Goal: Task Accomplishment & Management: Manage account settings

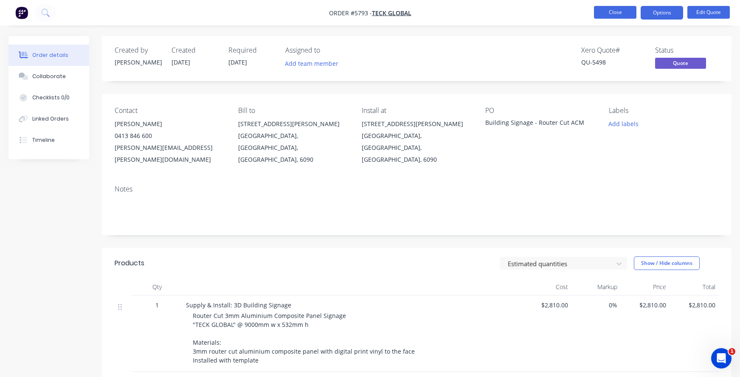
click at [608, 14] on button "Close" at bounding box center [615, 12] width 42 height 13
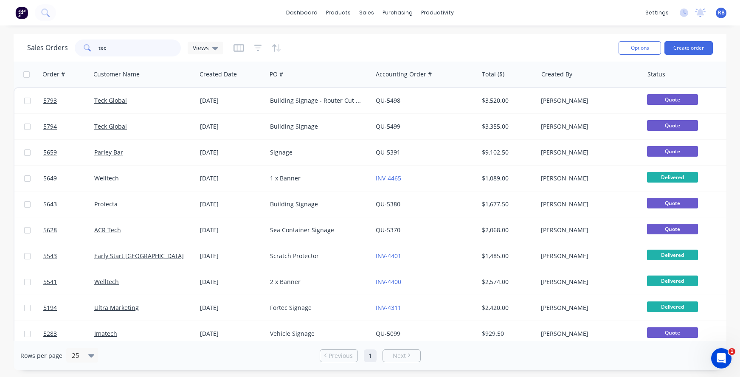
drag, startPoint x: 59, startPoint y: 49, endPoint x: 32, endPoint y: 49, distance: 27.6
click at [32, 49] on div "Sales Orders tec Views" at bounding box center [125, 48] width 196 height 17
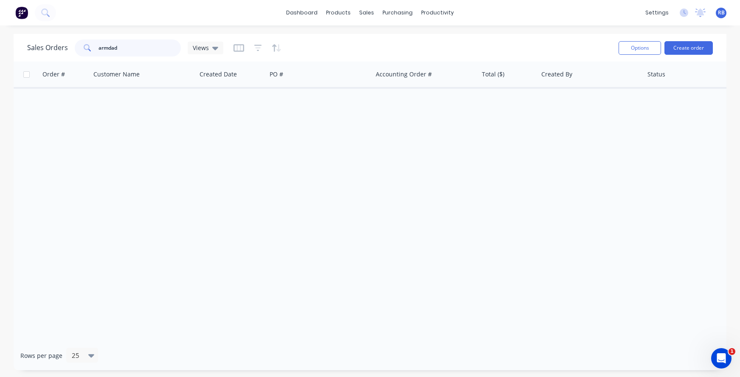
drag, startPoint x: 135, startPoint y: 49, endPoint x: 58, endPoint y: 49, distance: 76.9
click at [58, 49] on div "Sales Orders armdad Views" at bounding box center [125, 48] width 196 height 17
type input "fitness"
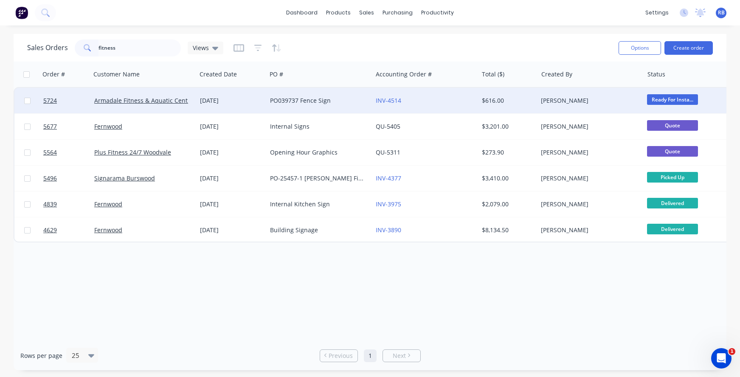
click at [342, 102] on div "PO039737 Fence Sign" at bounding box center [317, 100] width 94 height 8
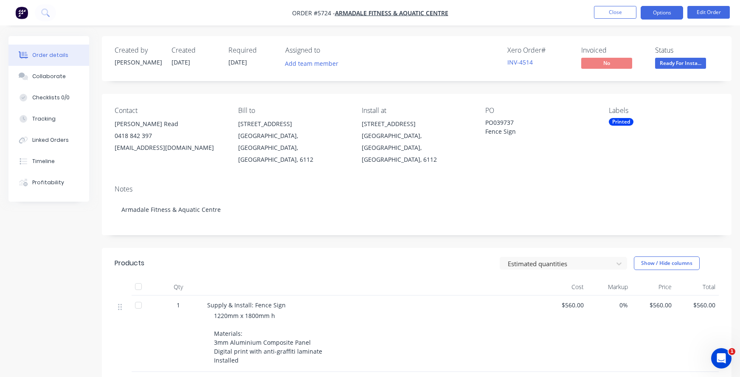
click at [663, 15] on button "Options" at bounding box center [662, 13] width 42 height 14
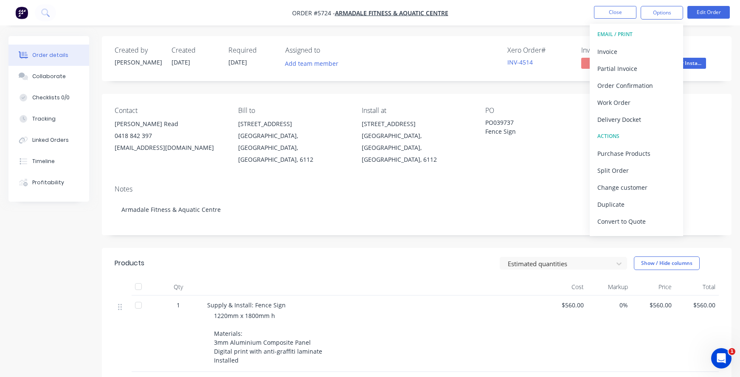
click at [407, 53] on div "Xero Order # INV-4514 Invoiced No Status Ready For Insta..." at bounding box center [544, 58] width 349 height 25
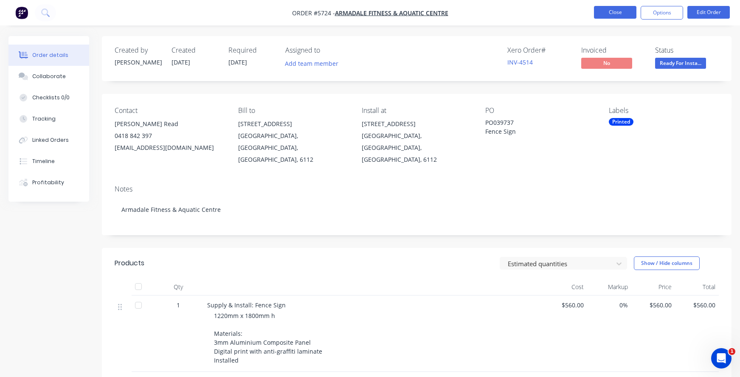
click at [627, 11] on button "Close" at bounding box center [615, 12] width 42 height 13
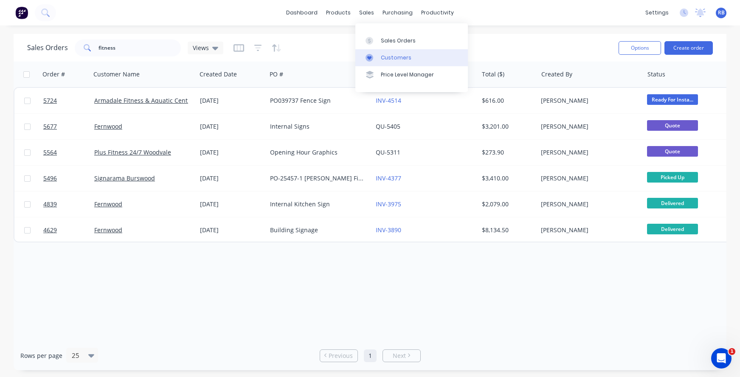
click at [385, 57] on div "Customers" at bounding box center [396, 58] width 31 height 8
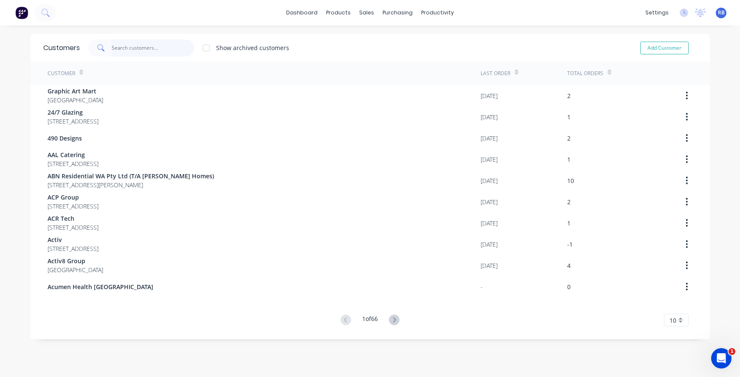
click at [128, 48] on input "text" at bounding box center [153, 48] width 83 height 17
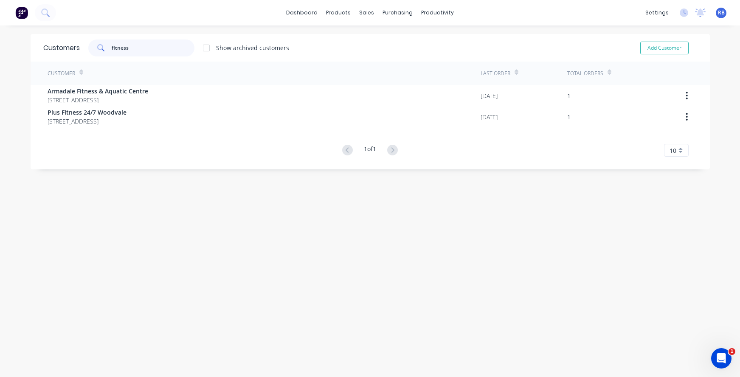
type input "fitness"
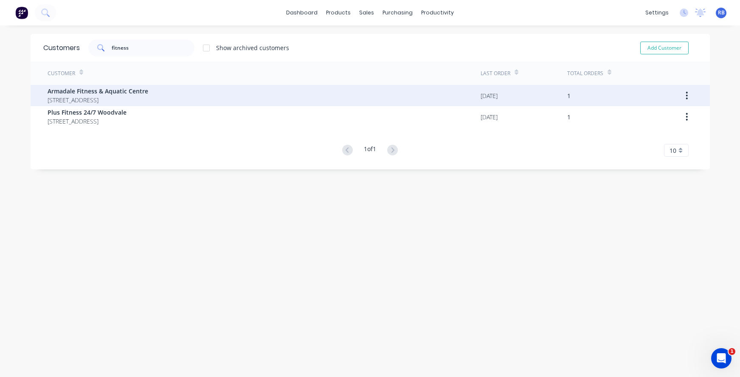
click at [231, 97] on div "Armadale Fitness & Aquatic Centre [STREET_ADDRESS]" at bounding box center [264, 95] width 433 height 21
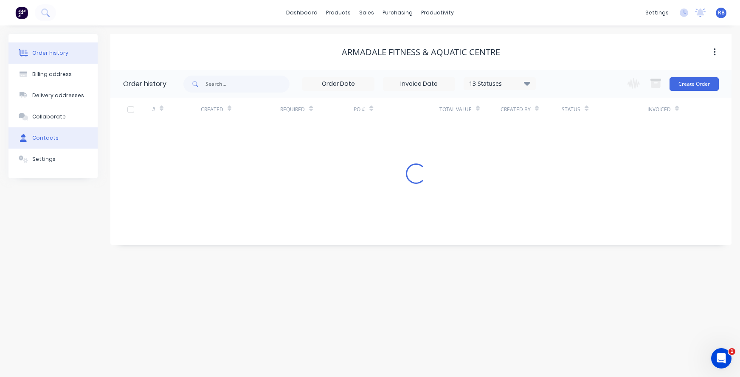
click at [58, 137] on button "Contacts" at bounding box center [52, 137] width 89 height 21
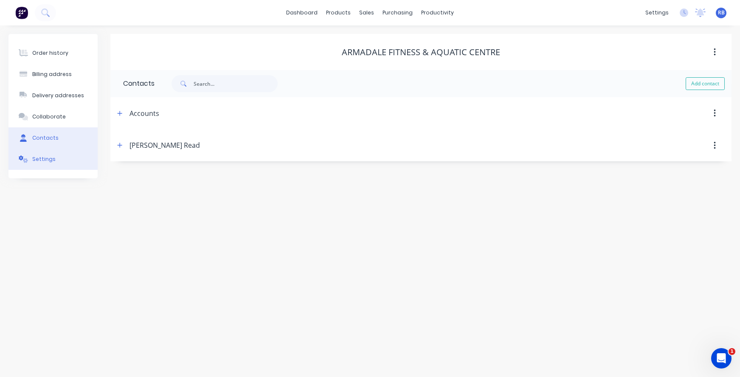
click at [42, 160] on div "Settings" at bounding box center [43, 159] width 23 height 8
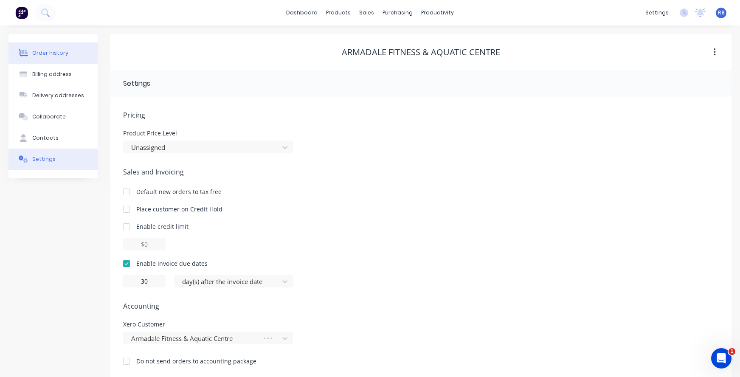
click at [44, 51] on div "Order history" at bounding box center [50, 53] width 36 height 8
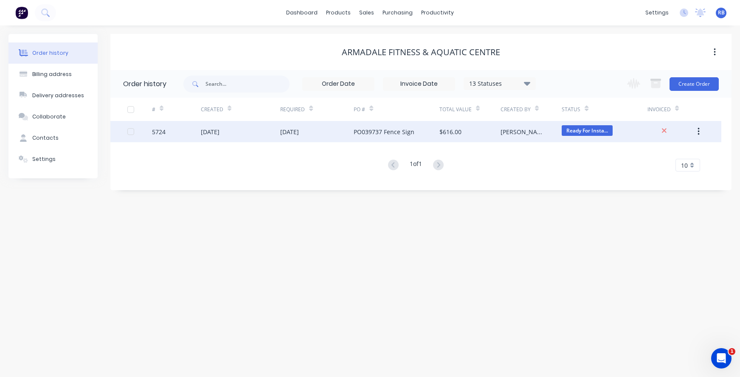
click at [220, 131] on div "[DATE]" at bounding box center [210, 131] width 19 height 9
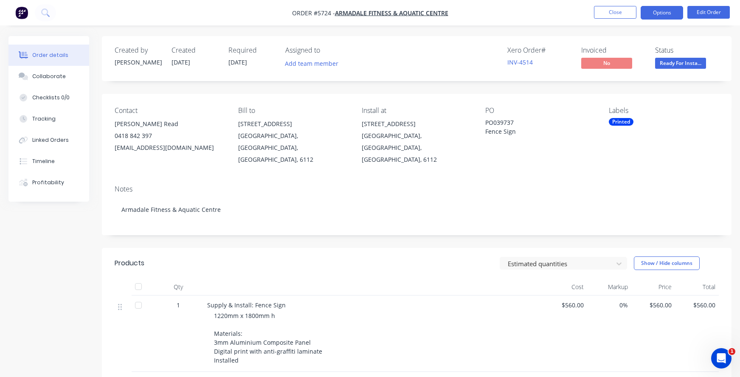
click at [657, 13] on button "Options" at bounding box center [662, 13] width 42 height 14
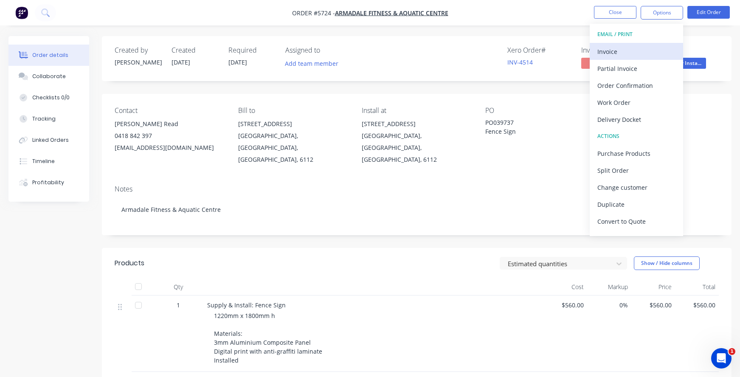
click at [608, 51] on div "Invoice" at bounding box center [637, 51] width 78 height 12
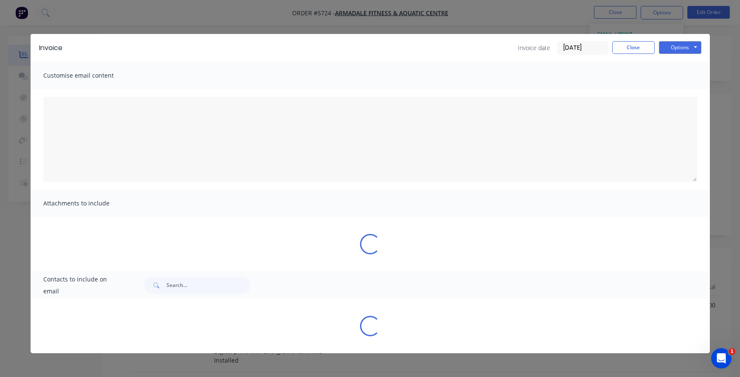
type textarea "A PDF copy of the order has been attached to this email. To view your order onl…"
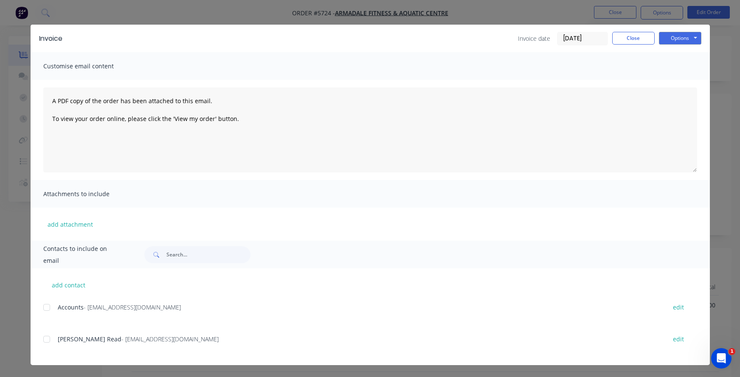
scroll to position [9, 0]
click at [48, 306] on div at bounding box center [46, 307] width 17 height 17
click at [680, 38] on button "Options" at bounding box center [680, 38] width 42 height 13
click at [677, 81] on button "Email" at bounding box center [686, 81] width 54 height 14
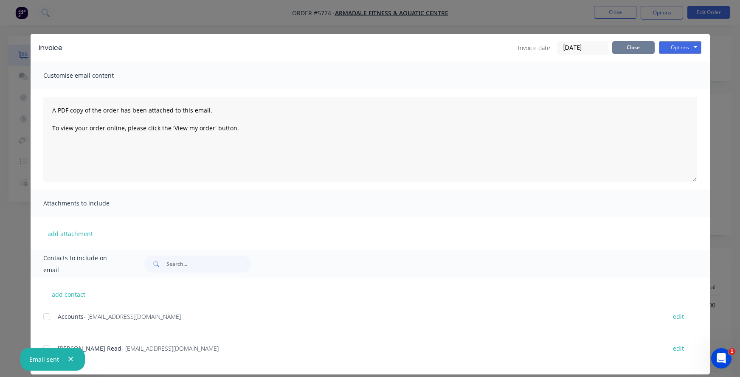
click at [638, 47] on button "Close" at bounding box center [634, 47] width 42 height 13
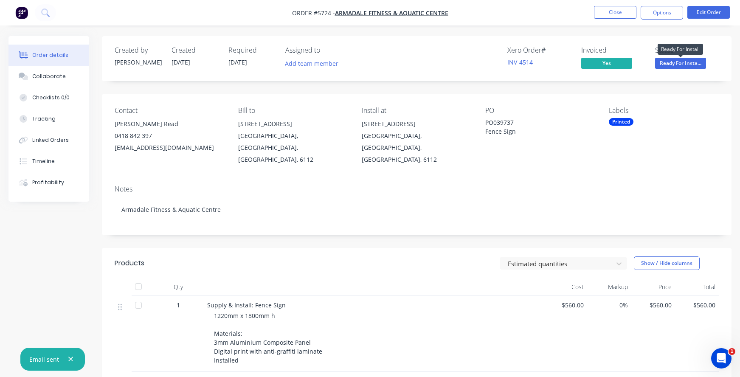
click at [670, 59] on span "Ready For Insta..." at bounding box center [681, 63] width 51 height 11
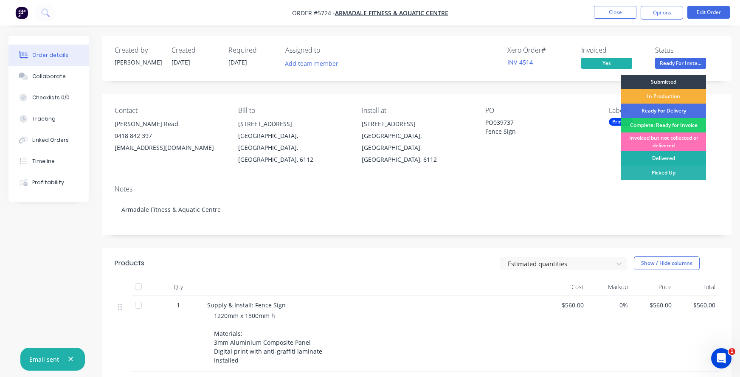
click at [670, 155] on div "Delivered" at bounding box center [664, 158] width 85 height 14
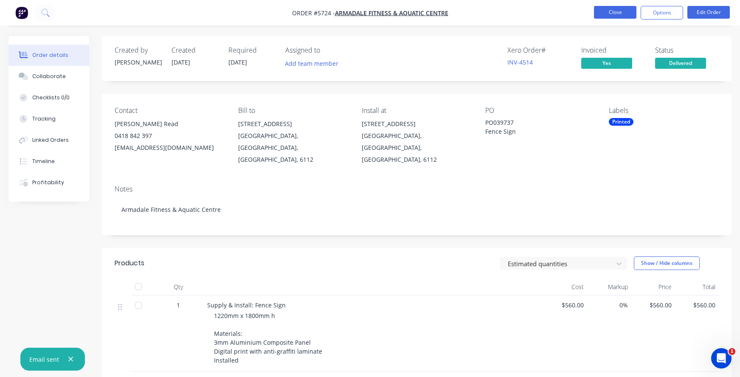
click at [611, 11] on button "Close" at bounding box center [615, 12] width 42 height 13
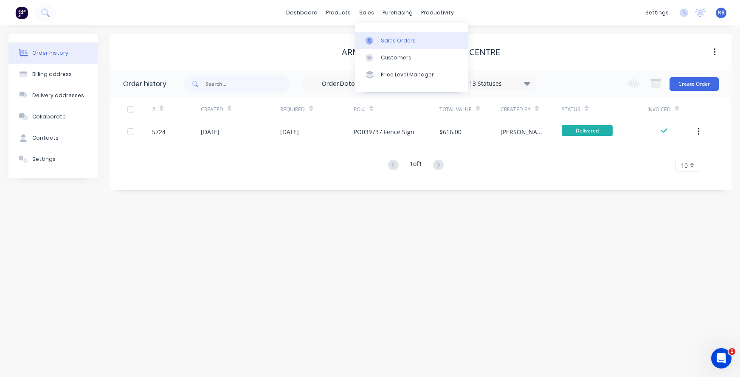
click at [381, 40] on div "Sales Orders" at bounding box center [398, 41] width 35 height 8
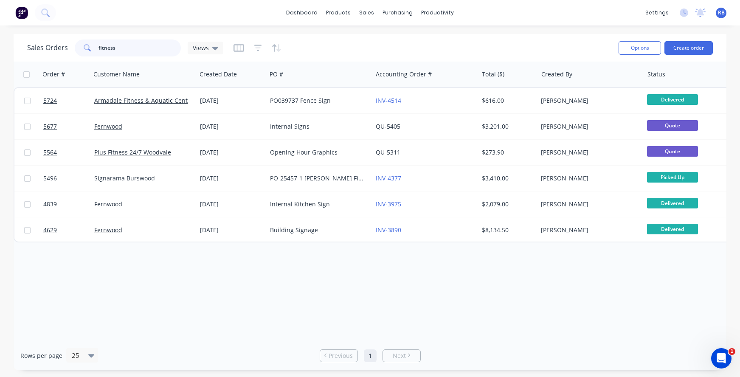
drag, startPoint x: 129, startPoint y: 48, endPoint x: 51, endPoint y: 48, distance: 77.3
click at [51, 48] on div "Sales Orders fitness Views" at bounding box center [125, 48] width 196 height 17
type input "entrance"
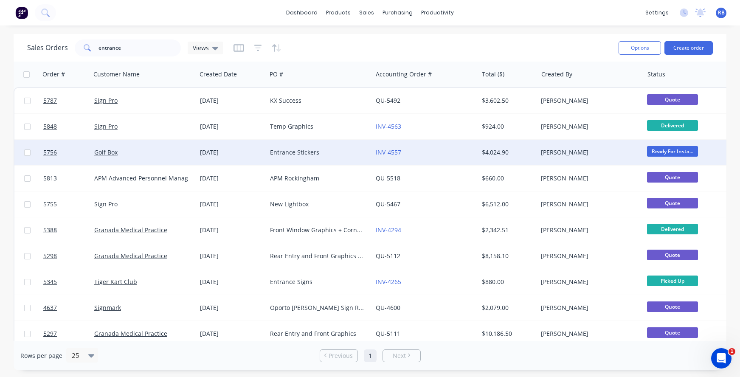
click at [148, 152] on div "Golf Box" at bounding box center [141, 152] width 94 height 8
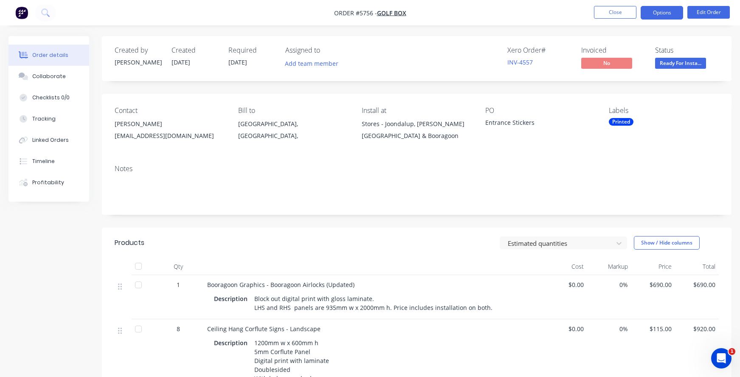
click at [658, 13] on button "Options" at bounding box center [662, 13] width 42 height 14
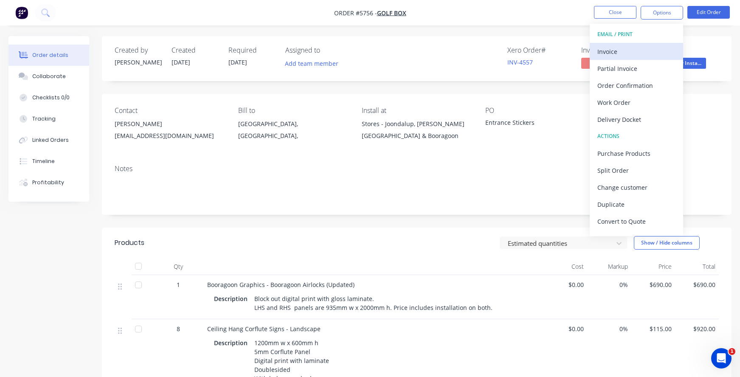
click at [621, 50] on div "Invoice" at bounding box center [637, 51] width 78 height 12
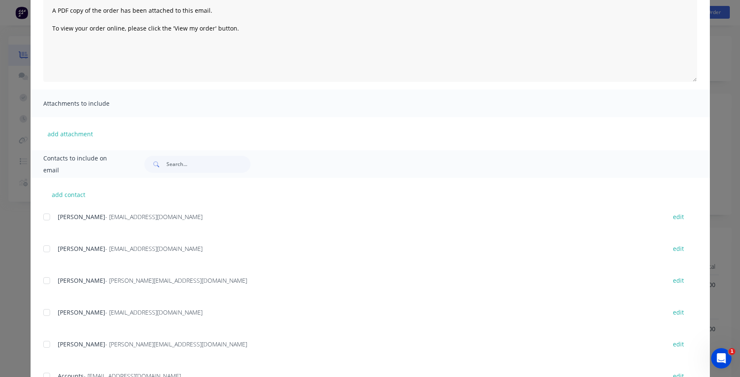
scroll to position [120, 0]
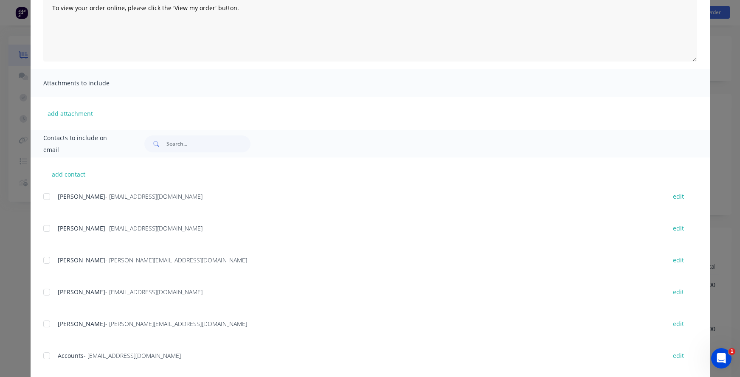
click at [47, 196] on div at bounding box center [46, 196] width 17 height 17
click at [46, 262] on div at bounding box center [46, 260] width 17 height 17
click at [45, 288] on div at bounding box center [46, 292] width 17 height 17
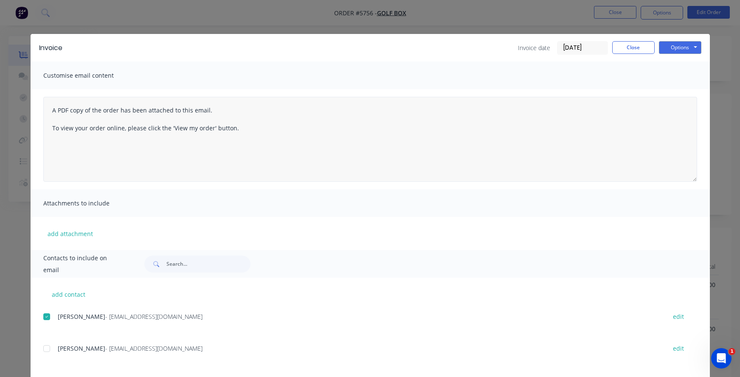
scroll to position [0, 0]
click at [690, 45] on button "Options" at bounding box center [680, 47] width 42 height 13
click at [684, 90] on button "Email" at bounding box center [686, 91] width 54 height 14
click at [625, 47] on button "Close" at bounding box center [634, 47] width 42 height 13
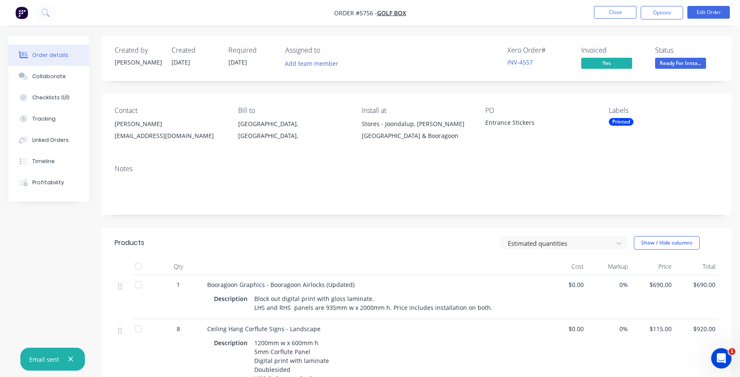
click at [670, 66] on span "Ready For Insta..." at bounding box center [681, 63] width 51 height 11
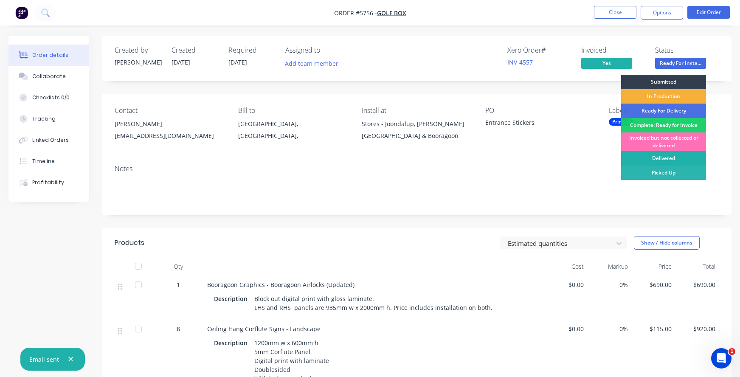
click at [654, 159] on div "Delivered" at bounding box center [664, 158] width 85 height 14
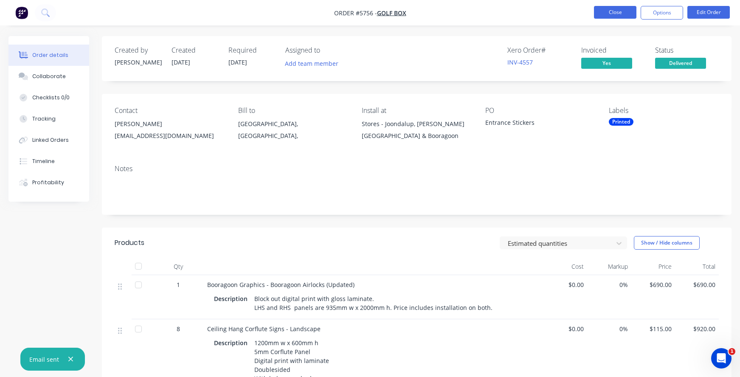
click at [605, 17] on button "Close" at bounding box center [615, 12] width 42 height 13
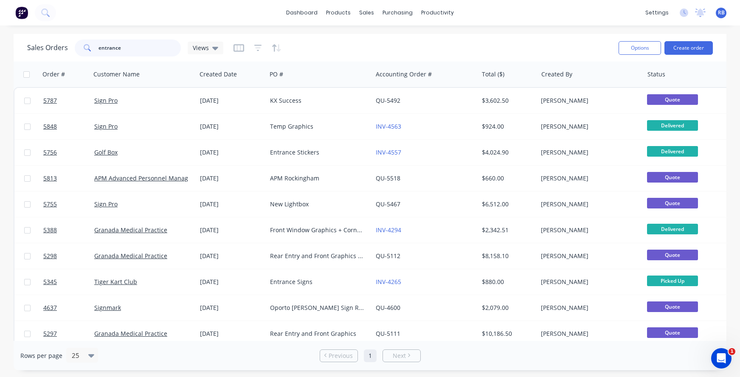
drag, startPoint x: 142, startPoint y: 49, endPoint x: 61, endPoint y: 49, distance: 80.7
click at [63, 49] on div "Sales Orders entrance Views" at bounding box center [125, 48] width 196 height 17
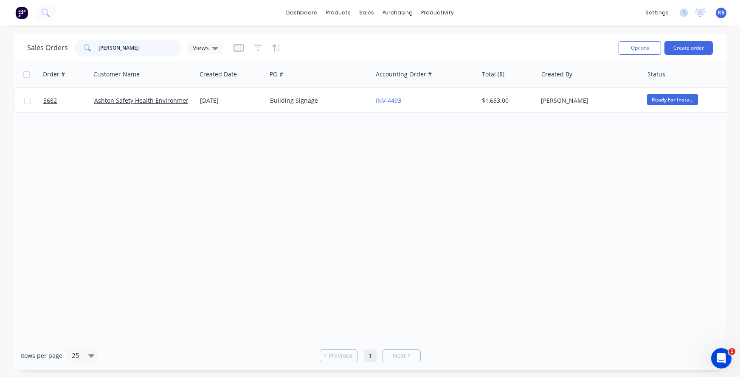
type input "[PERSON_NAME]"
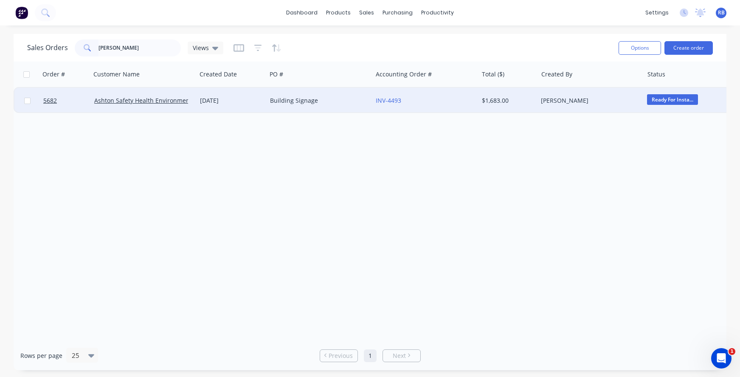
drag, startPoint x: 61, startPoint y: 49, endPoint x: 330, endPoint y: 96, distance: 272.9
click at [330, 96] on div "Building Signage" at bounding box center [320, 100] width 106 height 25
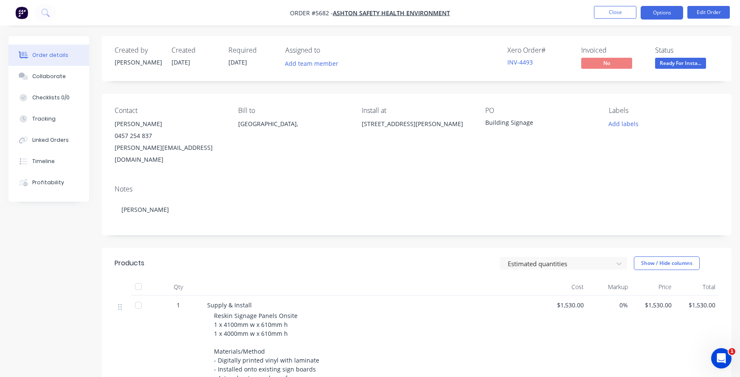
click at [659, 11] on button "Options" at bounding box center [662, 13] width 42 height 14
click at [609, 11] on button "Close" at bounding box center [615, 12] width 42 height 13
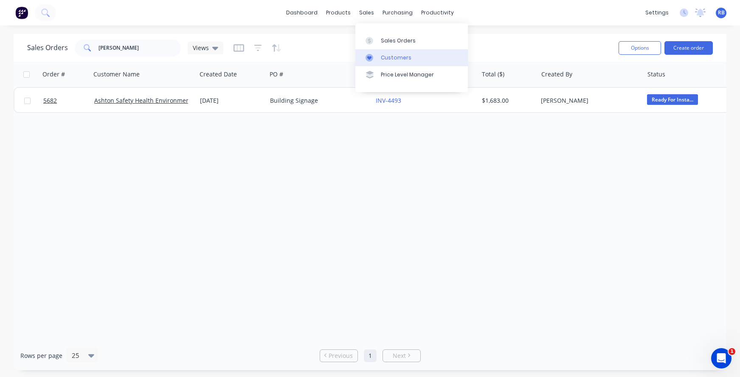
click at [398, 54] on div "Customers" at bounding box center [396, 58] width 31 height 8
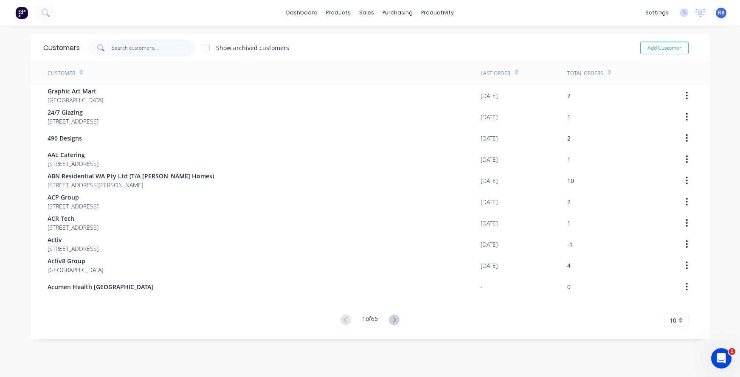
click at [160, 45] on input "text" at bounding box center [153, 48] width 83 height 17
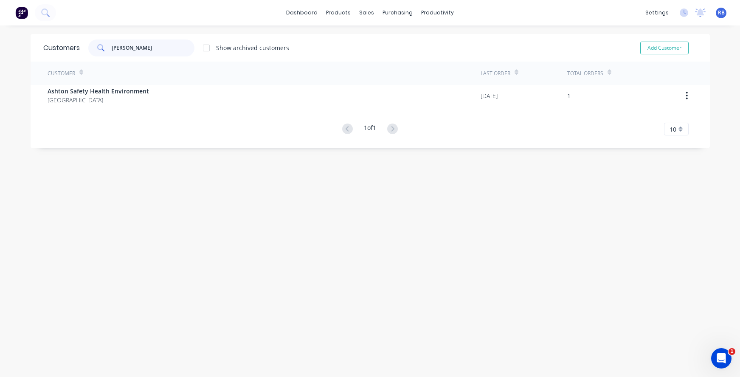
type input "[PERSON_NAME]"
drag, startPoint x: 106, startPoint y: 65, endPoint x: 56, endPoint y: 98, distance: 59.5
click at [56, 98] on div "Customer Last Order Total Orders Ashton Safety Health Environment [GEOGRAPHIC_D…" at bounding box center [371, 99] width 680 height 74
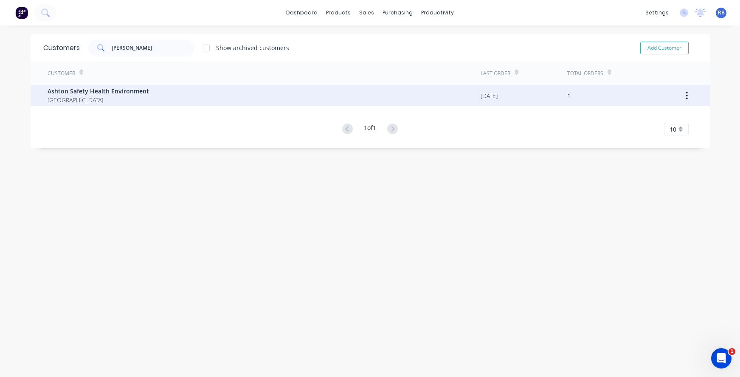
click at [85, 85] on div "Ashton Safety Health Environment [GEOGRAPHIC_DATA]" at bounding box center [264, 95] width 433 height 21
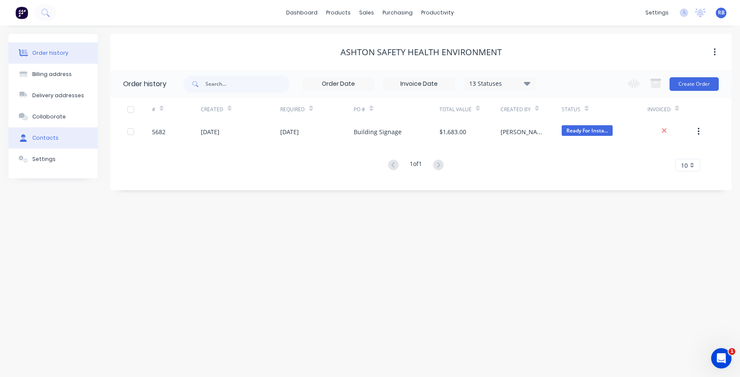
click at [57, 133] on button "Contacts" at bounding box center [52, 137] width 89 height 21
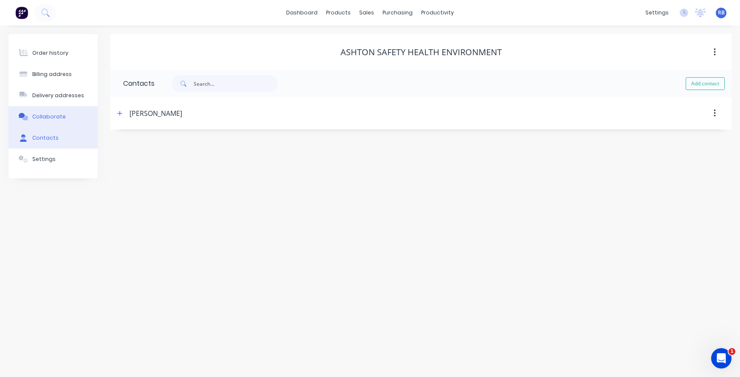
click at [59, 116] on div "Collaborate" at bounding box center [49, 117] width 34 height 8
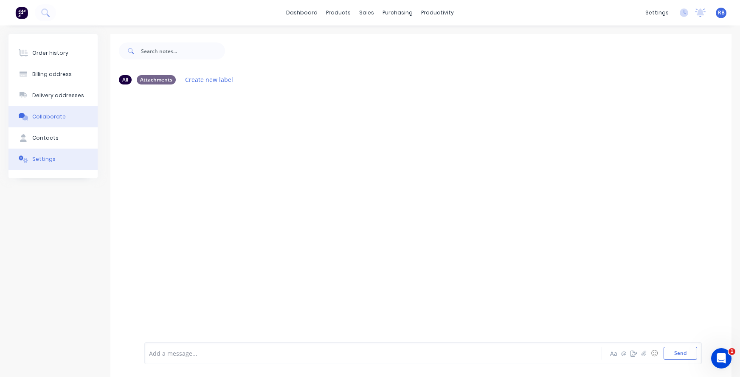
click at [42, 162] on div "Settings" at bounding box center [43, 159] width 23 height 8
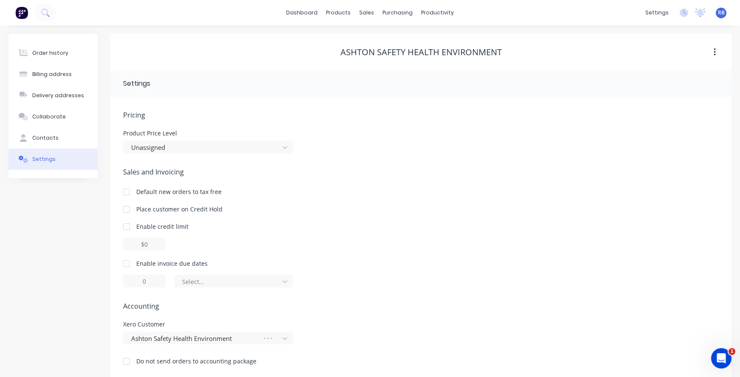
click at [126, 266] on div at bounding box center [126, 263] width 17 height 17
drag, startPoint x: 153, startPoint y: 282, endPoint x: 106, endPoint y: 282, distance: 46.7
click at [110, 282] on div "Order history Billing address Delivery addresses Collaborate Contacts Settings …" at bounding box center [369, 206] width 723 height 345
type input "7"
click at [201, 283] on div "of the current month" at bounding box center [228, 282] width 92 height 10
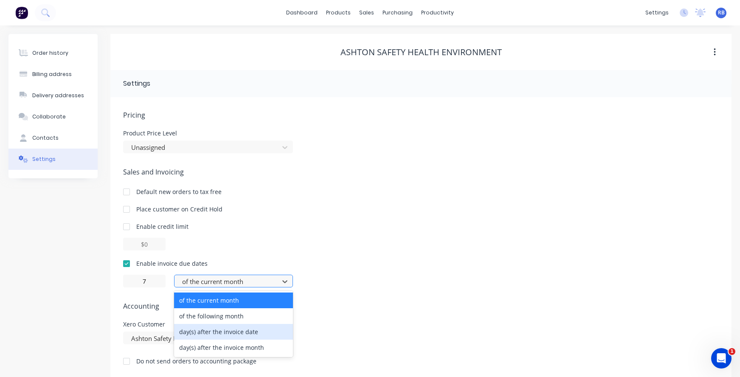
click at [198, 332] on div "day(s) after the invoice date" at bounding box center [233, 332] width 119 height 16
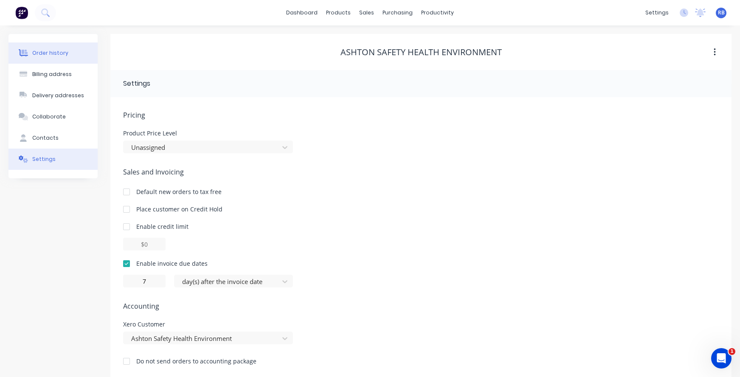
click at [54, 52] on div "Order history" at bounding box center [50, 53] width 36 height 8
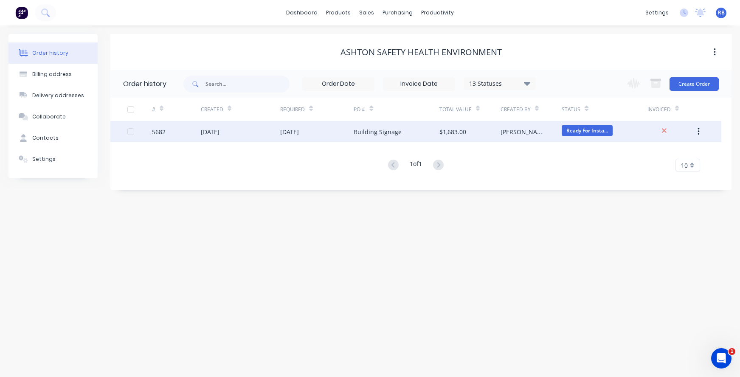
click at [463, 129] on div "$1,683.00" at bounding box center [453, 131] width 27 height 9
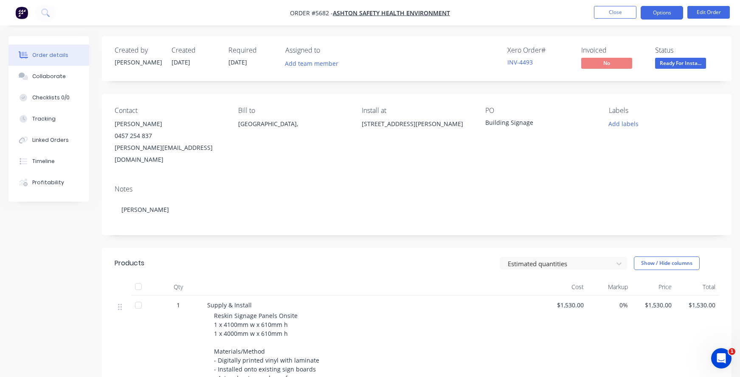
click at [661, 14] on button "Options" at bounding box center [662, 13] width 42 height 14
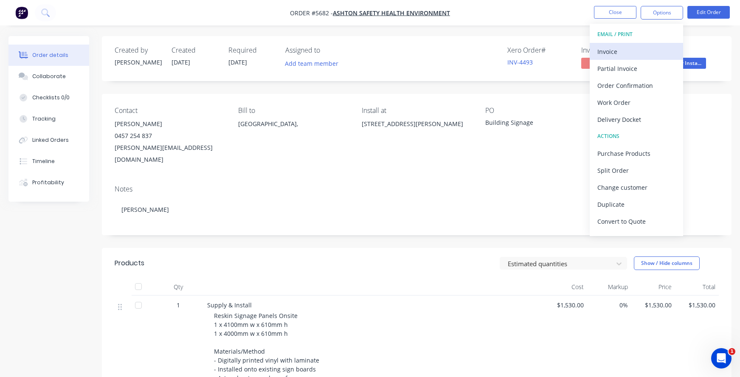
click at [629, 50] on div "Invoice" at bounding box center [637, 51] width 78 height 12
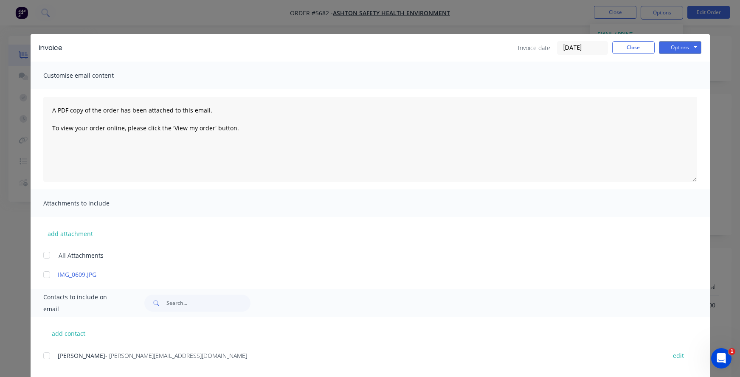
click at [48, 354] on div at bounding box center [46, 356] width 17 height 17
click at [677, 47] on button "Options" at bounding box center [680, 47] width 42 height 13
click at [678, 90] on button "Email" at bounding box center [686, 91] width 54 height 14
click at [626, 48] on button "Close" at bounding box center [634, 47] width 42 height 13
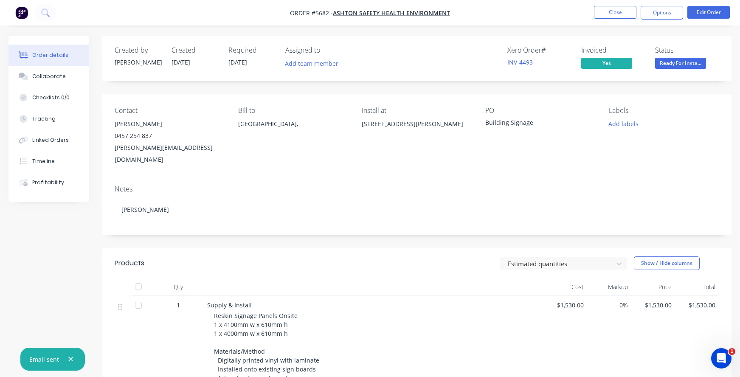
click at [683, 64] on span "Ready For Insta..." at bounding box center [681, 63] width 51 height 11
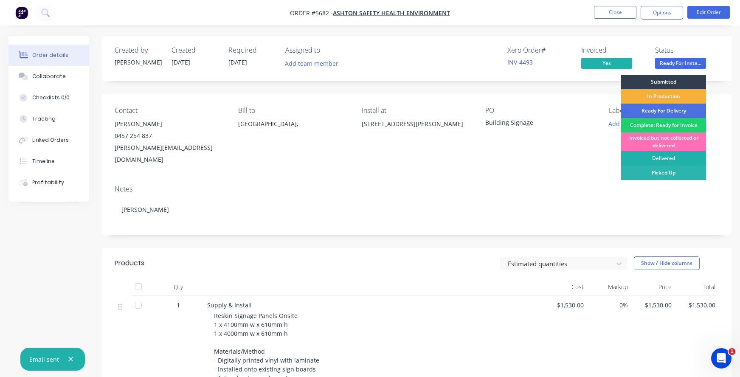
click at [663, 158] on div "Delivered" at bounding box center [664, 158] width 85 height 14
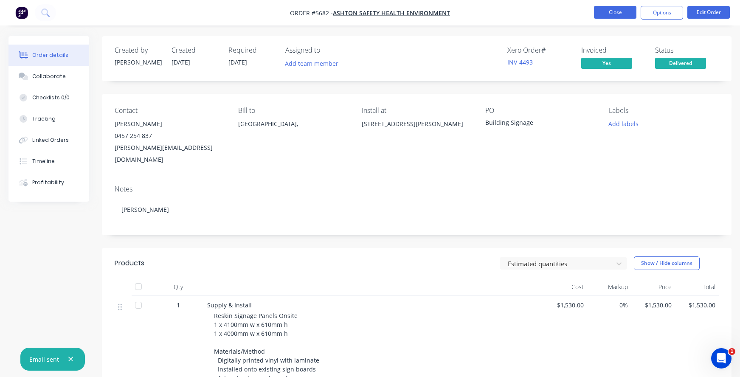
click at [617, 11] on button "Close" at bounding box center [615, 12] width 42 height 13
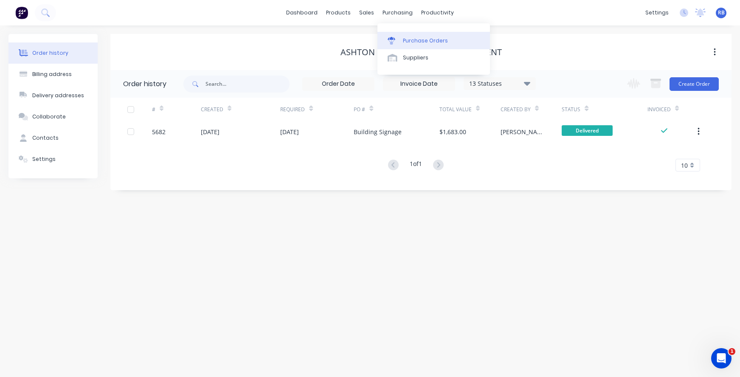
click at [391, 37] on icon at bounding box center [392, 41] width 8 height 8
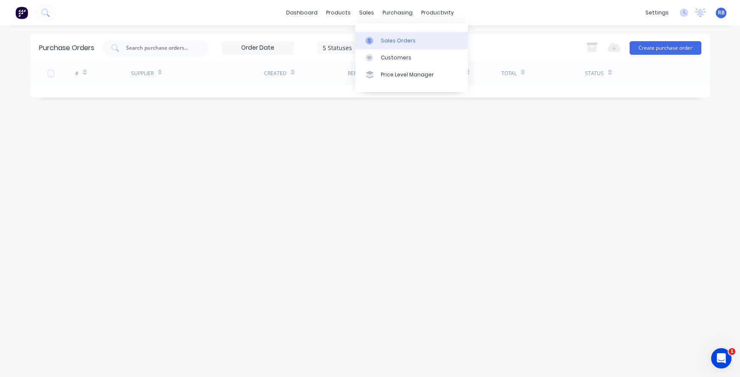
click at [390, 45] on link "Sales Orders" at bounding box center [412, 40] width 113 height 17
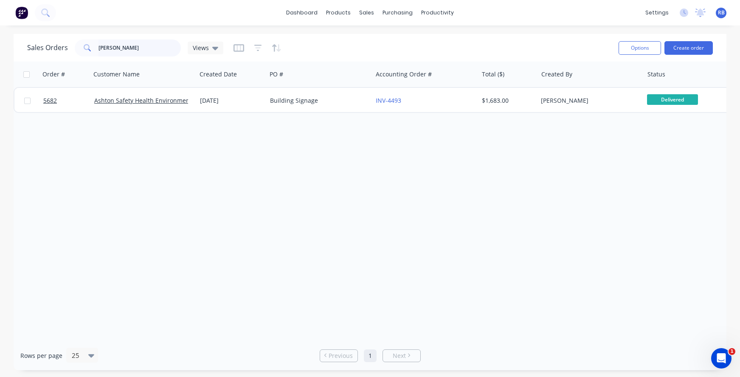
drag, startPoint x: 135, startPoint y: 48, endPoint x: 54, endPoint y: 45, distance: 81.6
click at [54, 45] on div "Sales Orders Ashton Views" at bounding box center [125, 48] width 196 height 17
type input "Flourish"
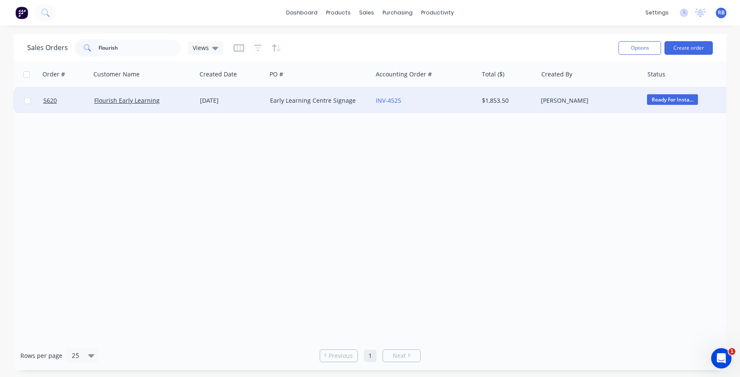
click at [321, 103] on div "Early Learning Centre Signage" at bounding box center [317, 100] width 94 height 8
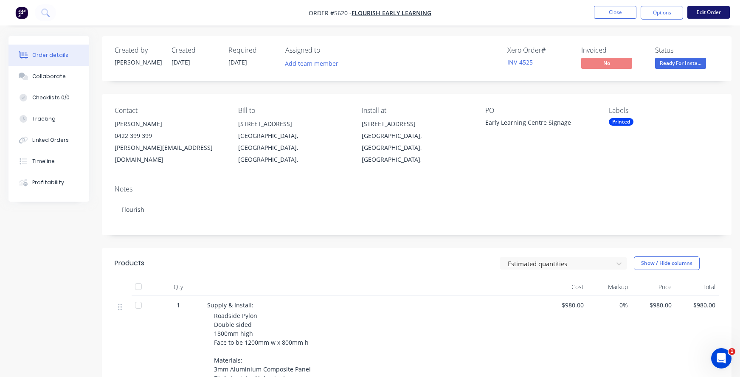
click at [713, 13] on button "Edit Order" at bounding box center [709, 12] width 42 height 13
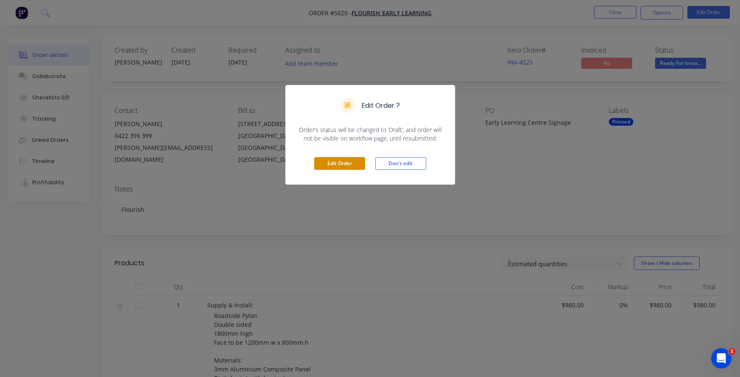
click at [335, 166] on button "Edit Order" at bounding box center [339, 163] width 51 height 13
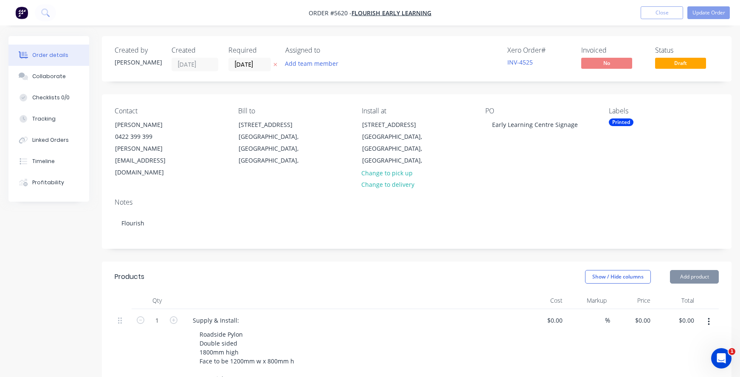
type input "$980.00"
type input "$60.00"
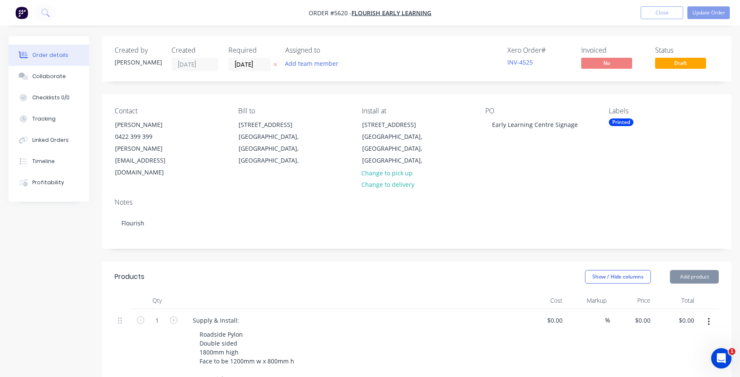
type input "$60.00"
type input "$445.00"
type input "$200.00"
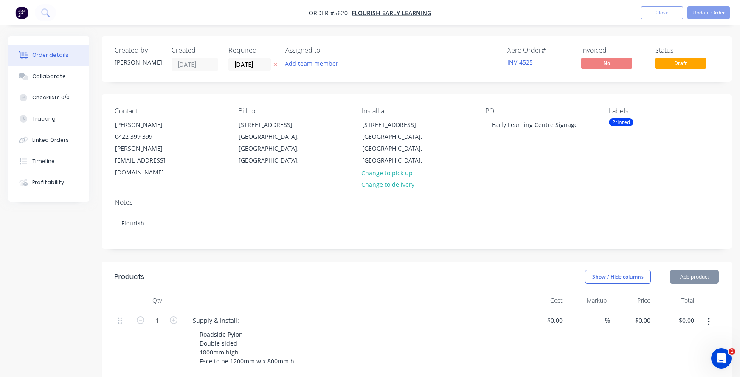
type input "$200.00"
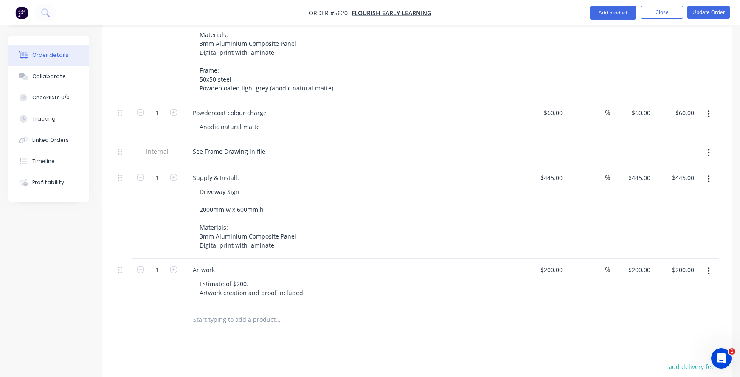
scroll to position [352, 0]
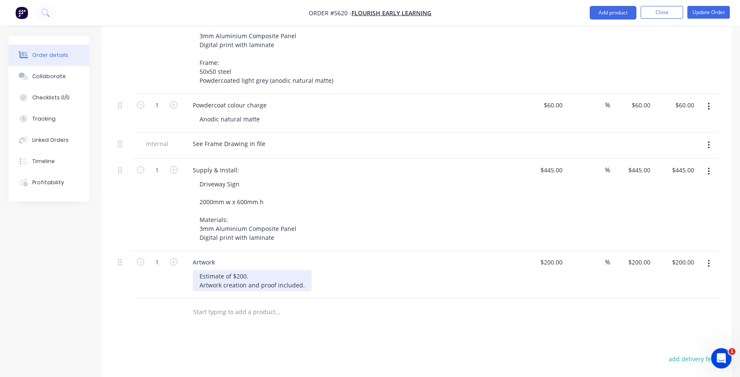
click at [305, 270] on div "Estimate of $200. Artwork creation and proof included." at bounding box center [252, 280] width 119 height 21
click at [554, 256] on input "200" at bounding box center [553, 262] width 26 height 12
type input "$180.00"
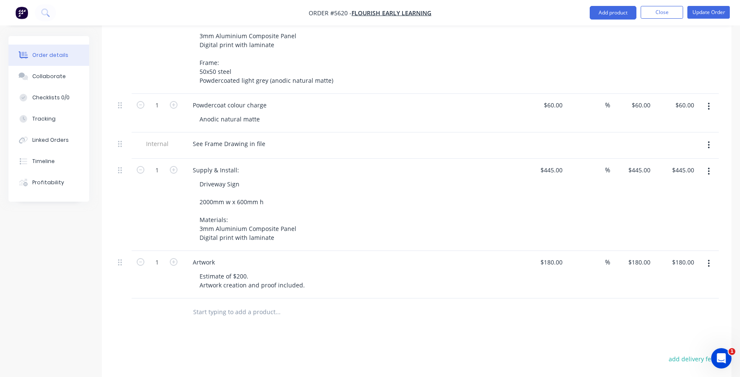
click at [467, 270] on div "Estimate of $200. Artwork creation and proof included." at bounding box center [356, 280] width 326 height 21
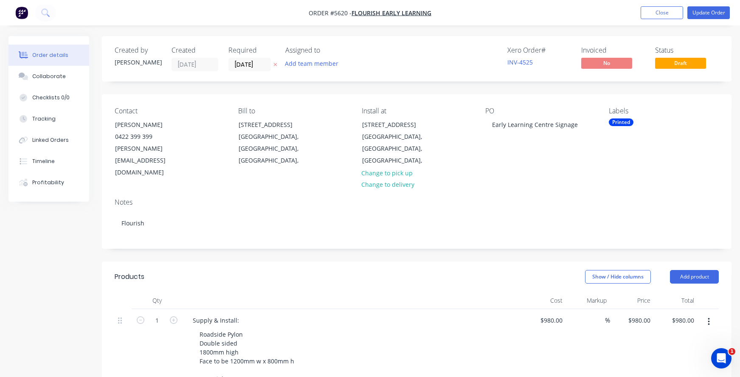
scroll to position [0, 0]
click at [705, 11] on button "Update Order" at bounding box center [709, 12] width 42 height 13
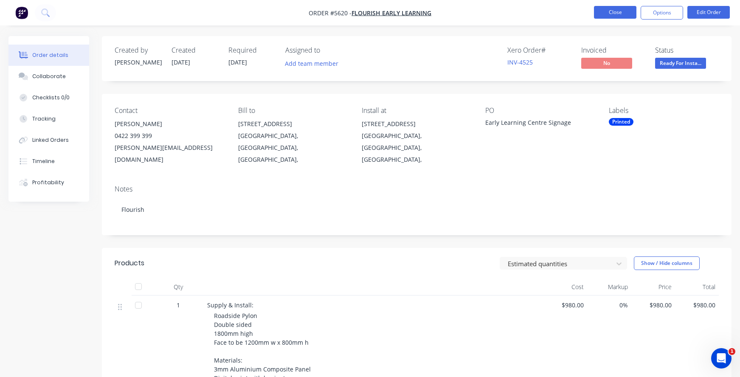
click at [609, 14] on button "Close" at bounding box center [615, 12] width 42 height 13
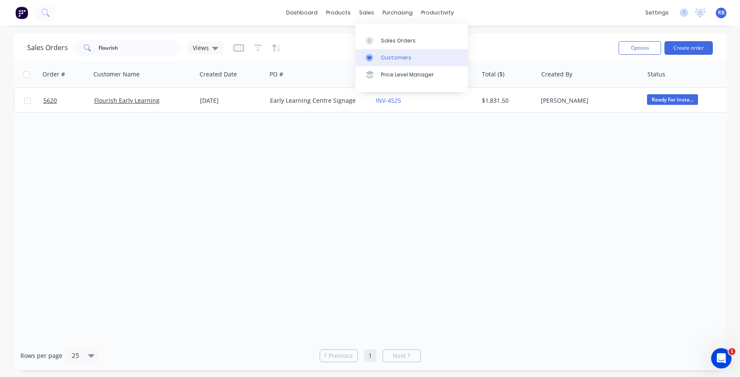
click at [398, 57] on div "Customers" at bounding box center [396, 58] width 31 height 8
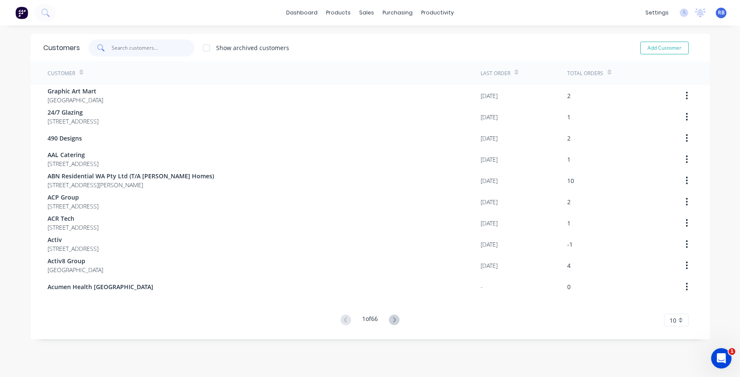
click at [131, 48] on input "text" at bounding box center [153, 48] width 83 height 17
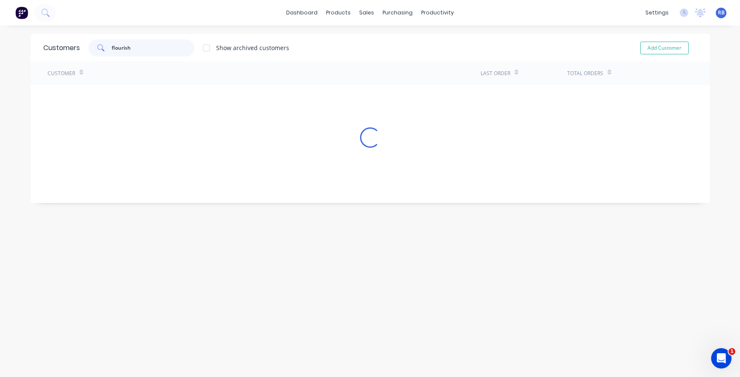
type input "flourish"
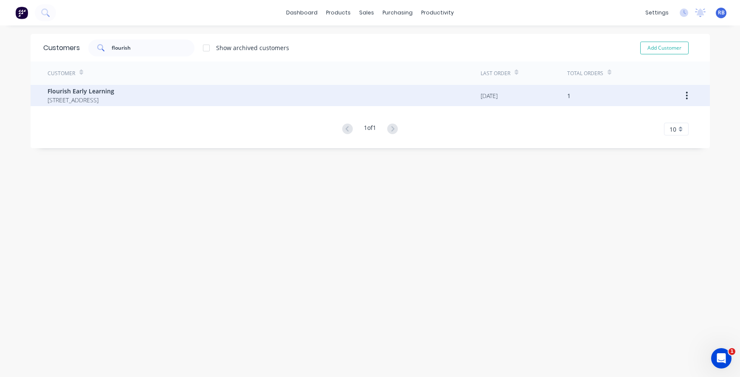
click at [99, 93] on span "Flourish Early Learning" at bounding box center [81, 91] width 67 height 9
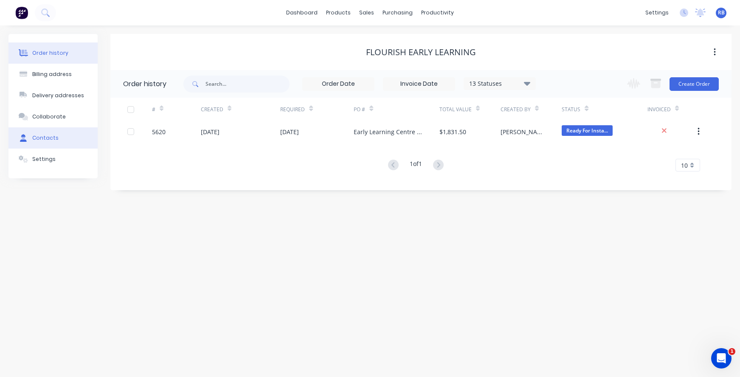
click at [49, 140] on div "Contacts" at bounding box center [45, 138] width 26 height 8
select select "AU"
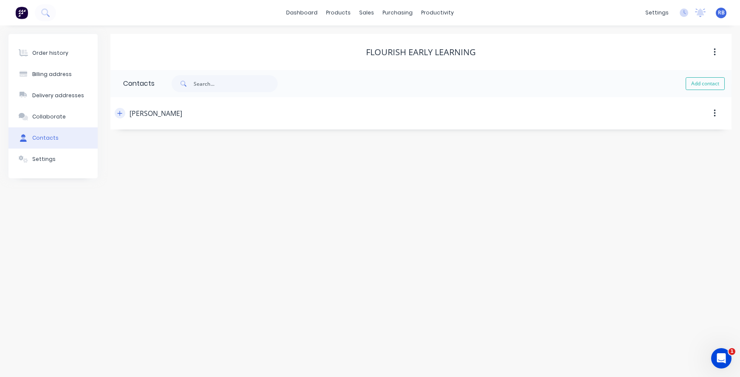
click at [118, 113] on icon "button" at bounding box center [119, 113] width 5 height 6
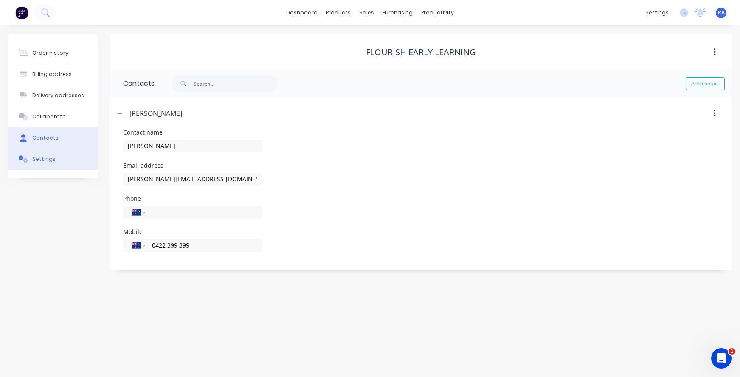
click at [42, 161] on div "Settings" at bounding box center [43, 159] width 23 height 8
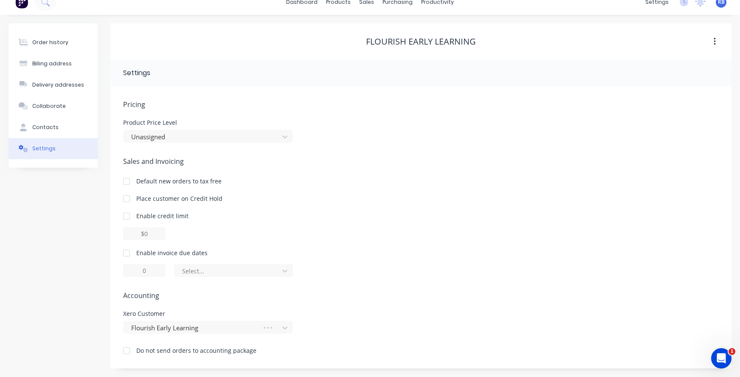
scroll to position [11, 0]
click at [127, 254] on div at bounding box center [126, 253] width 17 height 17
drag, startPoint x: 145, startPoint y: 268, endPoint x: 124, endPoint y: 268, distance: 21.2
click at [125, 268] on input "1" at bounding box center [144, 270] width 42 height 13
type input "14"
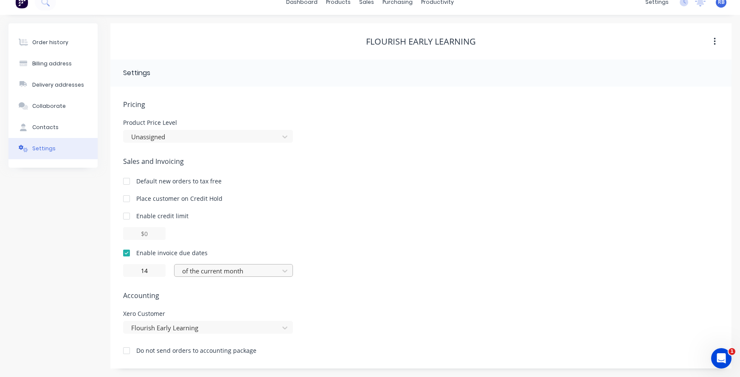
click at [200, 273] on div "of the current month" at bounding box center [228, 271] width 92 height 10
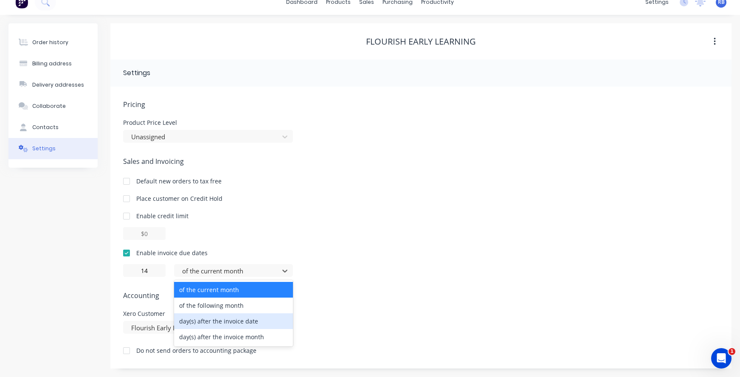
click at [201, 320] on div "day(s) after the invoice date" at bounding box center [233, 322] width 119 height 16
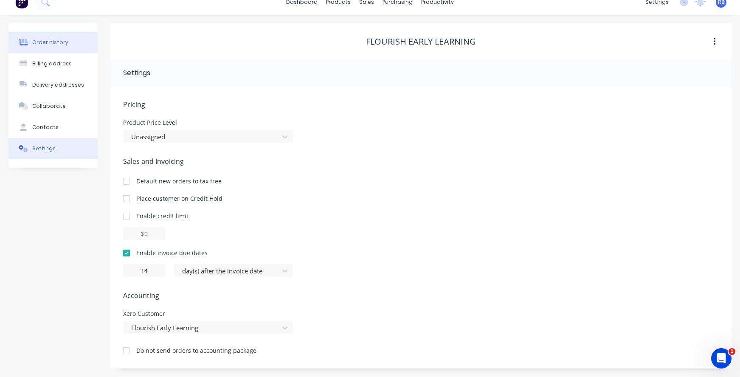
click at [30, 39] on button "Order history" at bounding box center [52, 42] width 89 height 21
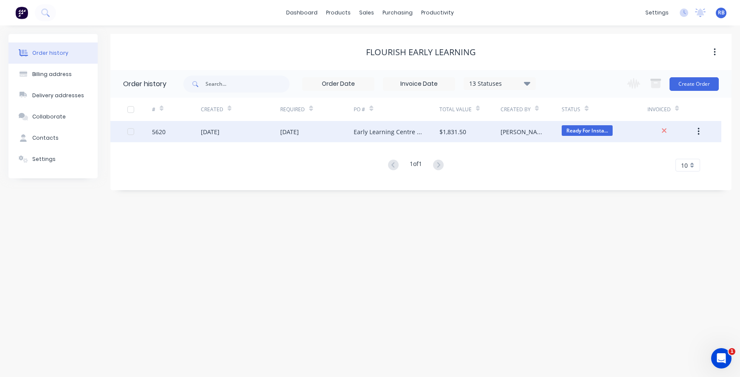
click at [338, 137] on div "[DATE]" at bounding box center [316, 131] width 73 height 21
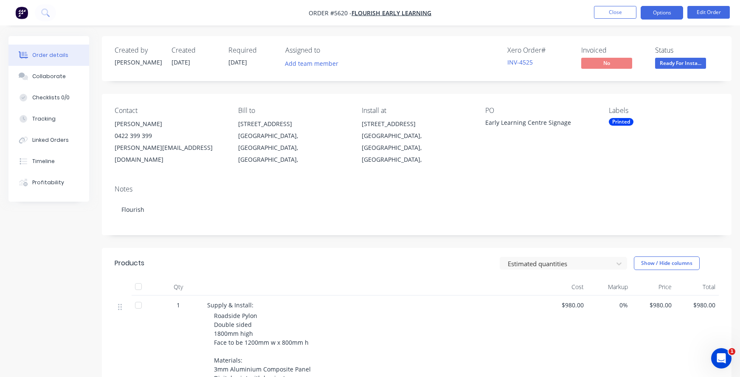
click at [650, 11] on button "Options" at bounding box center [662, 13] width 42 height 14
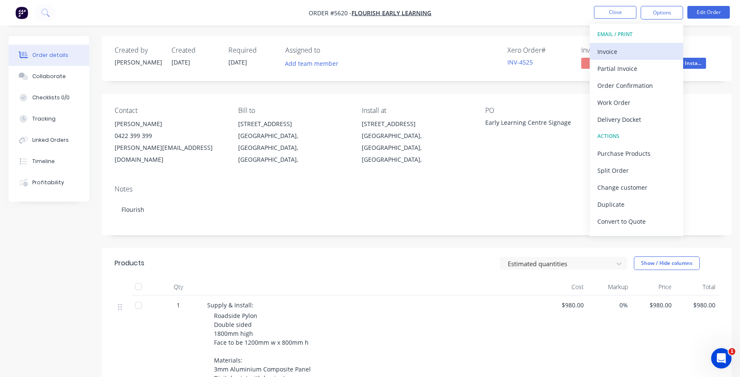
click at [612, 54] on div "Invoice" at bounding box center [637, 51] width 78 height 12
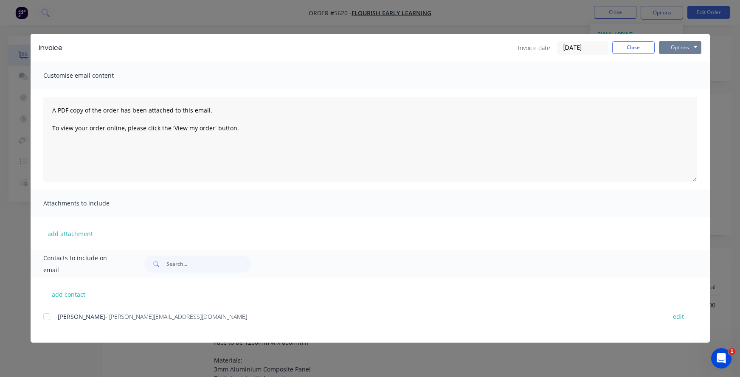
click at [693, 48] on button "Options" at bounding box center [680, 47] width 42 height 13
click at [684, 77] on button "Print" at bounding box center [686, 77] width 54 height 14
click at [659, 42] on button "Options" at bounding box center [680, 47] width 42 height 13
click at [632, 47] on button "Close" at bounding box center [634, 47] width 42 height 13
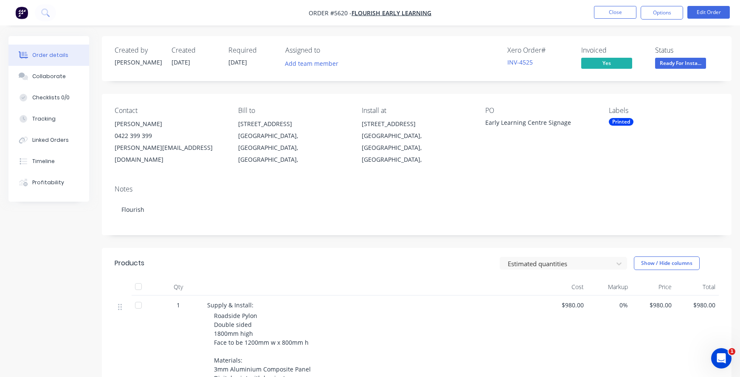
click at [684, 57] on div "Ready For Install" at bounding box center [680, 49] width 45 height 17
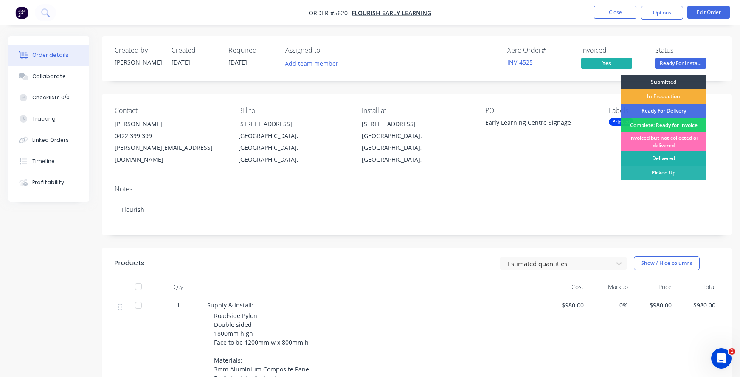
click at [658, 158] on div "Delivered" at bounding box center [664, 158] width 85 height 14
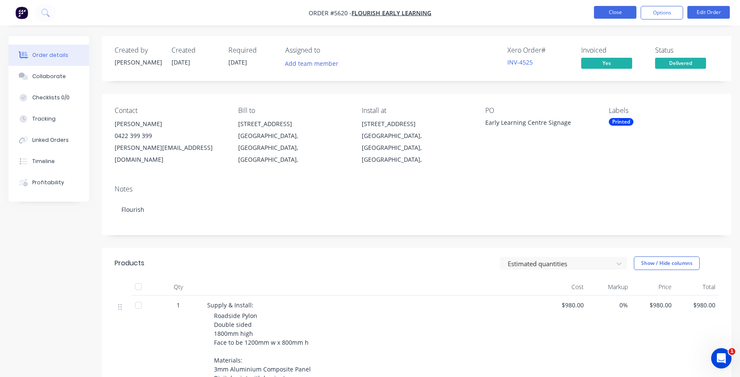
click at [611, 13] on button "Close" at bounding box center [615, 12] width 42 height 13
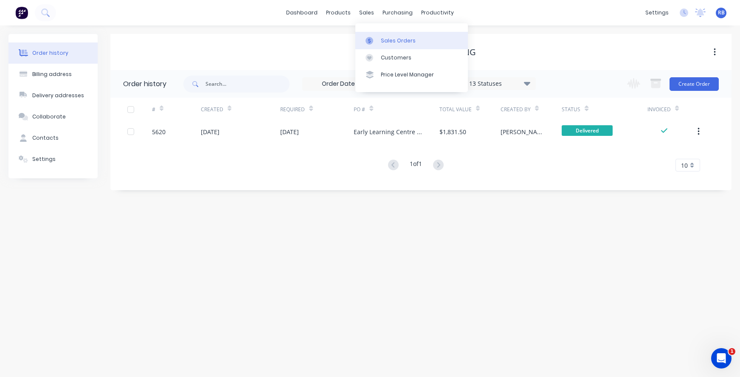
click at [401, 37] on div "Sales Orders" at bounding box center [398, 41] width 35 height 8
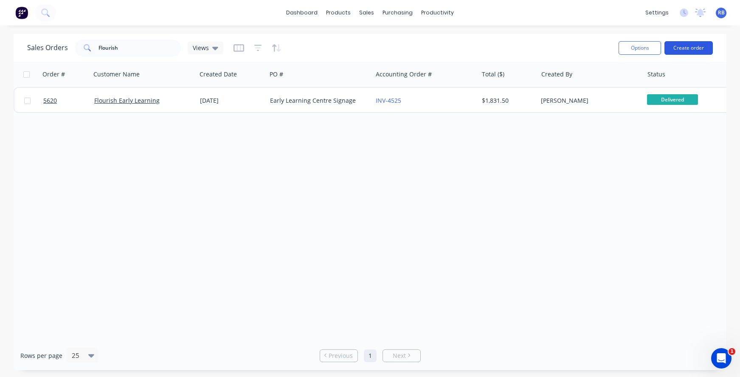
click at [694, 49] on button "Create order" at bounding box center [689, 48] width 48 height 14
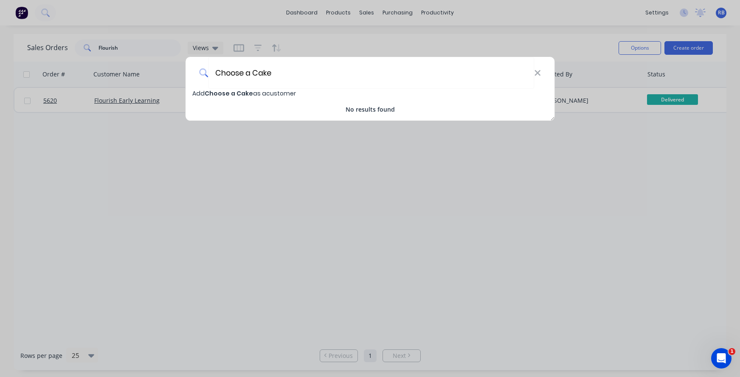
type input "Choose a Cake"
click at [225, 95] on span "Choose a Cake" at bounding box center [229, 93] width 48 height 8
select select "AU"
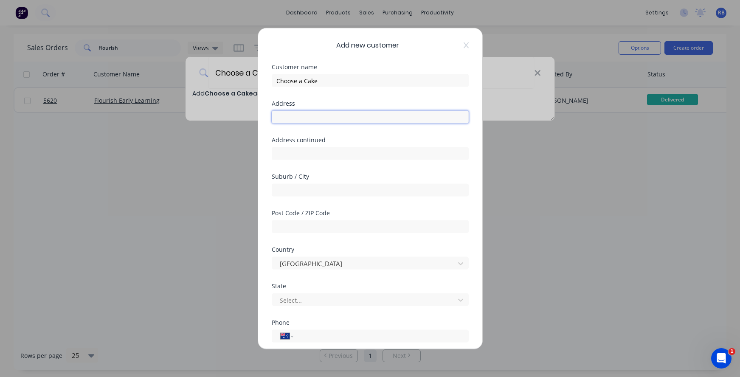
paste input "[STREET_ADDRESS][PERSON_NAME]"
type input "[STREET_ADDRESS][PERSON_NAME]"
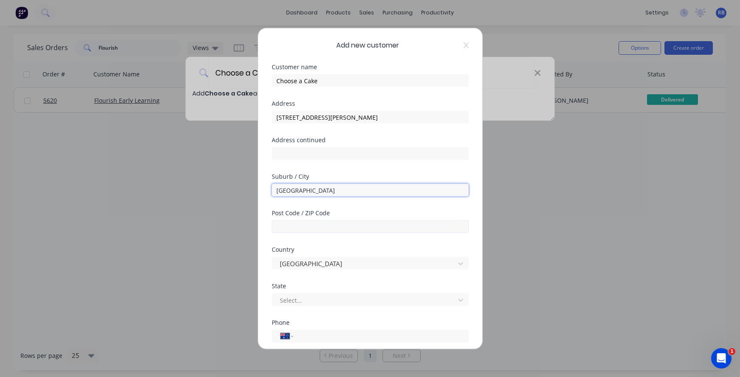
type input "[GEOGRAPHIC_DATA]"
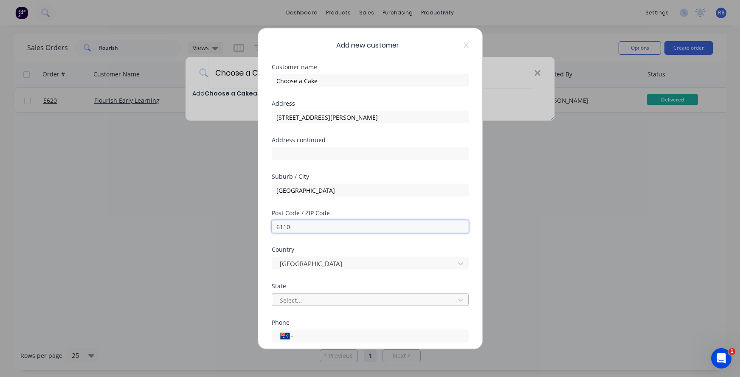
type input "6110"
click at [290, 300] on div "Select..." at bounding box center [365, 300] width 170 height 9
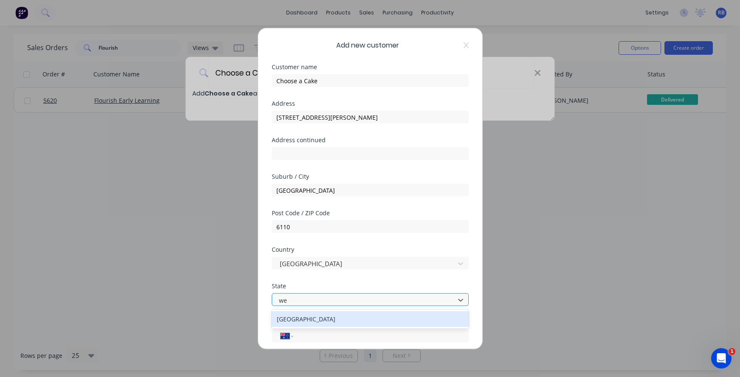
type input "[PERSON_NAME]"
click at [292, 317] on div "[GEOGRAPHIC_DATA]" at bounding box center [370, 319] width 197 height 16
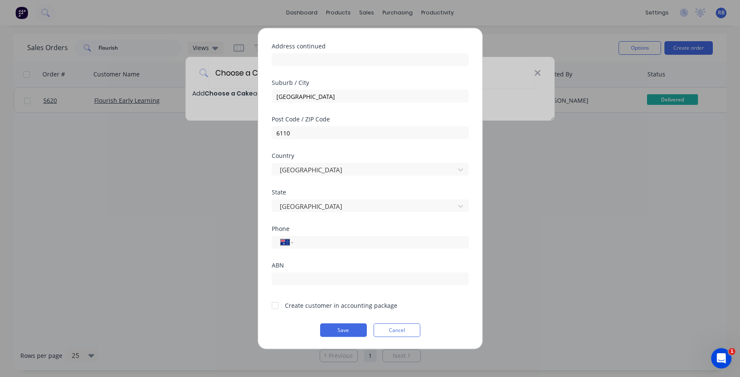
scroll to position [94, 0]
paste input "0449 562 625"
type input "0449 562 625"
drag, startPoint x: 327, startPoint y: 243, endPoint x: 275, endPoint y: 243, distance: 51.4
click at [277, 243] on div "International [GEOGRAPHIC_DATA] [GEOGRAPHIC_DATA] [GEOGRAPHIC_DATA] [GEOGRAPHIC…" at bounding box center [370, 242] width 197 height 13
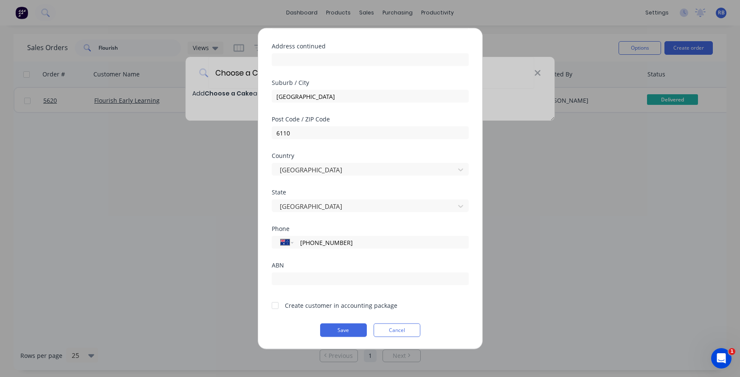
type input "[PHONE_NUMBER]"
click at [275, 304] on div at bounding box center [275, 305] width 17 height 17
click at [344, 331] on button "Save" at bounding box center [343, 331] width 47 height 14
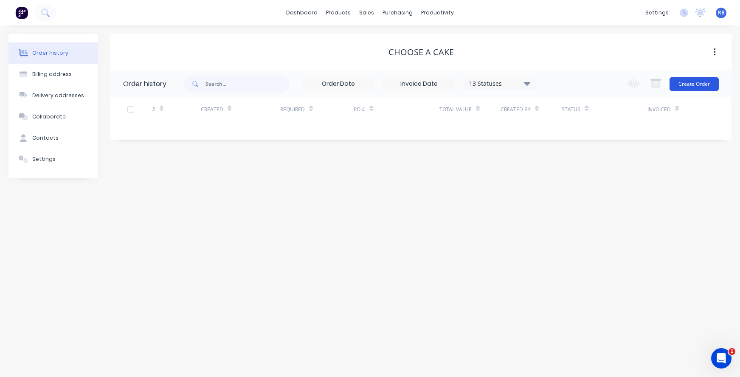
click at [692, 90] on button "Create Order" at bounding box center [694, 84] width 49 height 14
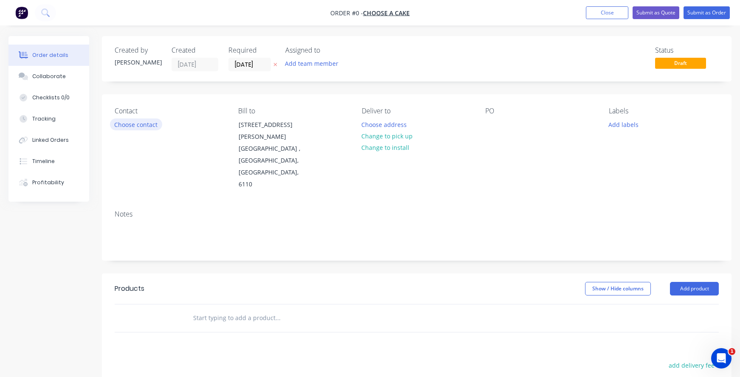
click at [124, 124] on button "Choose contact" at bounding box center [136, 124] width 52 height 11
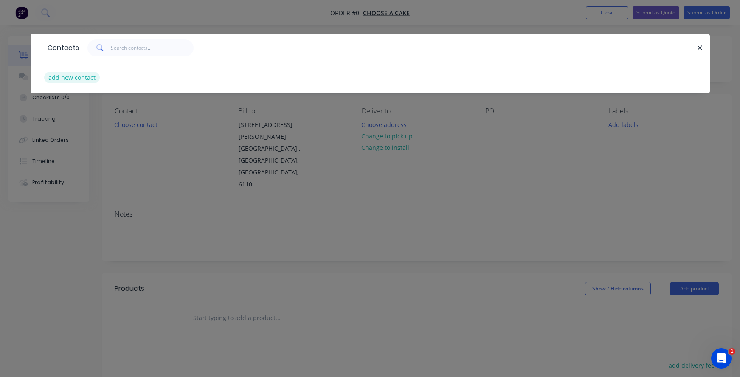
click at [56, 75] on button "add new contact" at bounding box center [72, 77] width 56 height 11
select select "AU"
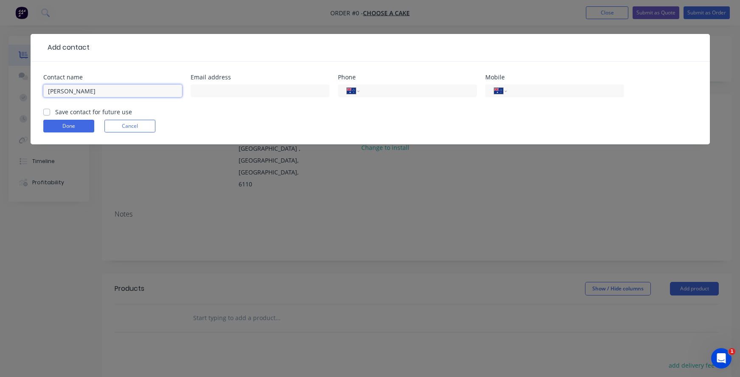
type input "[PERSON_NAME]"
paste input "[EMAIL_ADDRESS][DOMAIN_NAME]"
type input "[EMAIL_ADDRESS][DOMAIN_NAME]"
click at [528, 91] on input "tel" at bounding box center [564, 91] width 102 height 10
paste input "0449 562 625"
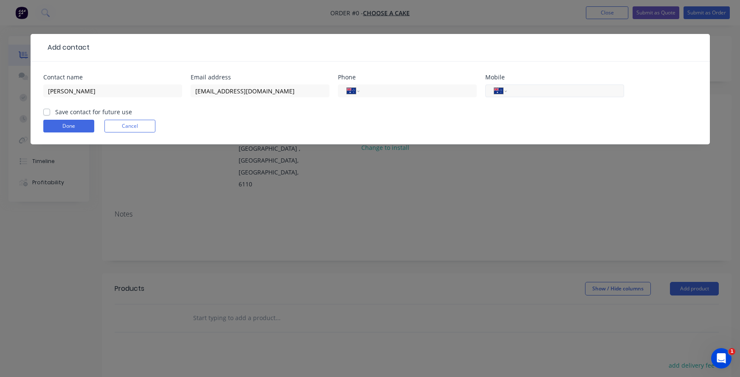
type input "0449 562 625"
click at [62, 112] on label "Save contact for future use" at bounding box center [93, 111] width 77 height 9
click at [50, 112] on input "Save contact for future use" at bounding box center [46, 111] width 7 height 8
checkbox input "true"
click at [58, 127] on button "Done" at bounding box center [68, 126] width 51 height 13
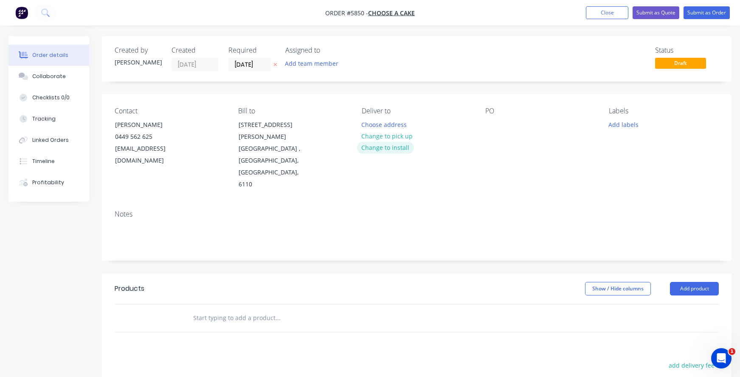
click at [370, 150] on button "Change to install" at bounding box center [385, 147] width 57 height 11
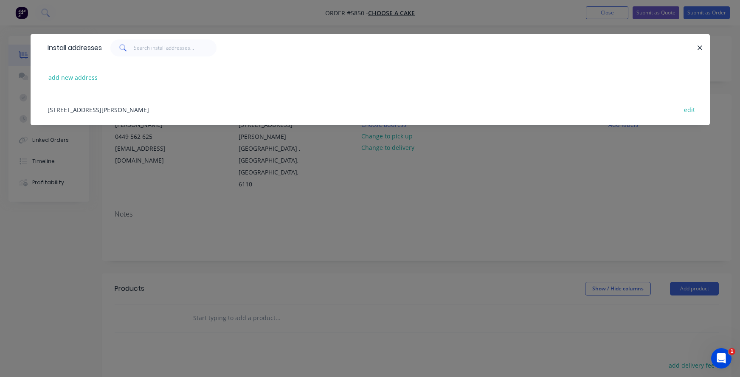
click at [108, 109] on div "[STREET_ADDRESS][PERSON_NAME] edit" at bounding box center [370, 109] width 654 height 32
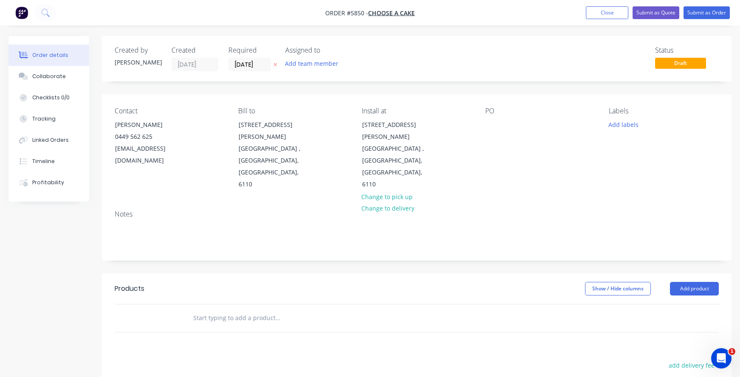
click at [483, 124] on div "Contact [PERSON_NAME] [PHONE_NUMBER] [EMAIL_ADDRESS][DOMAIN_NAME] Bill to [STRE…" at bounding box center [417, 148] width 630 height 109
click at [496, 124] on div at bounding box center [493, 125] width 14 height 12
click at [224, 310] on input "text" at bounding box center [278, 318] width 170 height 17
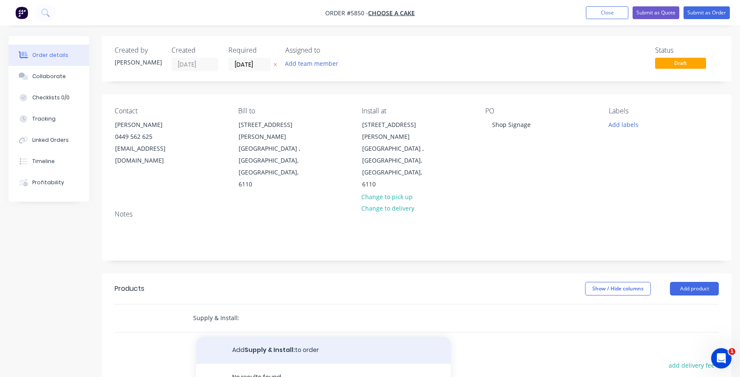
type input "Supply & Install:"
click at [243, 337] on button "Add Supply & Install: to order" at bounding box center [323, 350] width 255 height 27
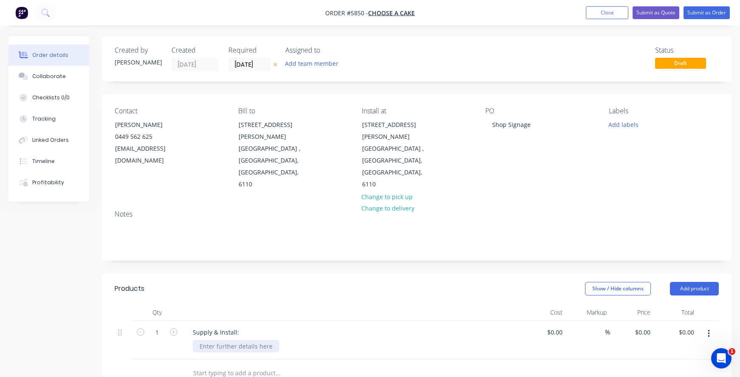
click at [219, 340] on div at bounding box center [236, 346] width 87 height 12
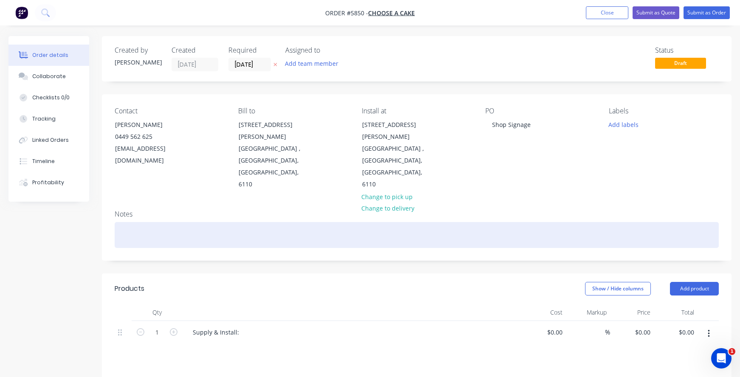
click at [163, 222] on div at bounding box center [417, 235] width 605 height 26
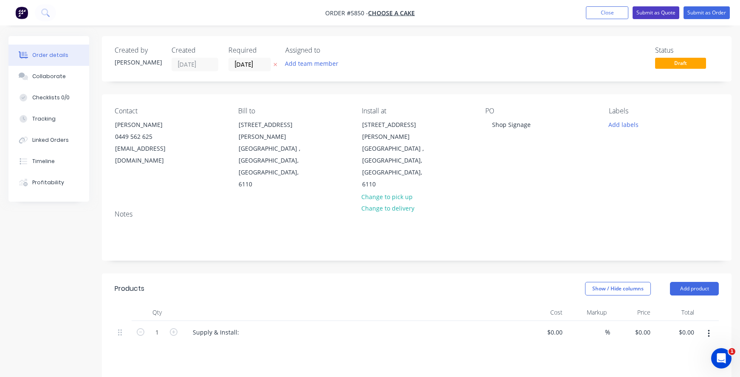
click at [662, 11] on button "Submit as Quote" at bounding box center [656, 12] width 47 height 13
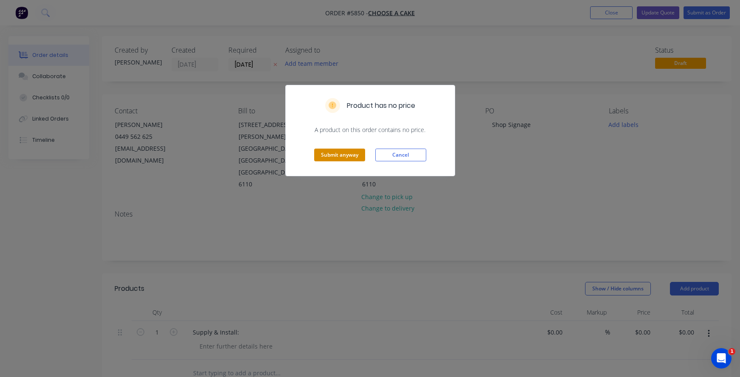
click at [337, 152] on button "Submit anyway" at bounding box center [339, 155] width 51 height 13
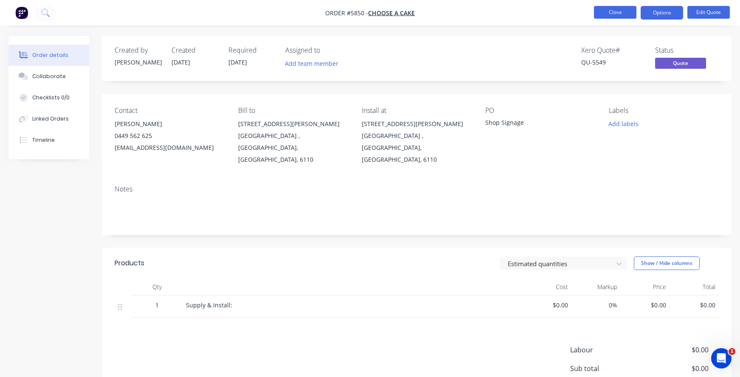
click at [622, 9] on button "Close" at bounding box center [615, 12] width 42 height 13
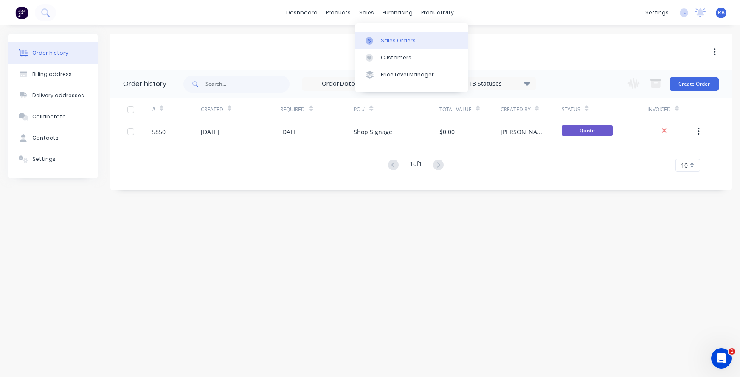
click at [385, 40] on div "Sales Orders" at bounding box center [398, 41] width 35 height 8
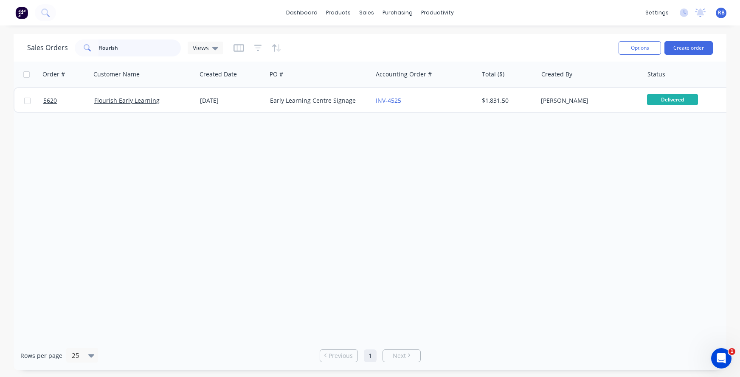
drag, startPoint x: 136, startPoint y: 51, endPoint x: 51, endPoint y: 51, distance: 85.0
click at [51, 51] on div "Sales Orders Flourish Views" at bounding box center [125, 48] width 196 height 17
type input "VET"
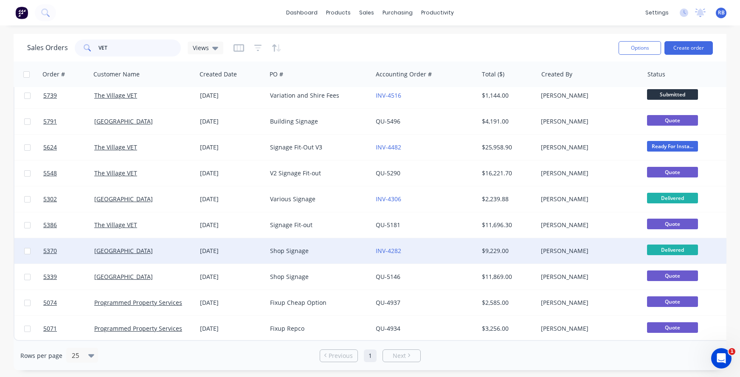
scroll to position [61, 0]
click at [254, 250] on div "[DATE]" at bounding box center [231, 251] width 63 height 8
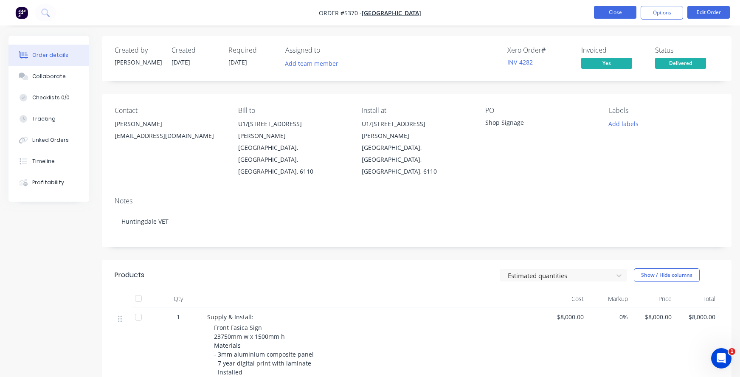
click at [602, 11] on button "Close" at bounding box center [615, 12] width 42 height 13
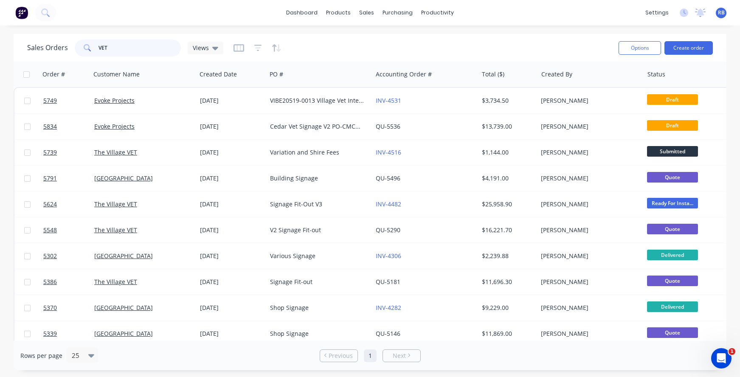
drag, startPoint x: 115, startPoint y: 51, endPoint x: 67, endPoint y: 51, distance: 48.0
click at [67, 51] on div "Sales Orders VET Views" at bounding box center [125, 48] width 196 height 17
type input "b"
click at [683, 48] on button "Create order" at bounding box center [689, 48] width 48 height 14
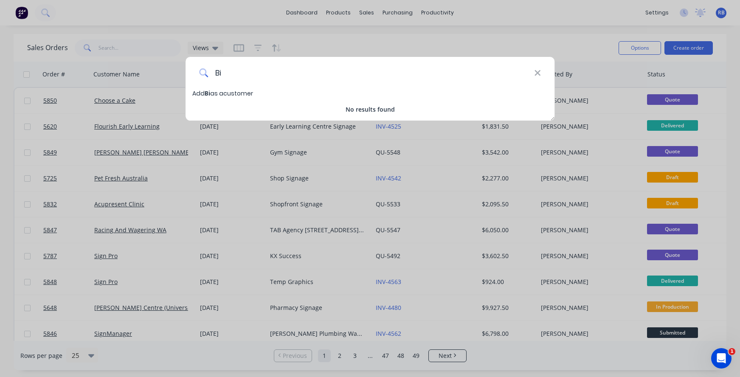
type input "B"
drag, startPoint x: 266, startPoint y: 74, endPoint x: 175, endPoint y: 73, distance: 90.9
click at [175, 73] on div "Creative Add Creative as a customer No results found" at bounding box center [370, 188] width 740 height 377
drag, startPoint x: 319, startPoint y: 76, endPoint x: 273, endPoint y: 75, distance: 46.7
click at [273, 75] on input "Department of Creative" at bounding box center [371, 73] width 326 height 32
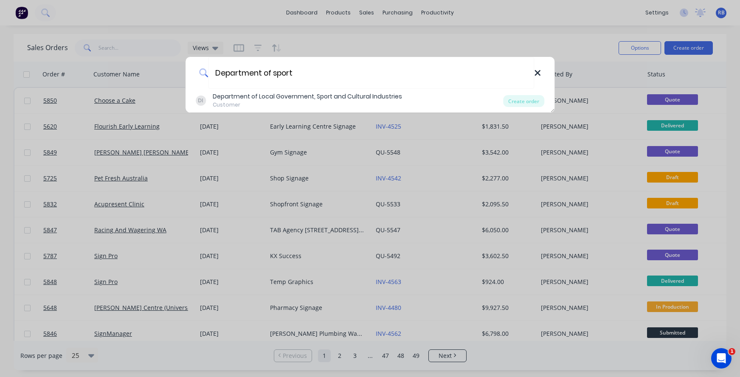
type input "Department of sport"
click at [535, 72] on icon at bounding box center [537, 72] width 7 height 9
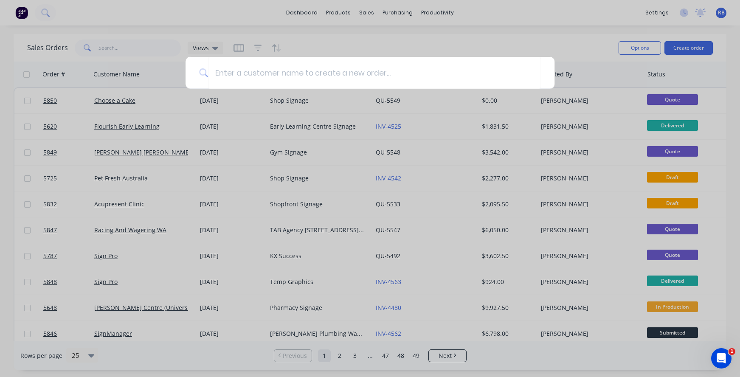
click at [375, 36] on div at bounding box center [370, 188] width 740 height 377
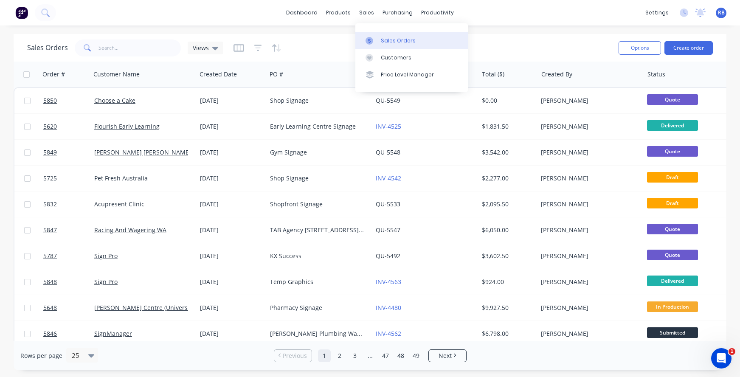
click at [396, 43] on div "Sales Orders" at bounding box center [398, 41] width 35 height 8
click at [125, 48] on input "text" at bounding box center [140, 48] width 83 height 17
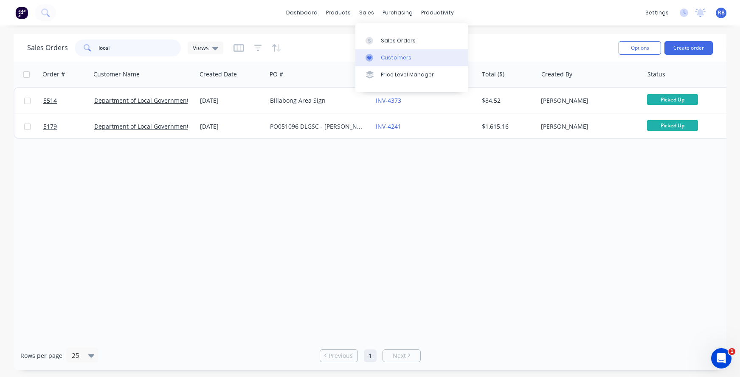
type input "local"
click at [397, 54] on div "Customers" at bounding box center [396, 58] width 31 height 8
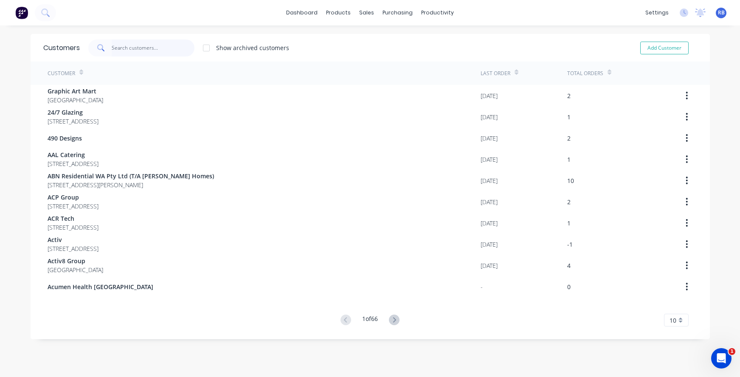
click at [127, 45] on input "text" at bounding box center [153, 48] width 83 height 17
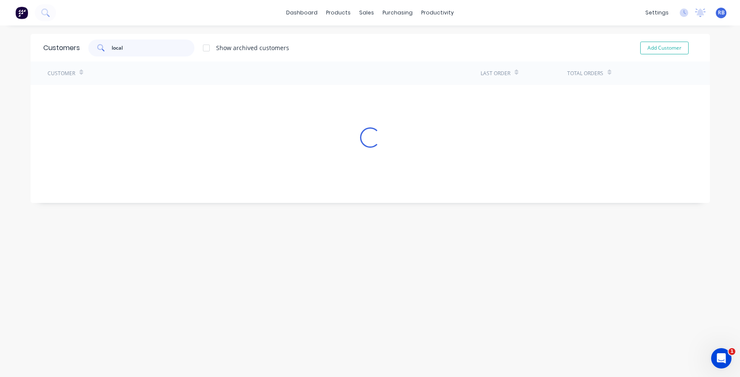
type input "local"
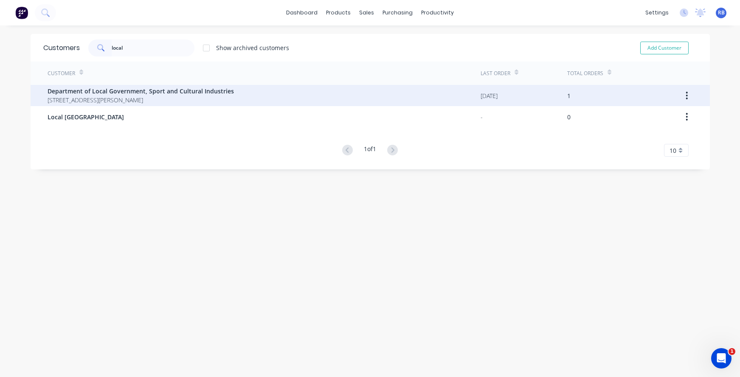
click at [235, 94] on div "Department of Local Government, Sport and Cultural Industries [STREET_ADDRESS][…" at bounding box center [264, 95] width 433 height 21
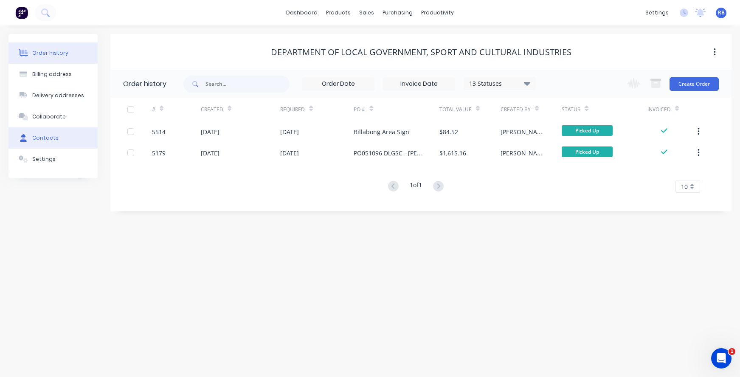
click at [52, 140] on div "Contacts" at bounding box center [45, 138] width 26 height 8
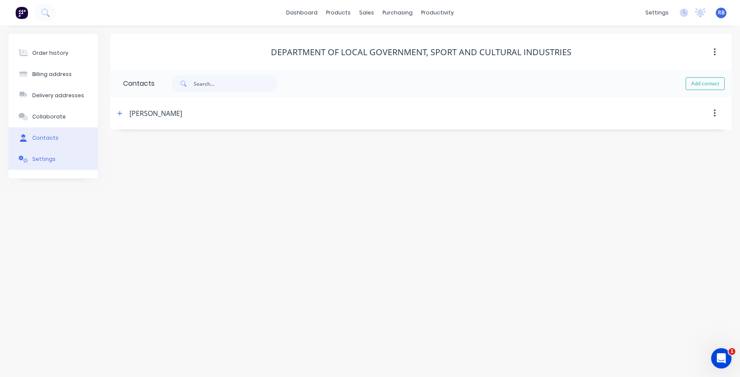
click at [42, 158] on div "Settings" at bounding box center [43, 159] width 23 height 8
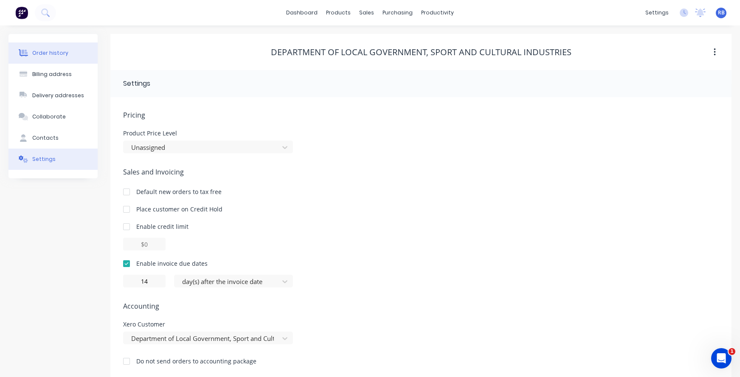
click at [50, 53] on div "Order history" at bounding box center [50, 53] width 36 height 8
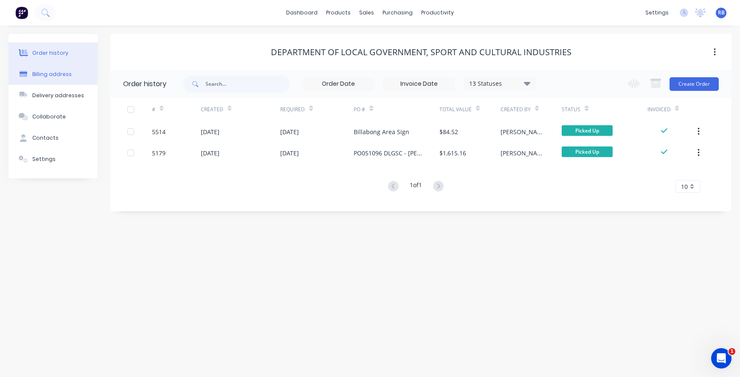
click at [73, 75] on button "Billing address" at bounding box center [52, 74] width 89 height 21
select select "AU"
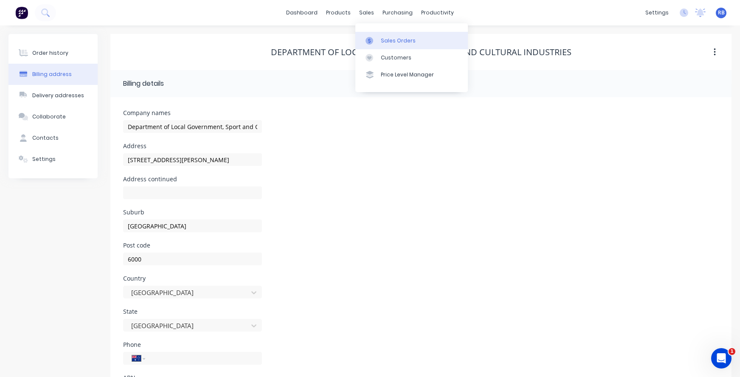
click at [404, 41] on div "Sales Orders" at bounding box center [398, 41] width 35 height 8
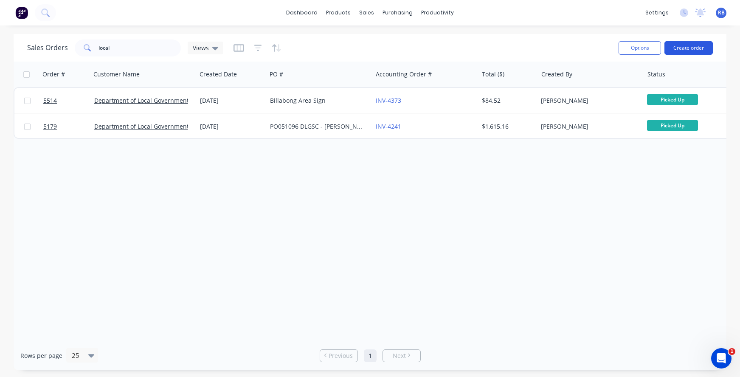
click at [698, 51] on button "Create order" at bounding box center [689, 48] width 48 height 14
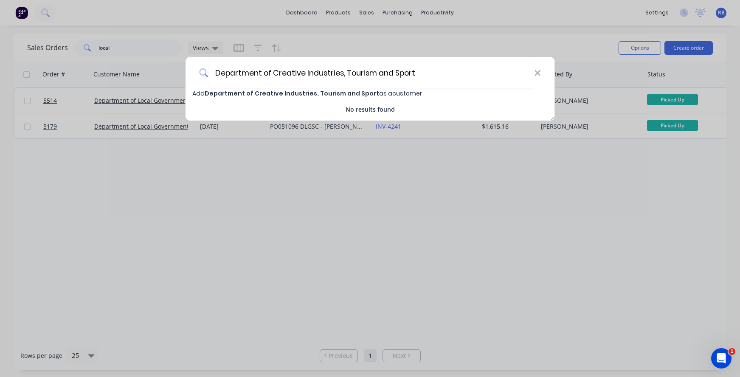
type input "Department of Creative Industries, Tourism and Sport"
click at [336, 90] on span "Department of Creative Industries, Tourism and Sport" at bounding box center [292, 93] width 175 height 8
select select "AU"
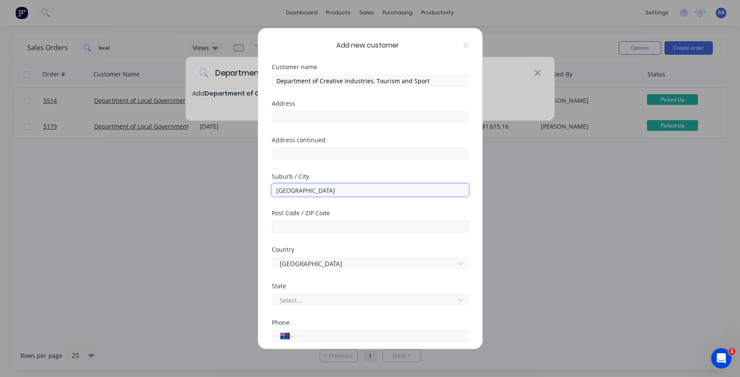
type input "[GEOGRAPHIC_DATA]"
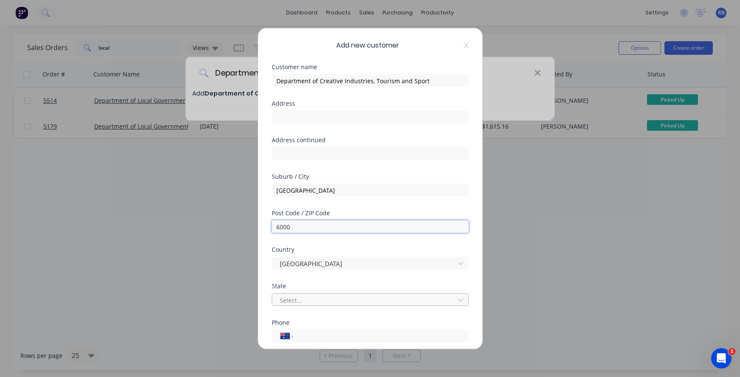
type input "6000"
click at [286, 299] on div "Select..." at bounding box center [365, 300] width 170 height 9
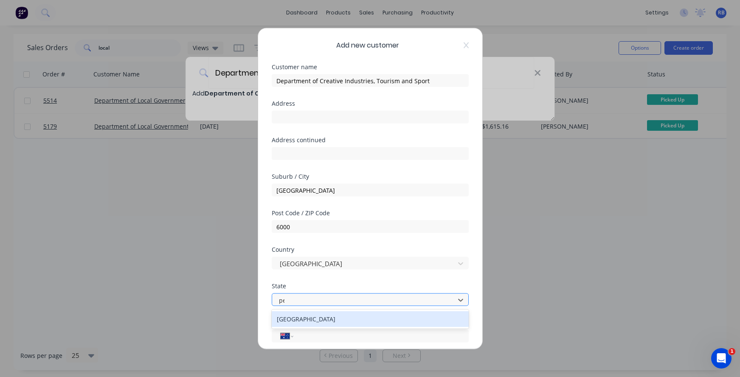
type input "per"
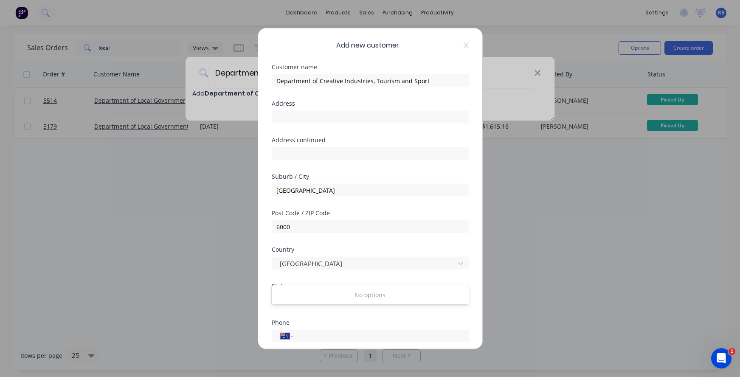
scroll to position [80, 0]
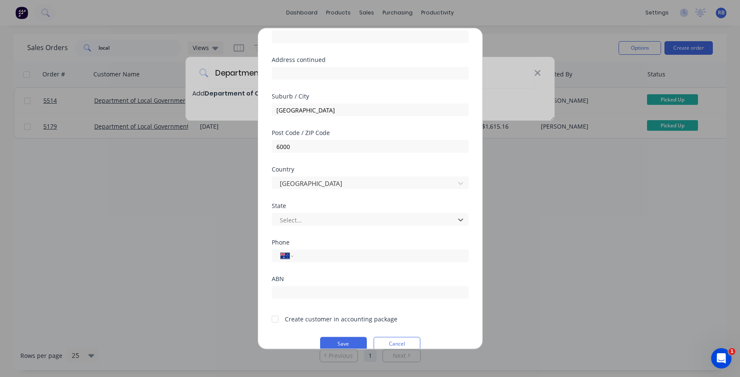
drag, startPoint x: 300, startPoint y: 216, endPoint x: 251, endPoint y: 217, distance: 48.4
click at [251, 217] on div "Add new customer Customer name Department of Creative Industries, Tourism and S…" at bounding box center [370, 188] width 740 height 377
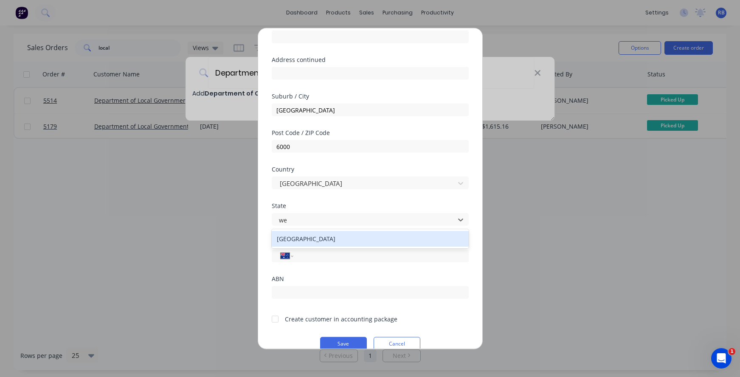
type input "[PERSON_NAME]"
click at [307, 240] on div "[GEOGRAPHIC_DATA]" at bounding box center [370, 239] width 197 height 16
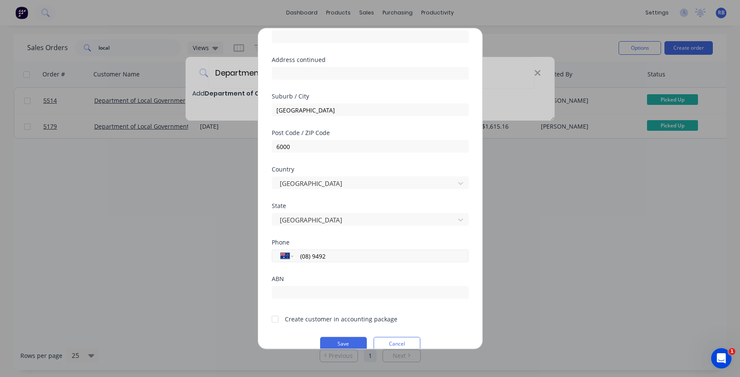
click at [355, 257] on input "(08) 9492" at bounding box center [379, 256] width 160 height 10
type input "[PHONE_NUMBER]"
click at [311, 289] on input "text" at bounding box center [370, 292] width 197 height 13
click at [276, 319] on div at bounding box center [275, 319] width 17 height 17
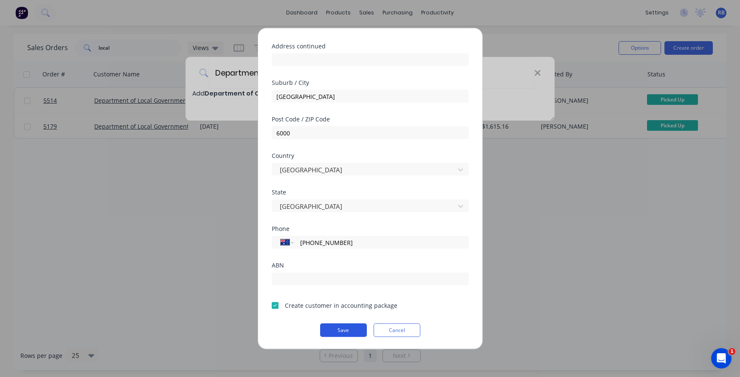
scroll to position [94, 0]
click at [336, 336] on button "Save" at bounding box center [343, 331] width 47 height 14
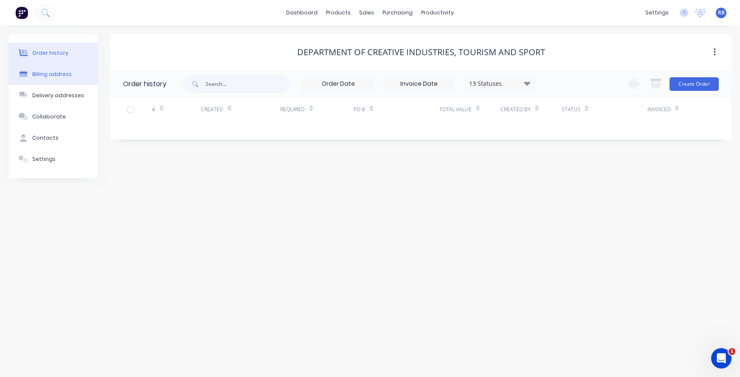
click at [49, 75] on div "Billing address" at bounding box center [52, 75] width 40 height 8
select select "AU"
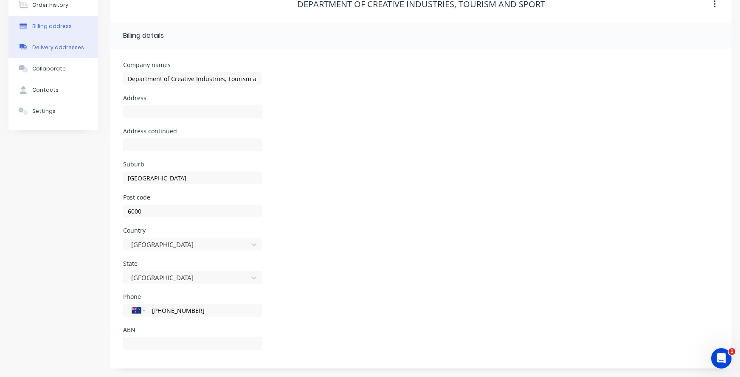
scroll to position [48, 0]
click at [72, 43] on button "Delivery addresses" at bounding box center [52, 47] width 89 height 21
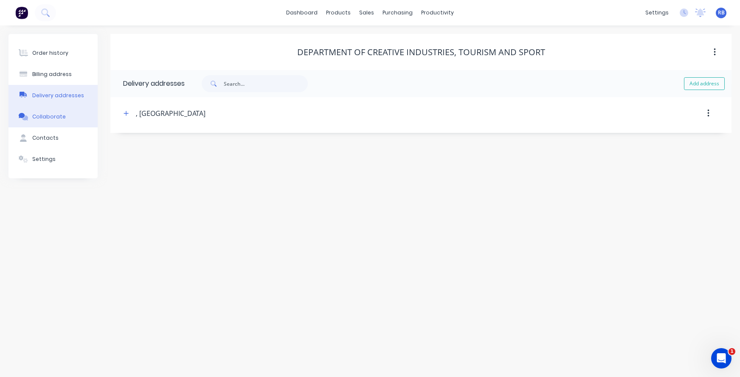
click at [34, 124] on button "Collaborate" at bounding box center [52, 116] width 89 height 21
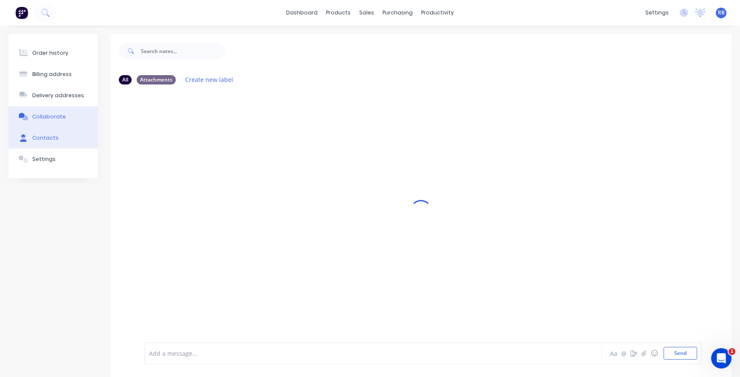
click at [42, 146] on button "Contacts" at bounding box center [52, 137] width 89 height 21
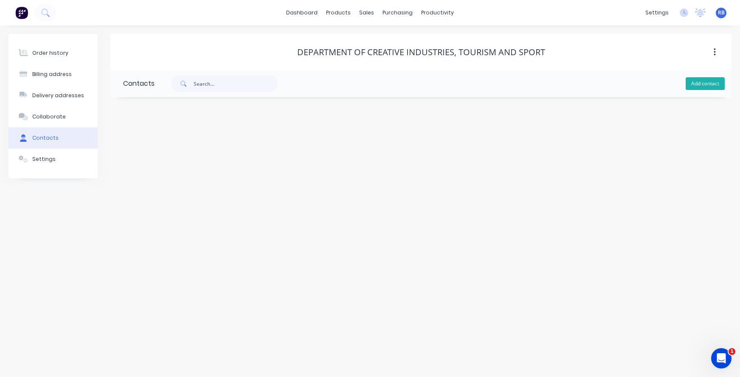
click at [703, 83] on button "Add contact" at bounding box center [705, 83] width 39 height 13
select select "AU"
type input "[PERSON_NAME]"
select select "AU"
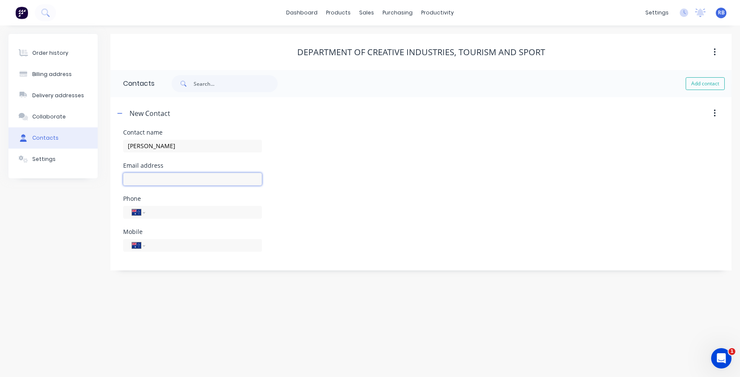
select select "AU"
click at [127, 186] on div at bounding box center [192, 183] width 139 height 25
paste input "[PERSON_NAME][EMAIL_ADDRESS][PERSON_NAME][DOMAIN_NAME]"
type input "[PERSON_NAME][EMAIL_ADDRESS][PERSON_NAME][DOMAIN_NAME]"
click at [164, 249] on input "tel" at bounding box center [202, 245] width 102 height 10
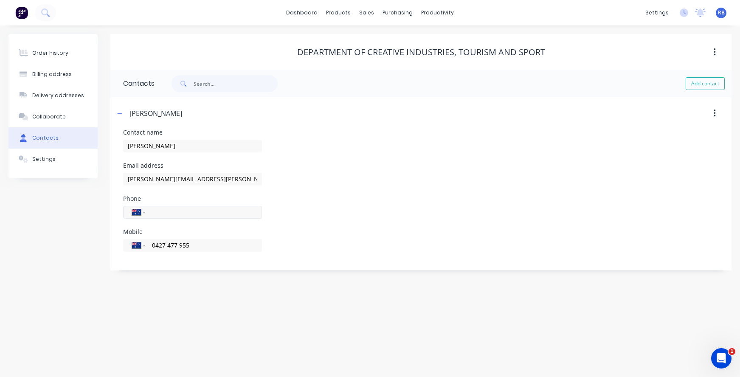
type input "0427 477 955"
click at [172, 215] on input "tel" at bounding box center [202, 212] width 102 height 10
click at [53, 154] on button "Settings" at bounding box center [52, 159] width 89 height 21
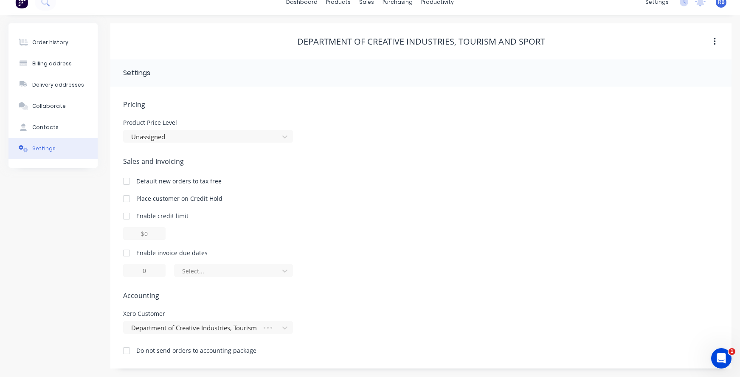
scroll to position [11, 0]
click at [127, 254] on div at bounding box center [126, 253] width 17 height 17
drag, startPoint x: 141, startPoint y: 270, endPoint x: 132, endPoint y: 270, distance: 8.5
click at [133, 270] on input "1" at bounding box center [144, 270] width 42 height 13
type input "30"
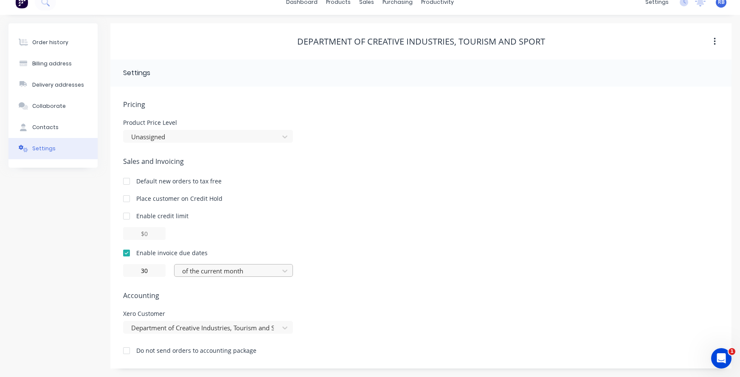
click at [211, 272] on div "of the current month" at bounding box center [228, 271] width 92 height 10
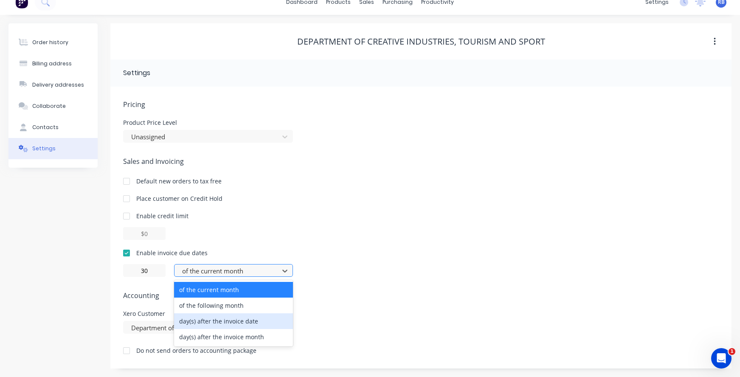
click at [200, 320] on div "day(s) after the invoice date" at bounding box center [233, 322] width 119 height 16
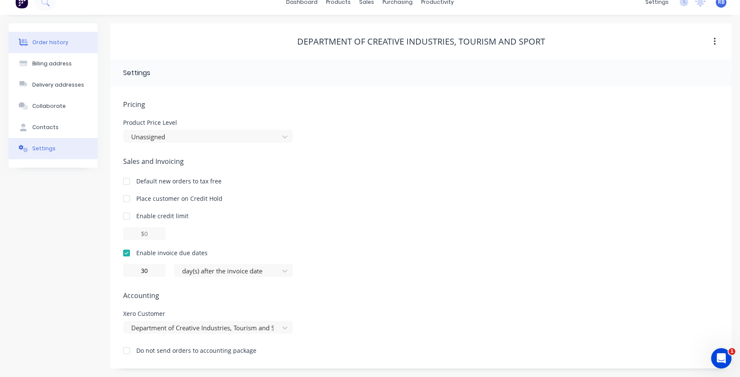
click at [48, 38] on button "Order history" at bounding box center [52, 42] width 89 height 21
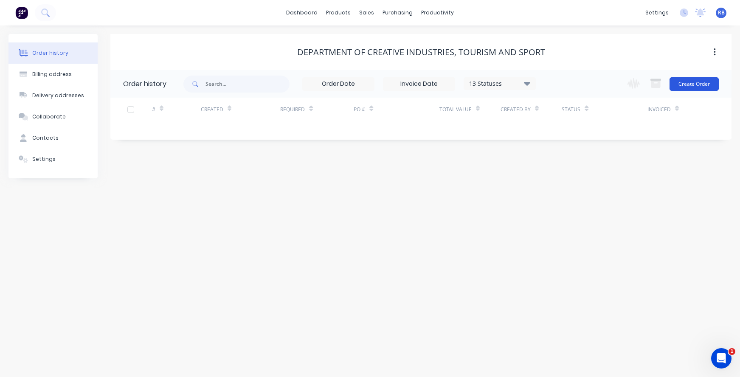
click at [695, 85] on button "Create Order" at bounding box center [694, 84] width 49 height 14
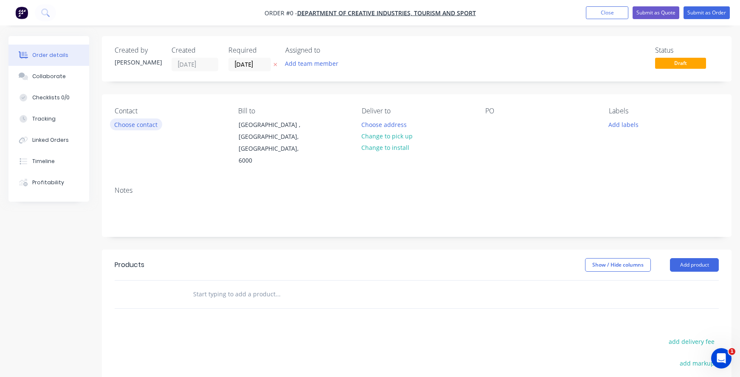
click at [133, 120] on button "Choose contact" at bounding box center [136, 124] width 52 height 11
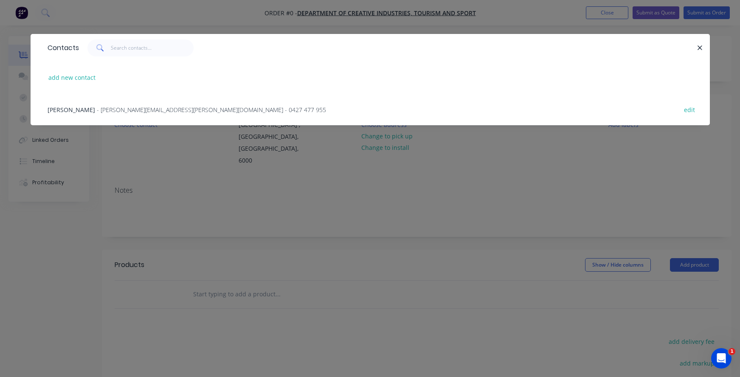
click at [63, 110] on span "[PERSON_NAME]" at bounding box center [72, 110] width 48 height 8
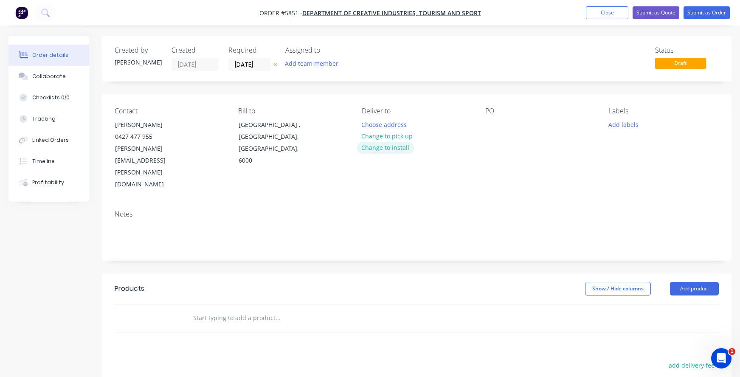
click at [380, 149] on button "Change to install" at bounding box center [385, 147] width 57 height 11
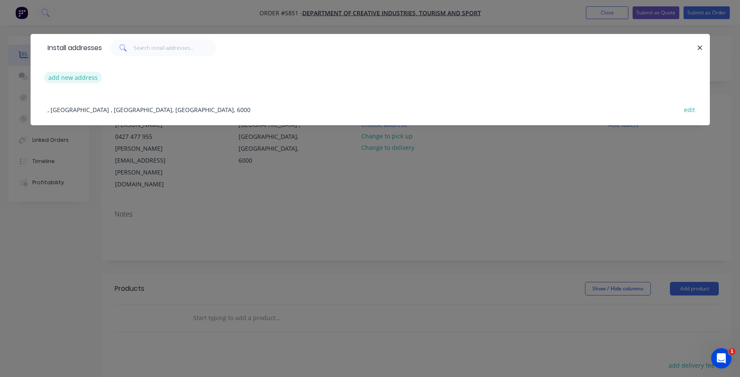
click at [63, 76] on button "add new address" at bounding box center [73, 77] width 58 height 11
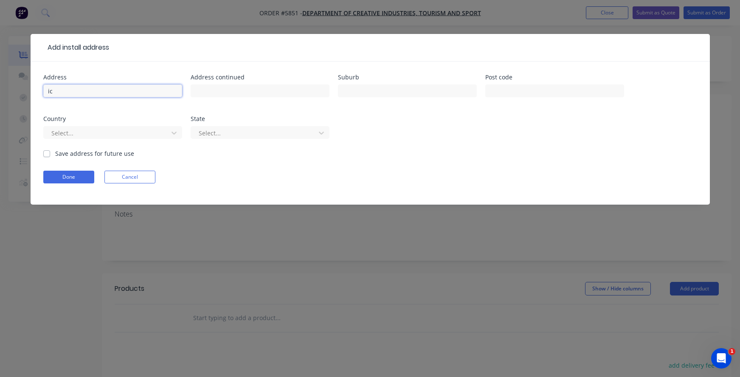
type input "i"
type input "[PERSON_NAME] Recreational Camp"
type input "[STREET_ADDRESS]"
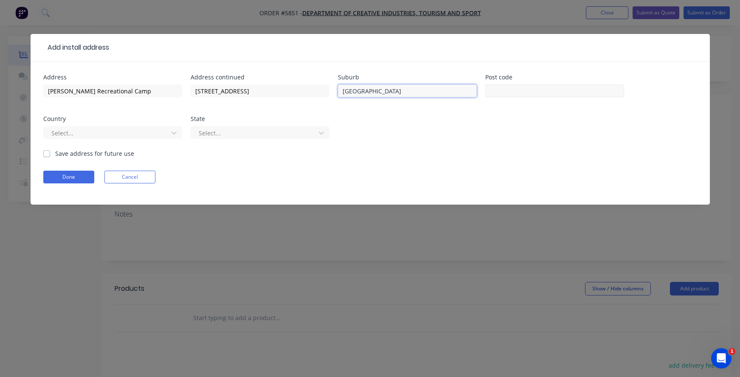
type input "[GEOGRAPHIC_DATA]"
type input "6109"
click at [78, 129] on div at bounding box center [107, 133] width 113 height 11
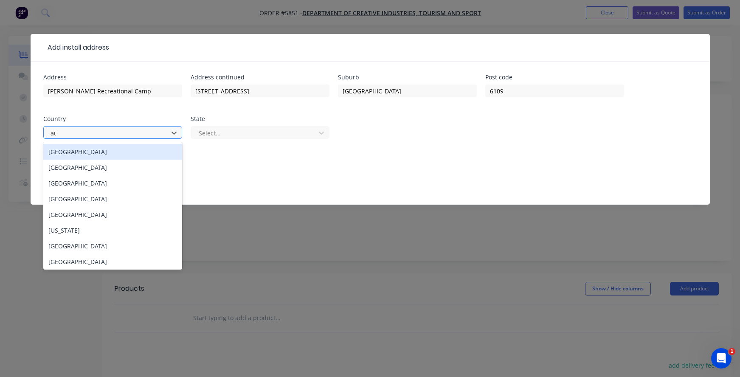
type input "aus"
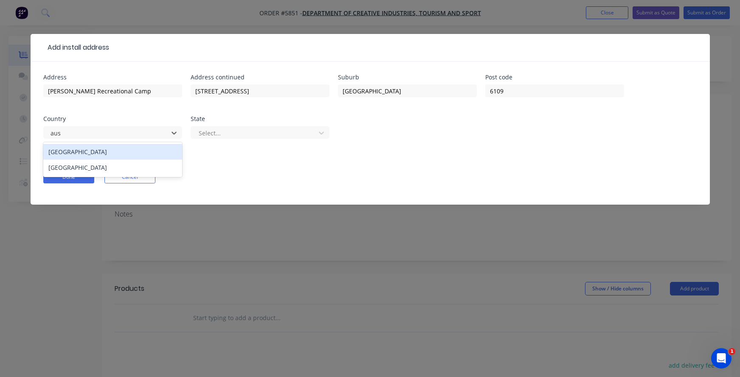
click at [72, 149] on div "[GEOGRAPHIC_DATA]" at bounding box center [112, 152] width 139 height 16
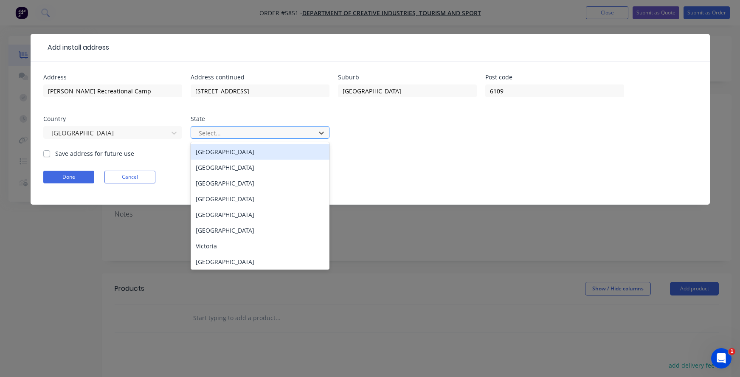
click at [212, 134] on div "Select..." at bounding box center [255, 133] width 112 height 9
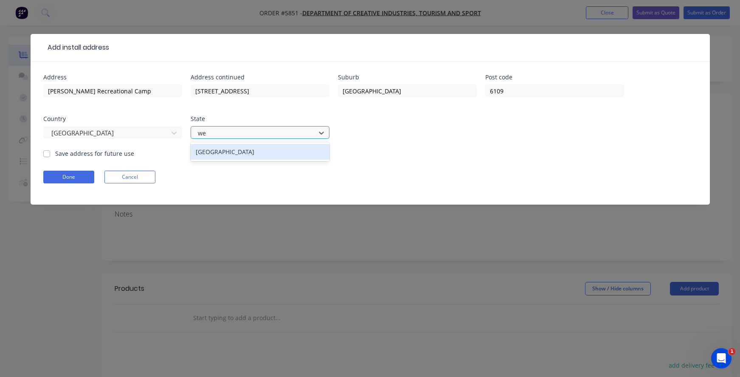
type input "[PERSON_NAME]"
click at [218, 155] on div "[GEOGRAPHIC_DATA]" at bounding box center [260, 152] width 139 height 16
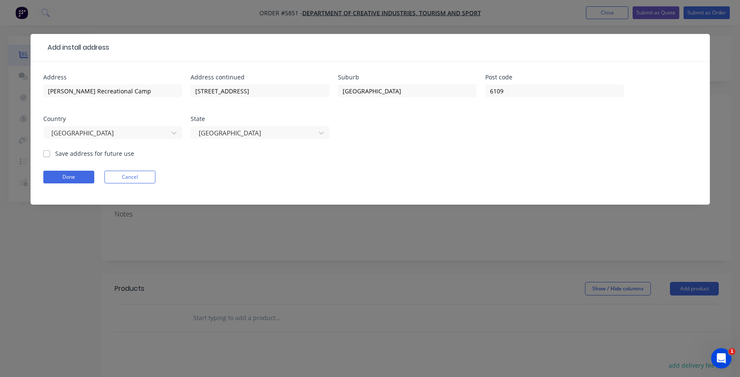
click at [97, 153] on label "Save address for future use" at bounding box center [94, 153] width 79 height 9
click at [50, 153] on input "Save address for future use" at bounding box center [46, 153] width 7 height 8
checkbox input "true"
click at [67, 174] on button "Done" at bounding box center [68, 177] width 51 height 13
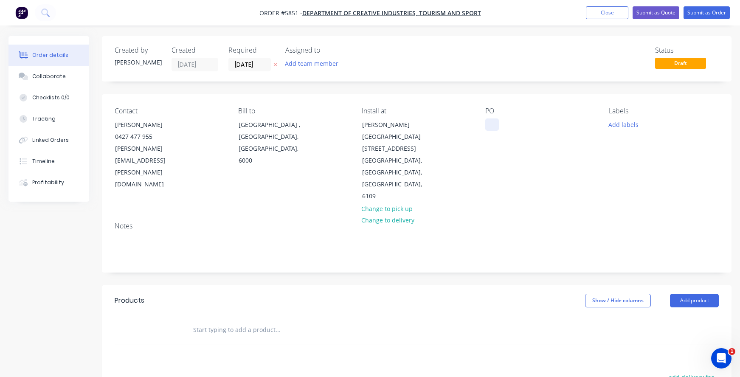
click at [489, 123] on div at bounding box center [493, 125] width 14 height 12
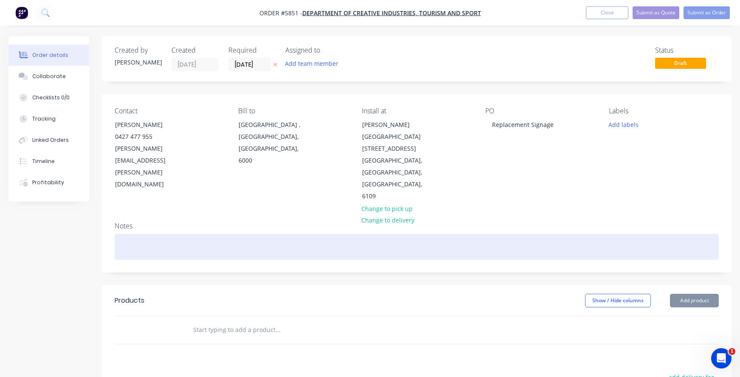
click at [134, 234] on div at bounding box center [417, 247] width 605 height 26
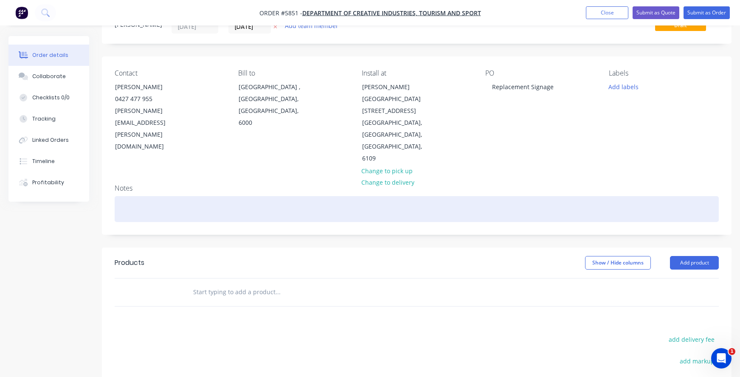
scroll to position [41, 0]
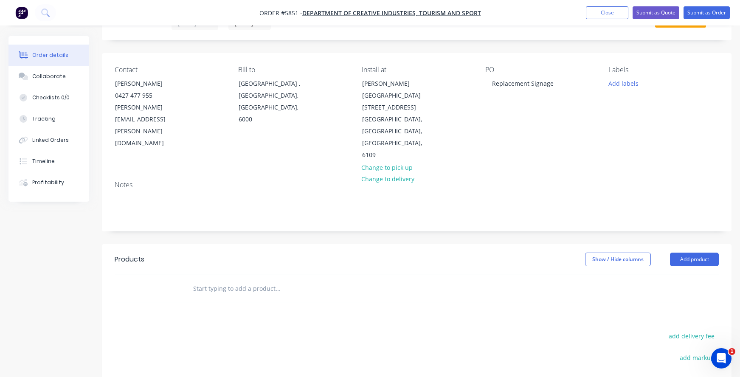
click at [223, 280] on input "text" at bounding box center [278, 288] width 170 height 17
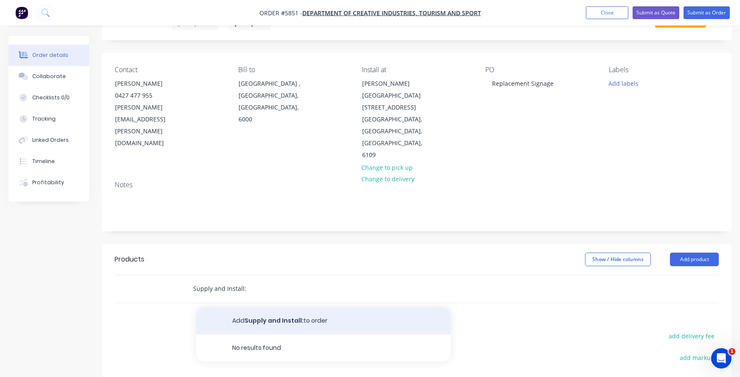
type input "Supply and Install:"
click at [249, 308] on button "Add Supply and Install: to order" at bounding box center [323, 321] width 255 height 27
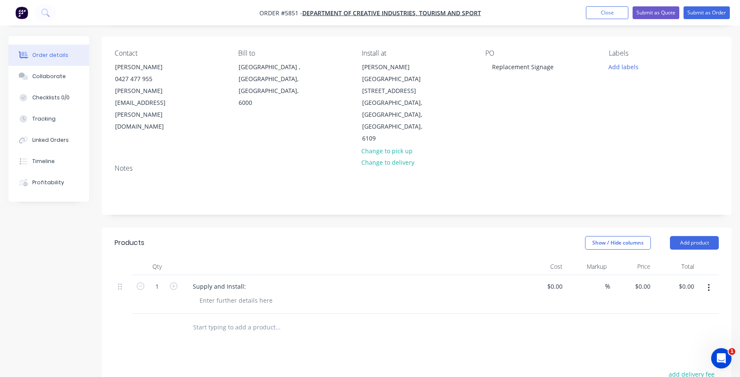
scroll to position [61, 0]
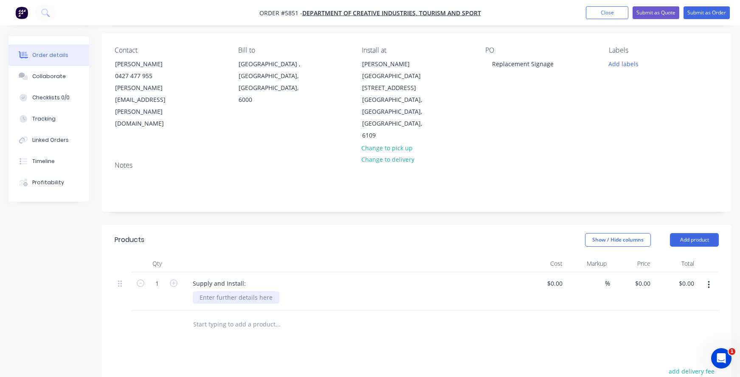
click at [223, 291] on div at bounding box center [236, 297] width 87 height 12
paste div
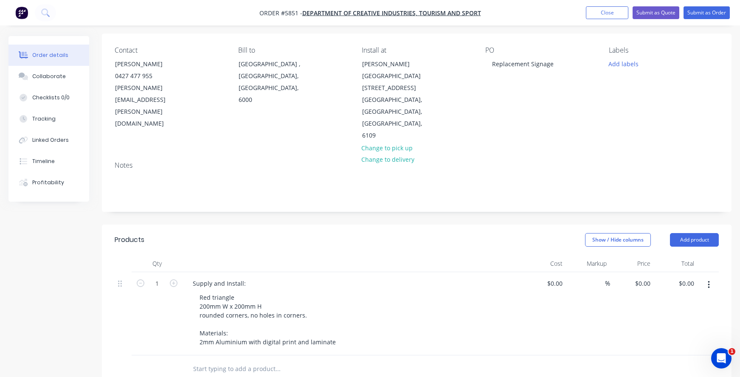
click at [250, 277] on div "Supply and Install:" at bounding box center [352, 283] width 333 height 12
click at [243, 277] on div "Supply and Install:" at bounding box center [219, 283] width 67 height 12
drag, startPoint x: 276, startPoint y: 262, endPoint x: 172, endPoint y: 259, distance: 103.7
click at [172, 272] on div "1 Supply and Install: Image 402 Red triangle 200mm W x 200mm H rounded corners,…" at bounding box center [417, 313] width 605 height 83
copy div "Supply and Install: Image 402"
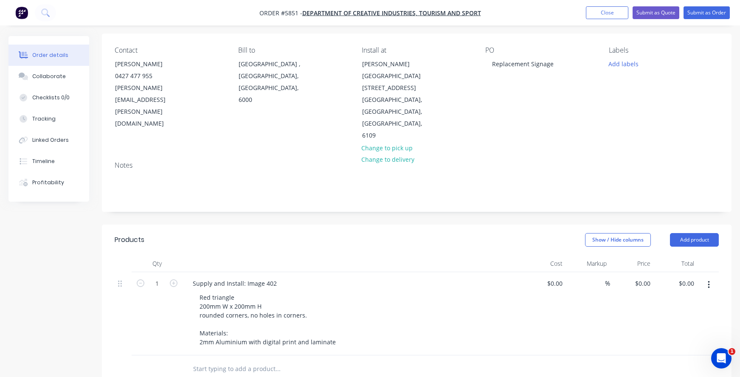
click at [202, 361] on input "text" at bounding box center [278, 369] width 170 height 17
paste input "Supply and Install: Image 402"
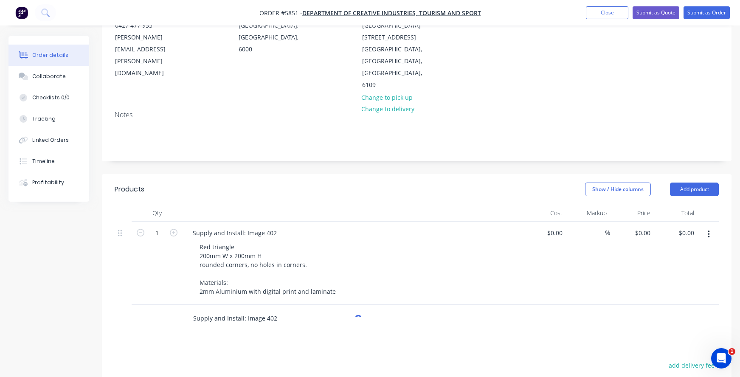
scroll to position [122, 0]
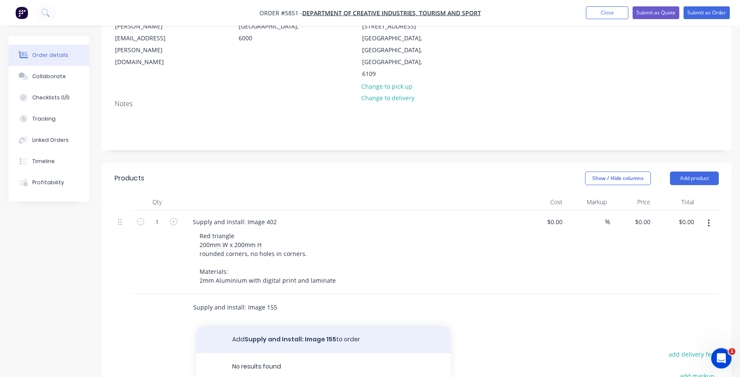
type input "Supply and Install: Image 155"
click at [250, 326] on button "Add Supply and Install: Image 155 to order" at bounding box center [323, 339] width 255 height 27
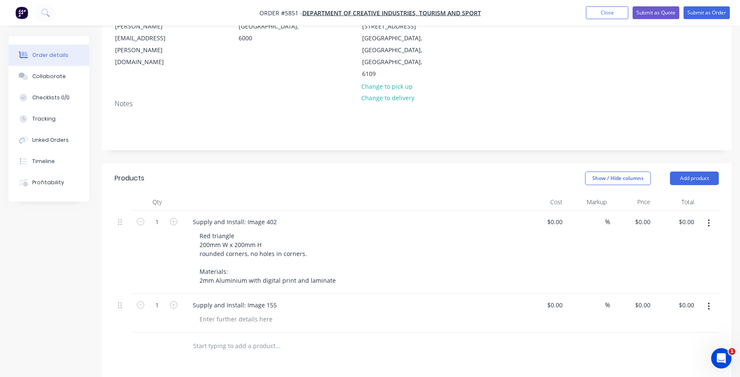
click at [224, 338] on input "text" at bounding box center [278, 346] width 170 height 17
paste input "Supply and Install: Image 402"
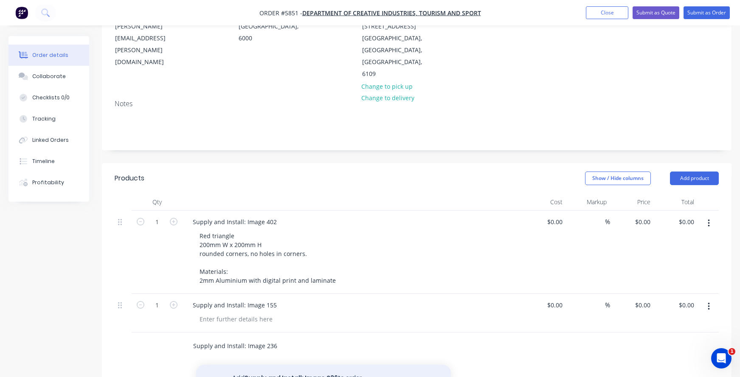
type input "Supply and Install: Image 236"
click at [258, 365] on button "Add Supply and Install: Image 236 to order" at bounding box center [323, 378] width 255 height 27
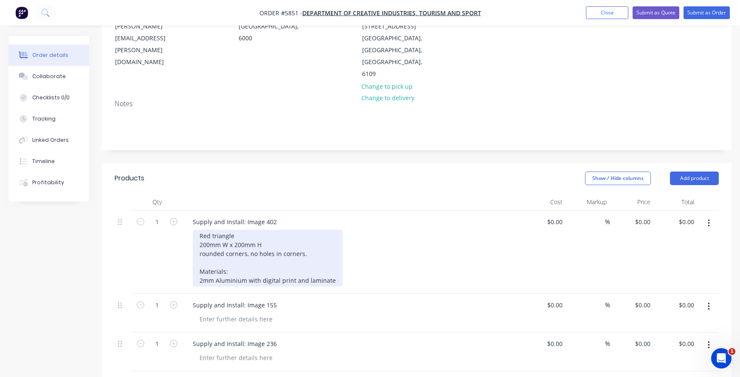
click at [241, 254] on div "Red triangle 200mm W x 200mm H rounded corners, no holes in corners. Materials:…" at bounding box center [268, 258] width 150 height 57
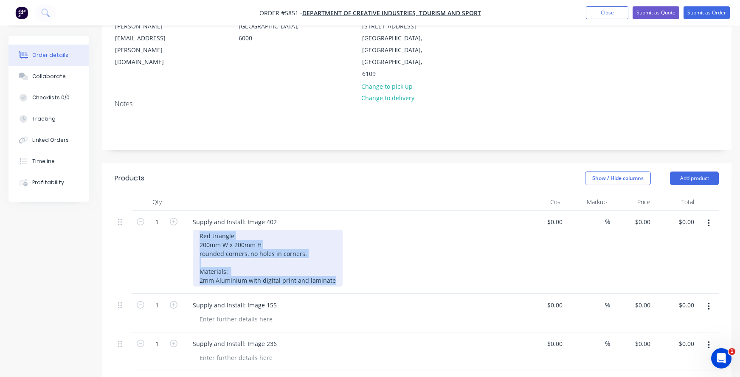
drag, startPoint x: 332, startPoint y: 257, endPoint x: 189, endPoint y: 210, distance: 150.6
click at [189, 211] on div "Supply and Install: Image 402 Red triangle 200mm W x 200mm H rounded corners, n…" at bounding box center [353, 252] width 340 height 83
copy div "Red triangle 200mm W x 200mm H rounded corners, no holes in corners. Materials:…"
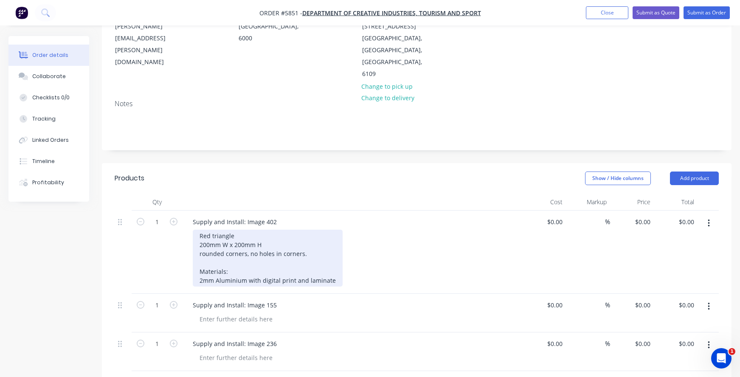
click at [232, 237] on div "Red triangle 200mm W x 200mm H rounded corners, no holes in corners. Materials:…" at bounding box center [268, 258] width 150 height 57
click at [316, 254] on div "Red triangle 200mm W x 200mm H rounded corners, no holes in corners. Materials:…" at bounding box center [268, 258] width 150 height 57
drag, startPoint x: 306, startPoint y: 257, endPoint x: 189, endPoint y: 248, distance: 117.6
click at [189, 248] on div "Supply and Install: Image 402 Red triangle 200mm W x 200mm H rounded corners, n…" at bounding box center [353, 252] width 340 height 83
copy div "Materials: 2mm Aluminium with digital print and laminate"
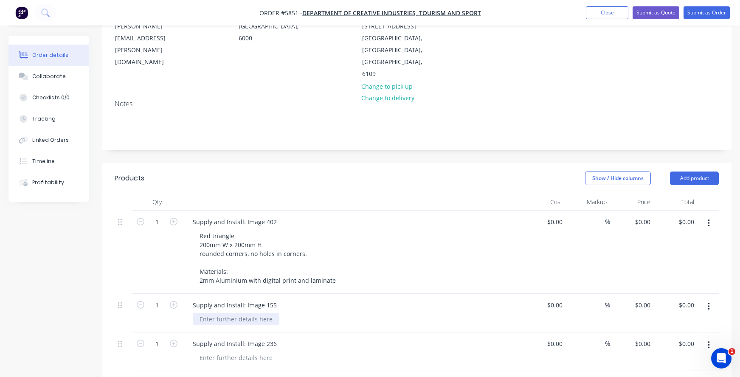
click at [219, 313] on div at bounding box center [236, 319] width 87 height 12
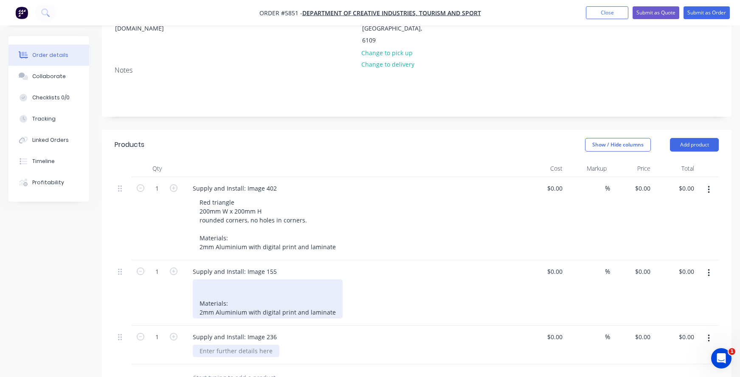
scroll to position [158, 0]
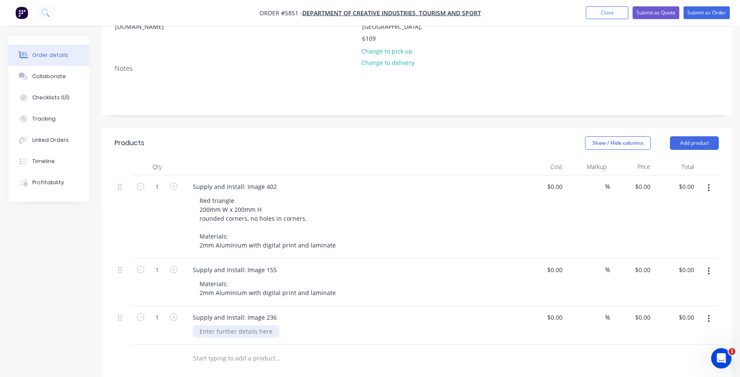
click at [215, 327] on div "Qty Cost Markup Price Total 1 Supply and Install: Image 402 Red triangle 200mm …" at bounding box center [417, 265] width 630 height 214
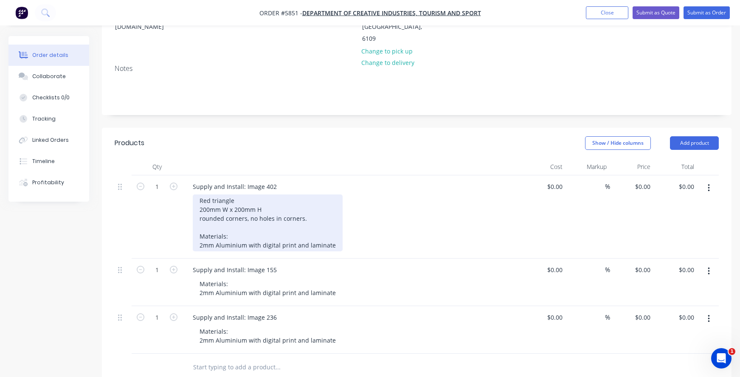
click at [225, 206] on div "Red triangle 200mm W x 200mm H rounded corners, no holes in corners. Materials:…" at bounding box center [268, 223] width 150 height 57
drag, startPoint x: 320, startPoint y: 198, endPoint x: 183, endPoint y: 197, distance: 136.8
click at [183, 197] on div "Supply and Install: Image 402 Red triangle 200mm W x 200mm H rounded corners, n…" at bounding box center [353, 216] width 340 height 83
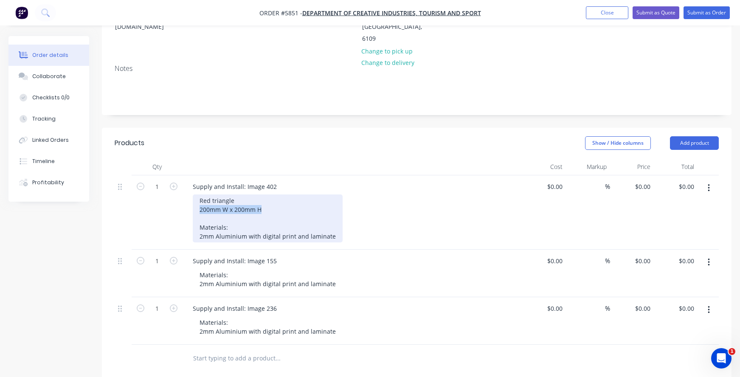
drag, startPoint x: 239, startPoint y: 188, endPoint x: 181, endPoint y: 188, distance: 58.6
click at [181, 188] on div "1 Supply and Install: Image 402 Red triangle 200mm W x 200mm H Materials: 2mm A…" at bounding box center [417, 212] width 605 height 74
drag, startPoint x: 245, startPoint y: 179, endPoint x: 185, endPoint y: 178, distance: 59.9
click at [185, 178] on div "Supply and Install: Image 402 Red triangle 1200mm w x 900mm h Materials: 2mm Al…" at bounding box center [353, 212] width 340 height 74
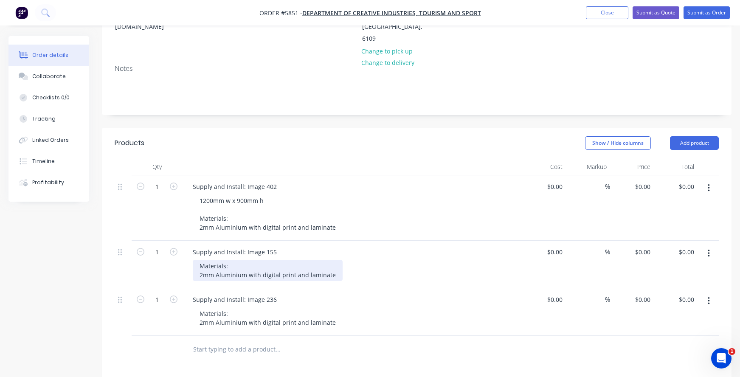
click at [198, 260] on div "Materials: 2mm Aluminium with digital print and laminate" at bounding box center [268, 270] width 150 height 21
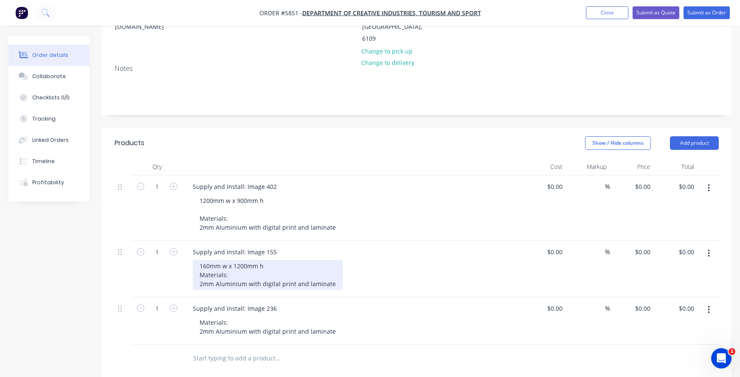
click at [211, 260] on div "160mm w x 1200mm h Materials: 2mm Aluminium with digital print and laminate" at bounding box center [268, 275] width 150 height 30
drag, startPoint x: 272, startPoint y: 246, endPoint x: 187, endPoint y: 240, distance: 85.5
click at [187, 241] on div "Supply and Install: Image 155 1600mm w x 1200mm h Materials: 2mm Aluminium with…" at bounding box center [353, 269] width 340 height 57
copy div "1600mm w x 1200mm h"
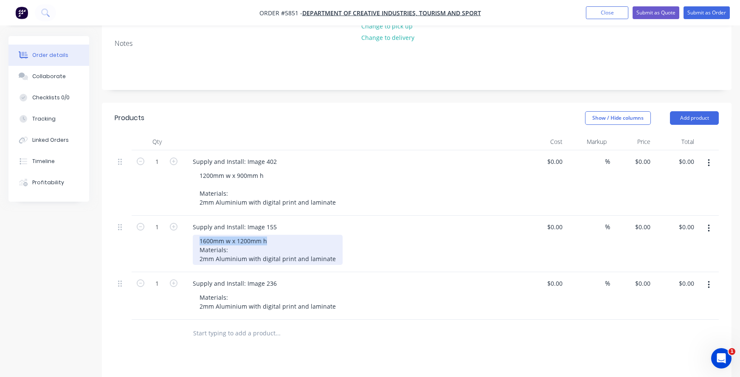
scroll to position [185, 0]
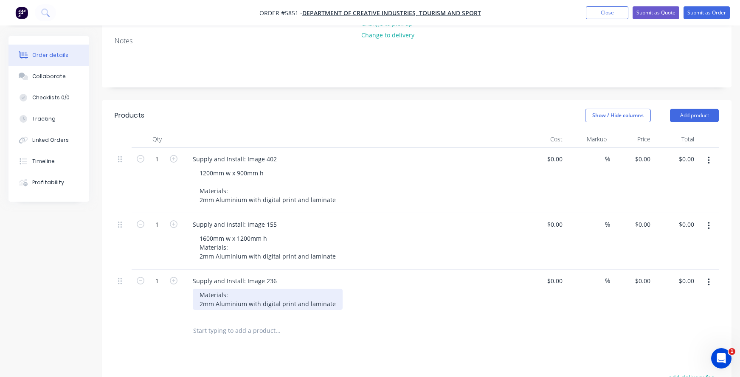
click at [216, 289] on div "Materials: 2mm Aluminium with digital print and laminate" at bounding box center [268, 299] width 150 height 21
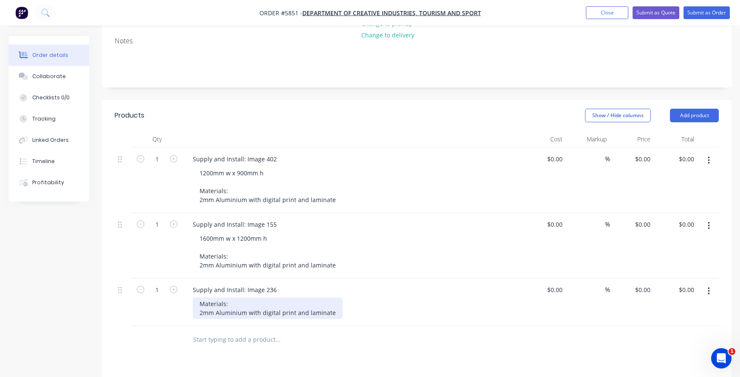
click at [199, 298] on div "Materials: 2mm Aluminium with digital print and laminate" at bounding box center [268, 308] width 150 height 21
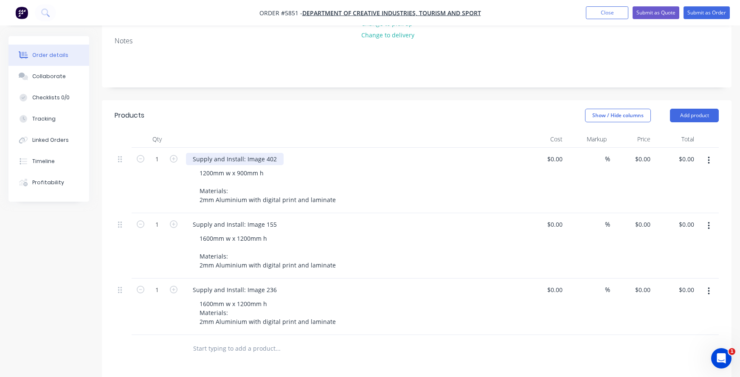
click at [229, 153] on div "Supply and Install: Image 402" at bounding box center [235, 159] width 98 height 12
drag, startPoint x: 245, startPoint y: 136, endPoint x: 213, endPoint y: 134, distance: 31.9
click at [212, 153] on div "Supply and Install: Image 402" at bounding box center [235, 159] width 98 height 12
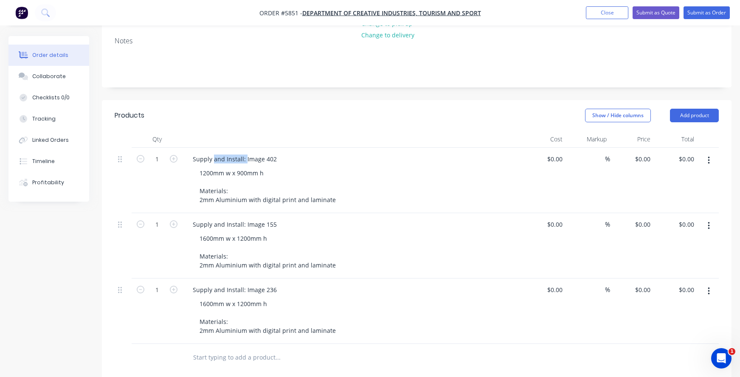
click at [217, 349] on input "text" at bounding box center [278, 357] width 170 height 17
type input "Install:"
click at [217, 363] on div at bounding box center [236, 369] width 87 height 12
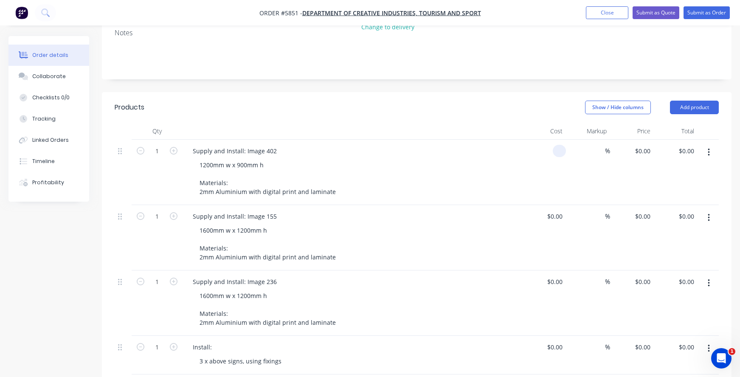
click at [547, 140] on div at bounding box center [545, 172] width 44 height 65
type input "$162.00"
click at [554, 210] on div "$0.00" at bounding box center [554, 216] width 23 height 12
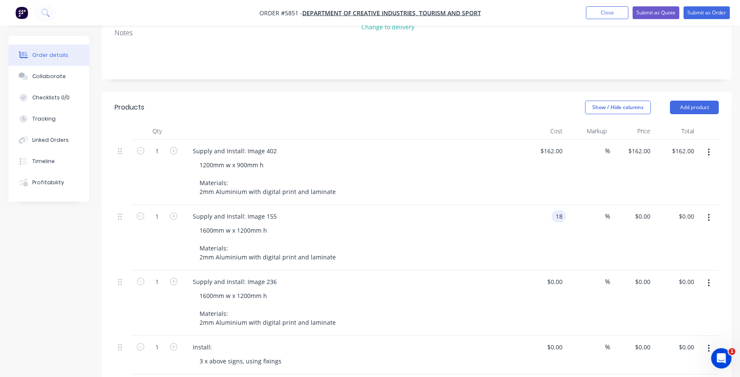
type input "1"
type input "$288.00"
click at [557, 276] on input at bounding box center [557, 282] width 20 height 12
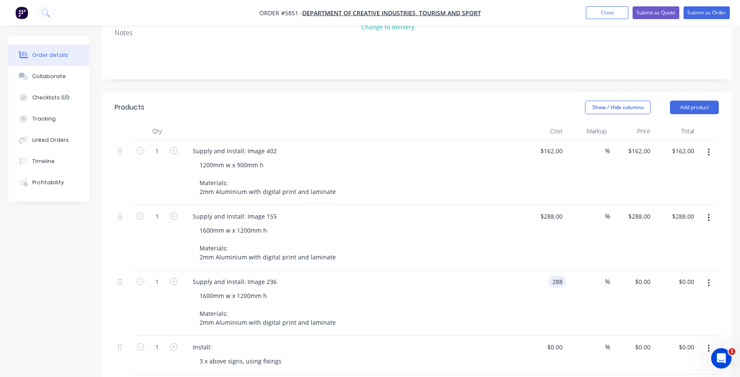
type input "$288.00"
click at [500, 290] on div "1600mm w x 1200mm h Materials: 2mm Aluminium with digital print and laminate" at bounding box center [356, 309] width 326 height 39
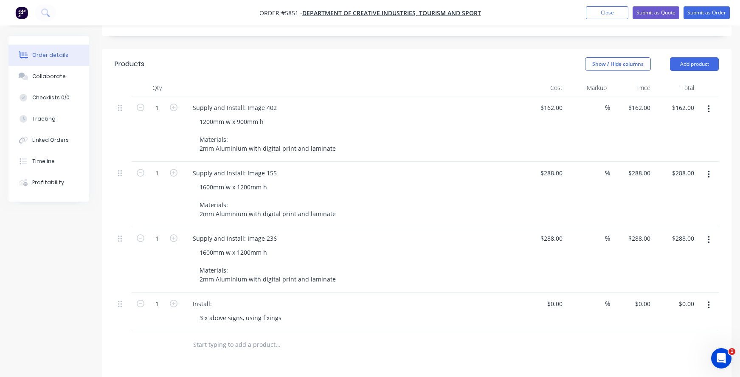
scroll to position [236, 0]
click at [556, 298] on div at bounding box center [559, 304] width 13 height 12
type input "$490.00"
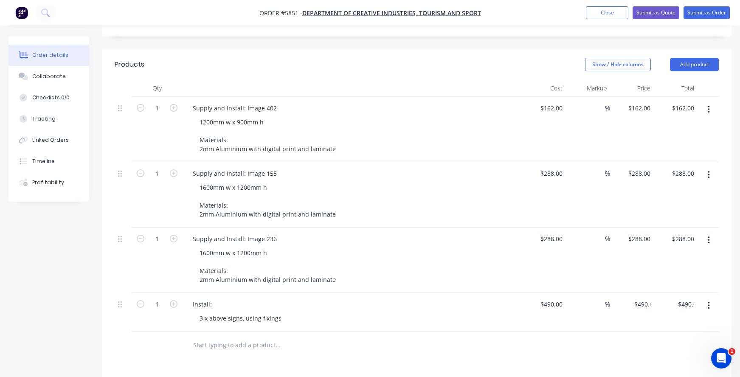
click at [459, 298] on div "Install:" at bounding box center [352, 304] width 333 height 12
click at [239, 102] on div "Supply and Install: Image 402" at bounding box center [235, 108] width 98 height 12
drag, startPoint x: 244, startPoint y: 85, endPoint x: 213, endPoint y: 84, distance: 31.0
click at [213, 102] on div "Supply and Install: Image 402" at bounding box center [235, 108] width 98 height 12
click at [253, 167] on div "Supply and Install: Image 155" at bounding box center [235, 173] width 98 height 12
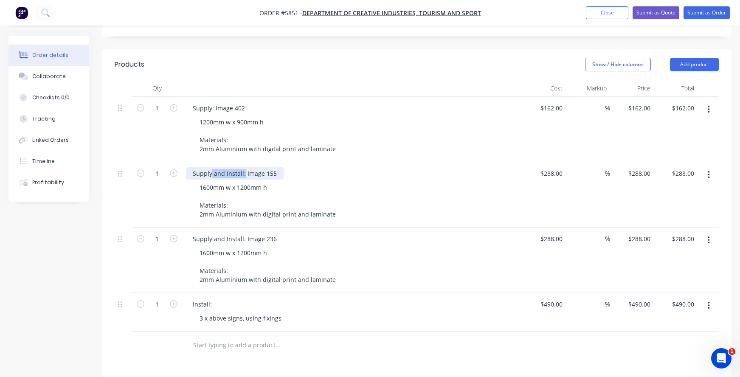
drag, startPoint x: 244, startPoint y: 150, endPoint x: 211, endPoint y: 149, distance: 33.1
click at [211, 167] on div "Supply and Install: Image 155" at bounding box center [235, 173] width 98 height 12
drag, startPoint x: 245, startPoint y: 215, endPoint x: 212, endPoint y: 215, distance: 33.1
click at [212, 233] on div "Supply and Install: Image 236" at bounding box center [235, 239] width 98 height 12
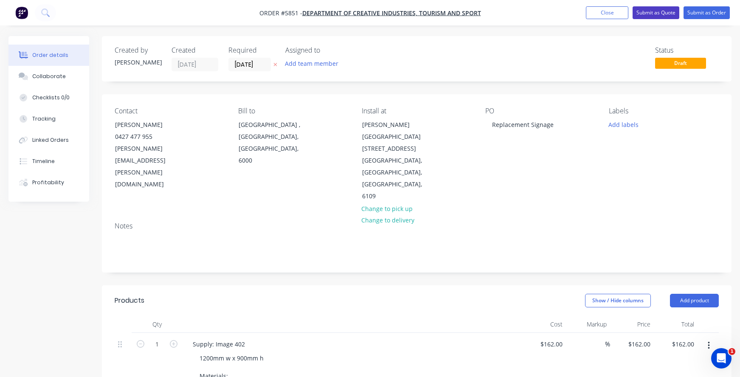
scroll to position [0, 0]
click at [652, 14] on button "Submit as Quote" at bounding box center [656, 12] width 47 height 13
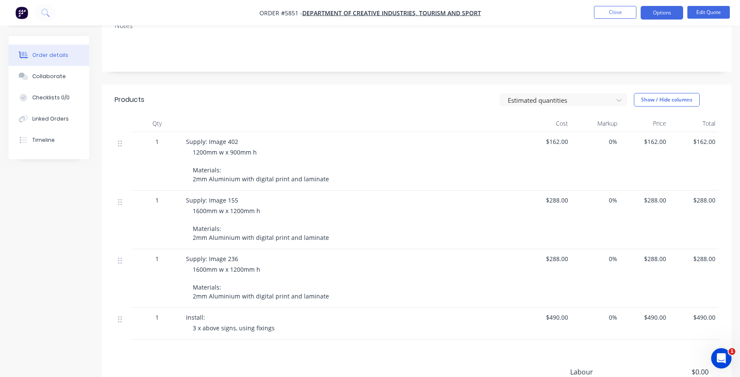
scroll to position [176, 0]
click at [704, 11] on button "Edit Quote" at bounding box center [709, 12] width 42 height 13
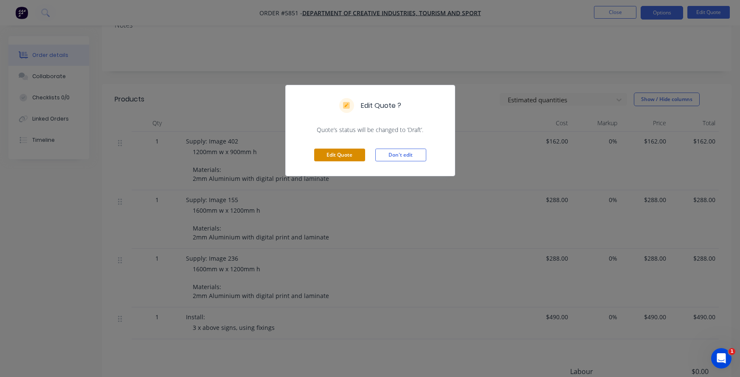
click at [333, 152] on button "Edit Quote" at bounding box center [339, 155] width 51 height 13
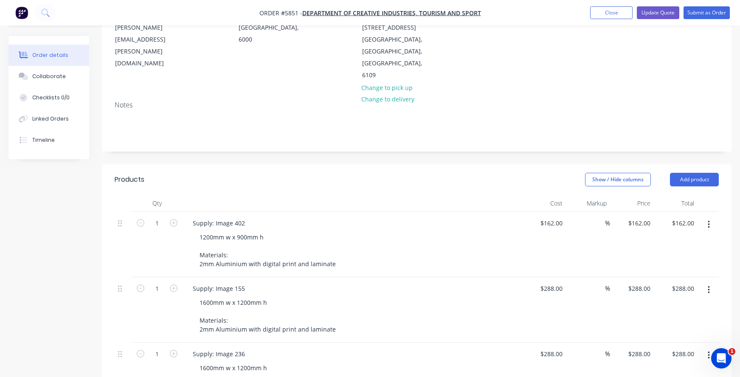
scroll to position [136, 0]
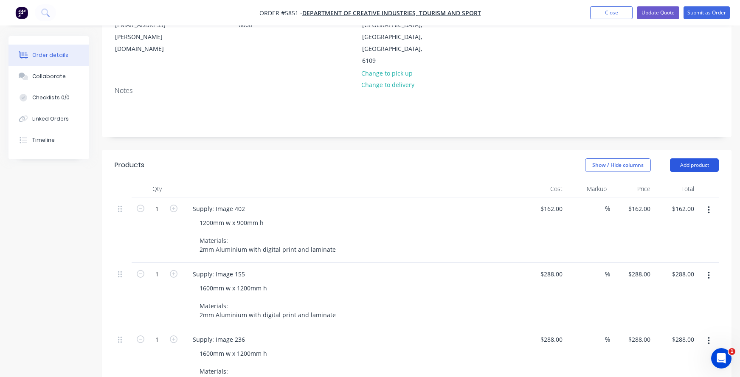
click at [707, 158] on button "Add product" at bounding box center [694, 165] width 49 height 14
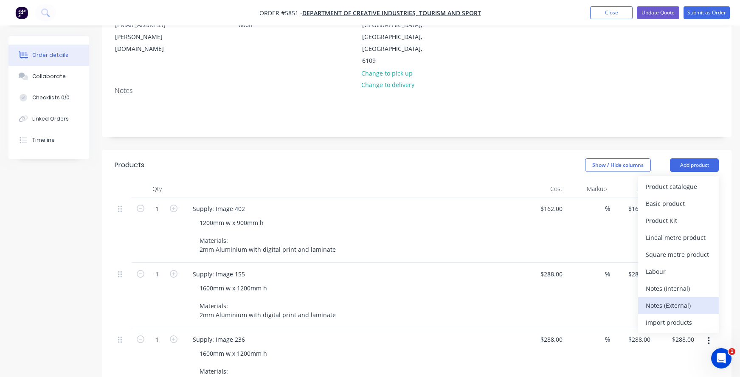
click at [678, 299] on div "Notes (External)" at bounding box center [678, 305] width 65 height 12
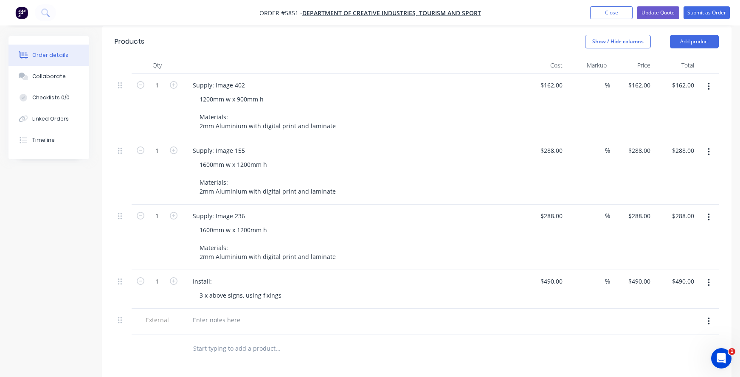
scroll to position [301, 0]
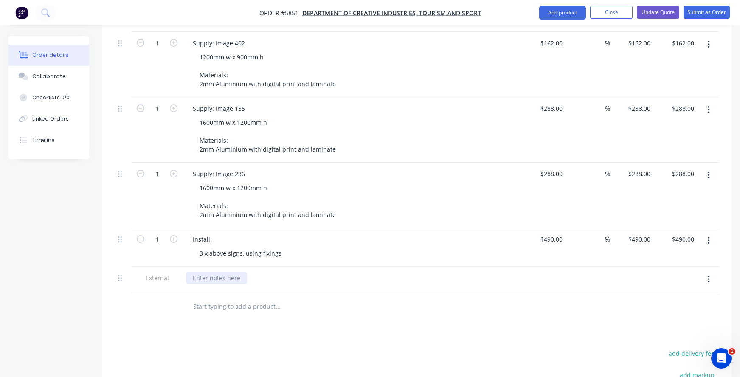
click at [214, 272] on div at bounding box center [216, 278] width 61 height 12
click at [488, 293] on div at bounding box center [336, 307] width 306 height 28
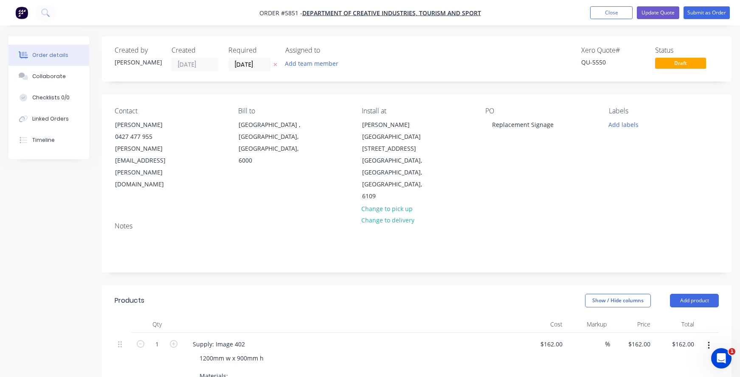
scroll to position [0, 0]
click at [657, 15] on button "Update Quote" at bounding box center [658, 12] width 42 height 13
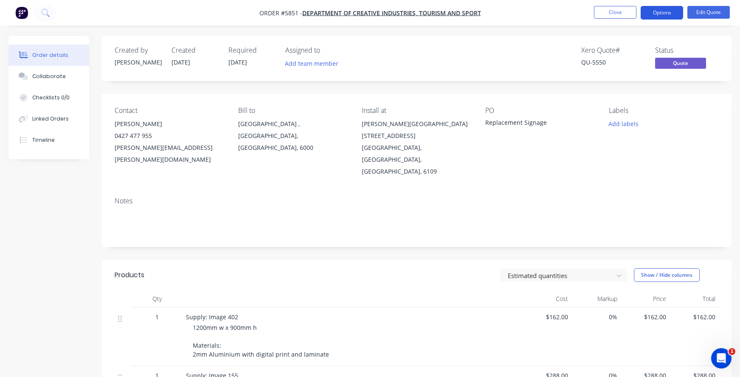
click at [672, 8] on button "Options" at bounding box center [662, 13] width 42 height 14
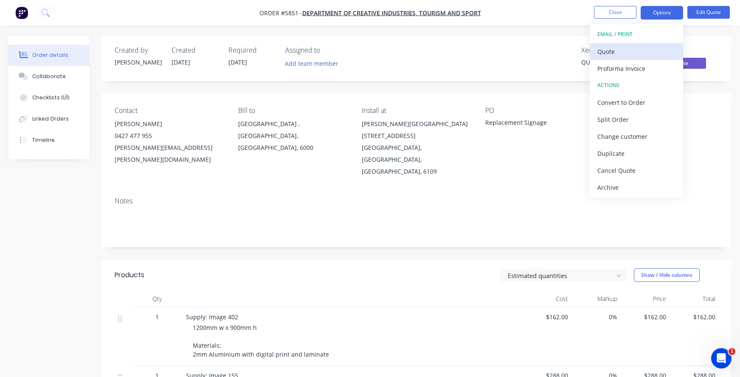
click at [616, 54] on div "Quote" at bounding box center [637, 51] width 78 height 12
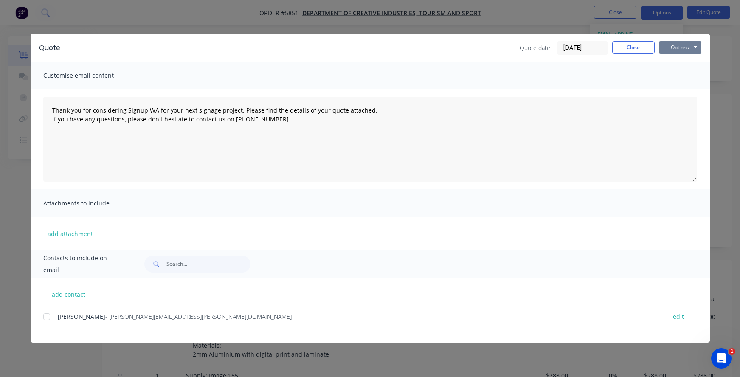
click at [683, 51] on button "Options" at bounding box center [680, 47] width 42 height 13
click at [681, 76] on button "Print" at bounding box center [686, 77] width 54 height 14
click at [631, 49] on button "Close" at bounding box center [634, 47] width 42 height 13
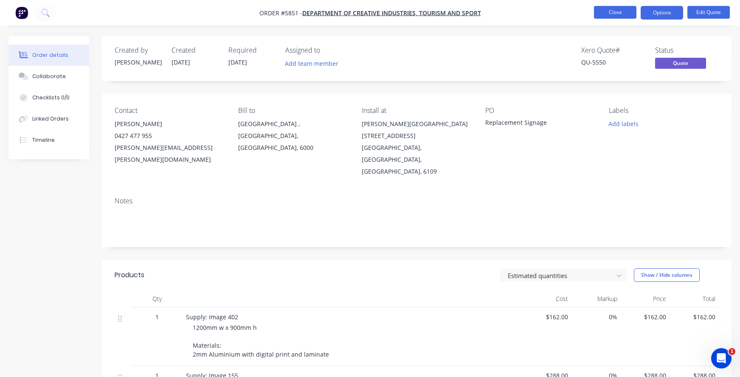
click at [611, 11] on button "Close" at bounding box center [615, 12] width 42 height 13
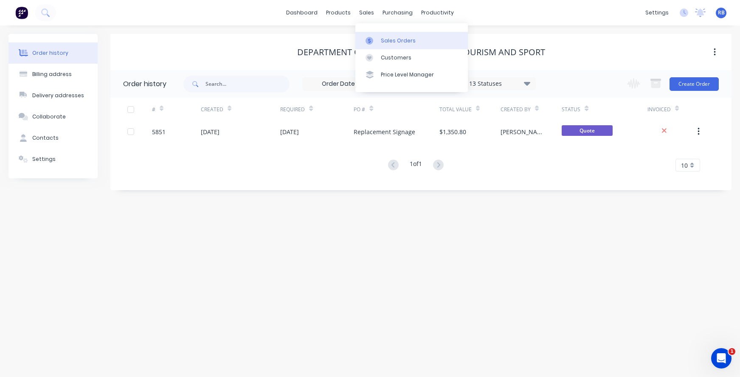
click at [393, 37] on div "Sales Orders" at bounding box center [398, 41] width 35 height 8
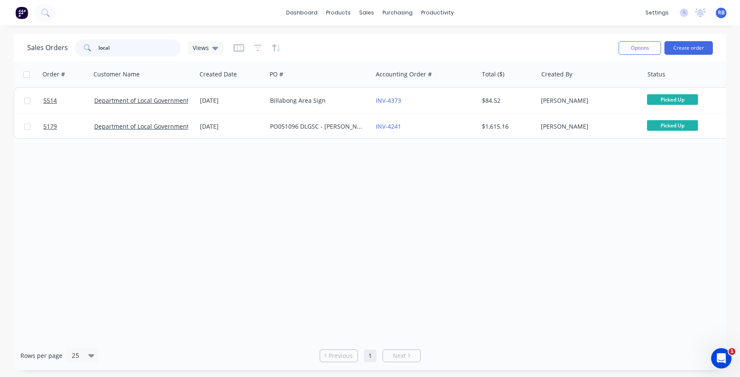
drag, startPoint x: 127, startPoint y: 51, endPoint x: -27, endPoint y: 45, distance: 153.9
click at [0, 45] on html "dashboard products sales purchasing productivity dashboard products Product Cat…" at bounding box center [370, 188] width 740 height 377
type input "ad capital"
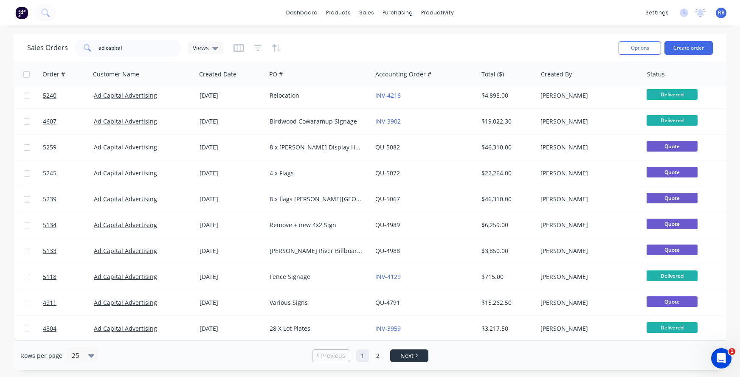
click at [404, 358] on span "Next" at bounding box center [407, 356] width 13 height 8
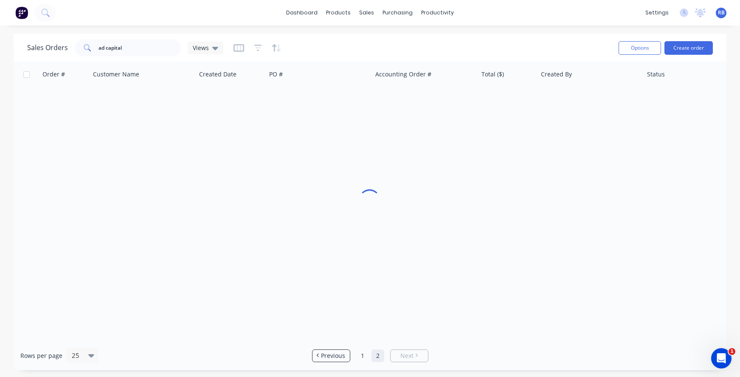
scroll to position [0, 0]
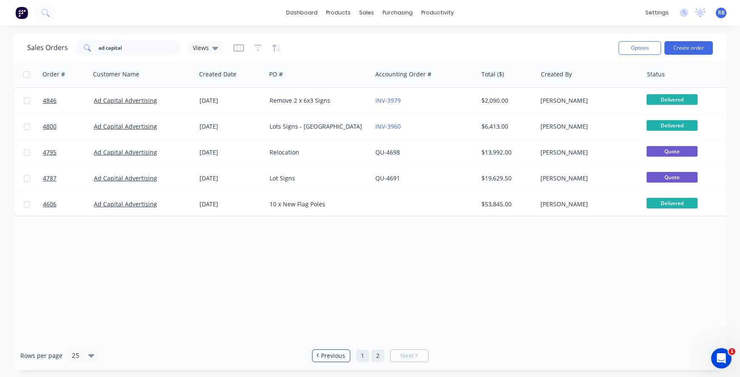
click at [362, 358] on link "1" at bounding box center [362, 356] width 13 height 13
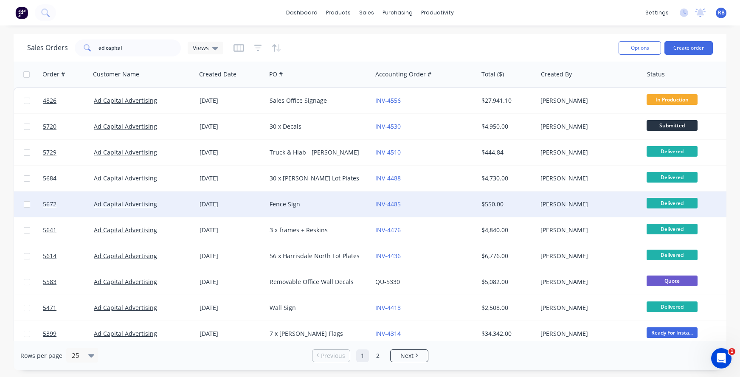
click at [359, 206] on div "Fence Sign" at bounding box center [317, 204] width 94 height 8
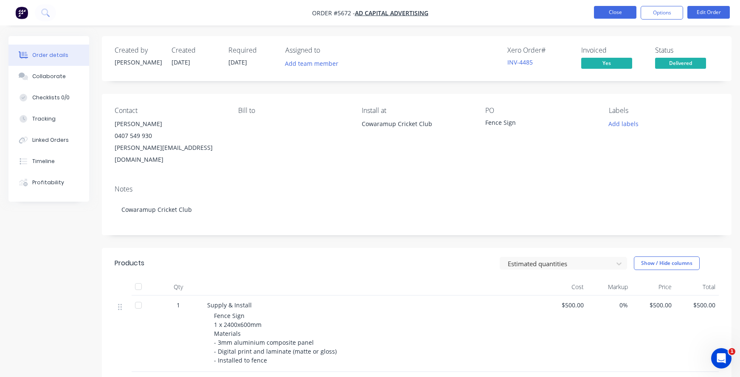
click at [609, 14] on button "Close" at bounding box center [615, 12] width 42 height 13
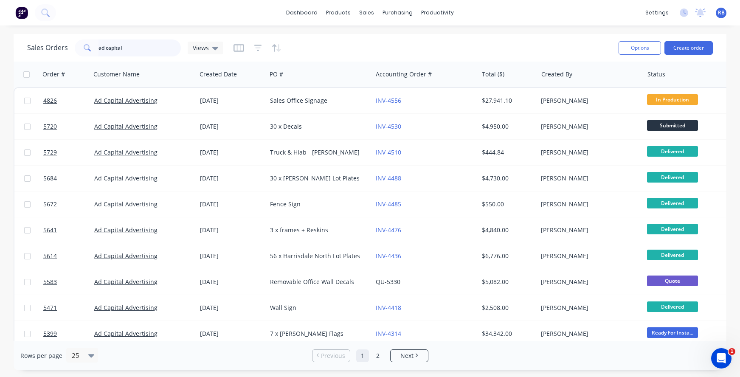
drag, startPoint x: 90, startPoint y: 47, endPoint x: 22, endPoint y: 47, distance: 68.8
click at [22, 47] on div "Sales Orders ad capital Views Options Create order" at bounding box center [370, 48] width 713 height 28
type input "o"
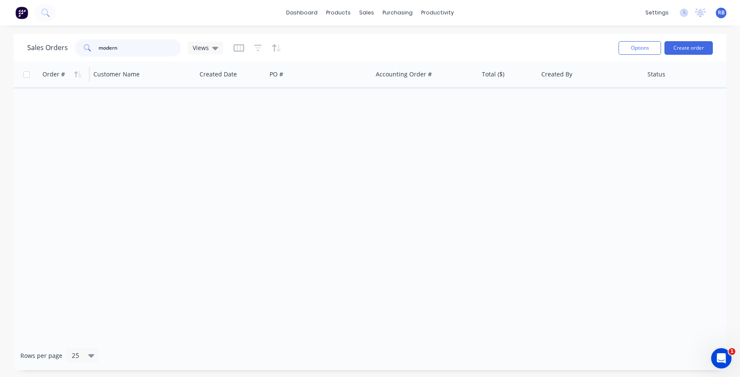
type input "modern"
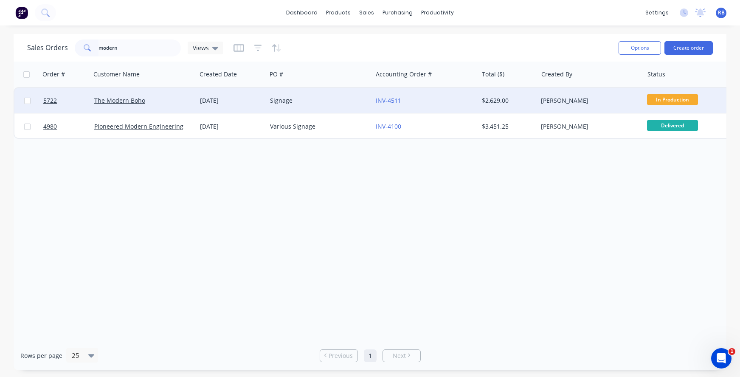
click at [164, 105] on div "The Modern Boho" at bounding box center [141, 100] width 94 height 8
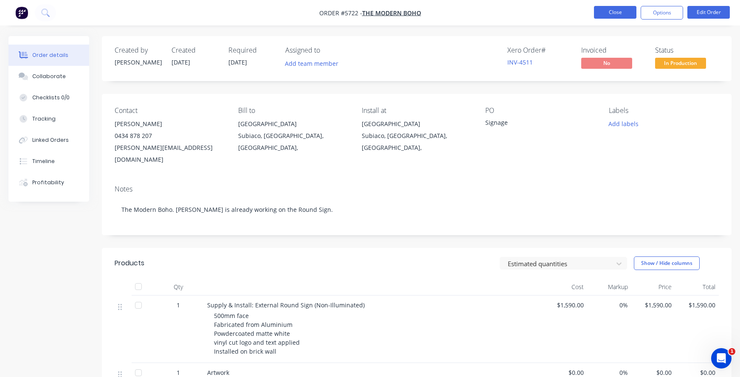
click at [612, 11] on button "Close" at bounding box center [615, 12] width 42 height 13
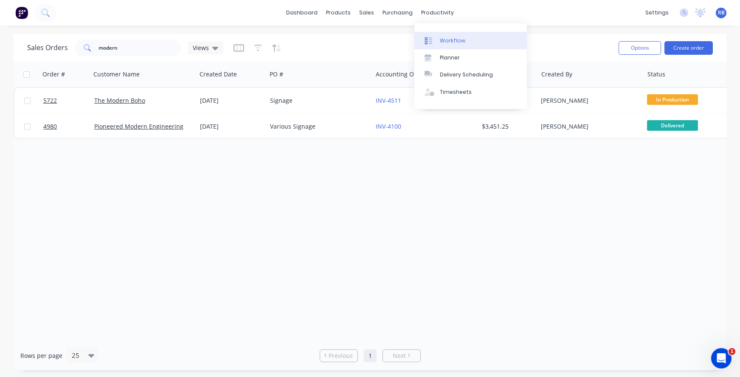
click at [445, 42] on div "Workflow" at bounding box center [452, 41] width 25 height 8
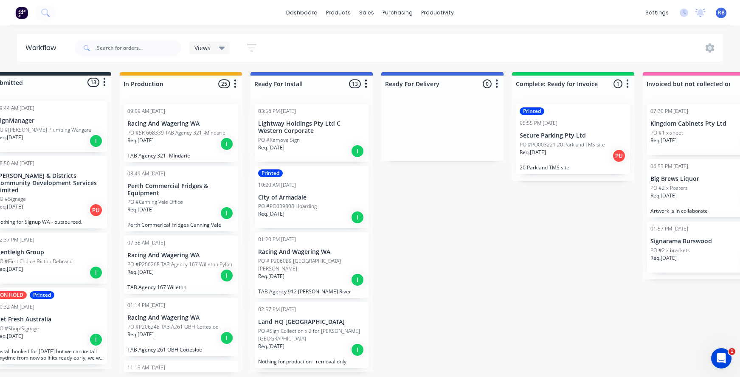
scroll to position [0, 40]
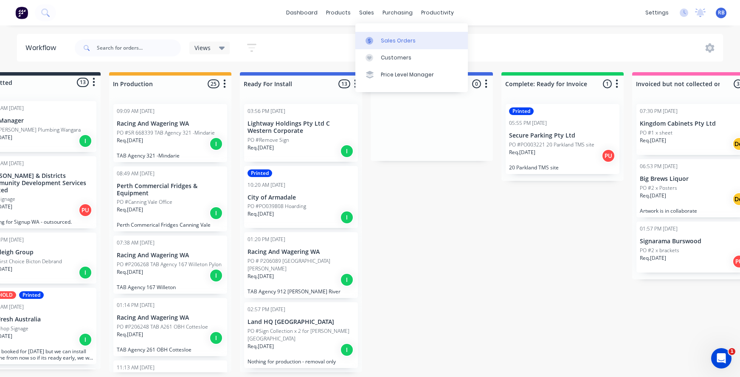
click at [387, 44] on div "Sales Orders" at bounding box center [398, 41] width 35 height 8
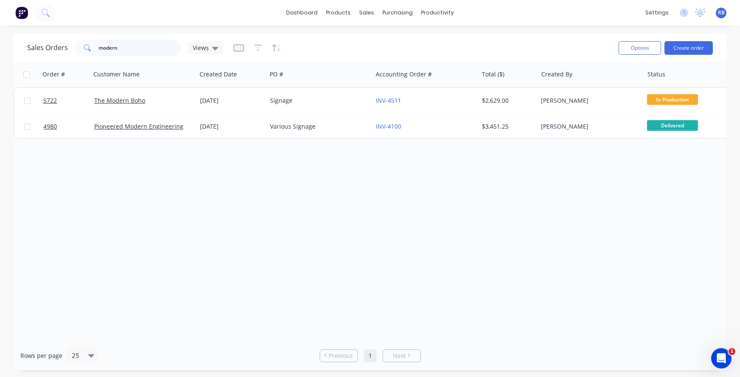
drag, startPoint x: 93, startPoint y: 43, endPoint x: -10, endPoint y: 40, distance: 103.3
click at [0, 40] on html "dashboard products sales purchasing productivity dashboard products Product Cat…" at bounding box center [370, 188] width 740 height 377
type input "TMS"
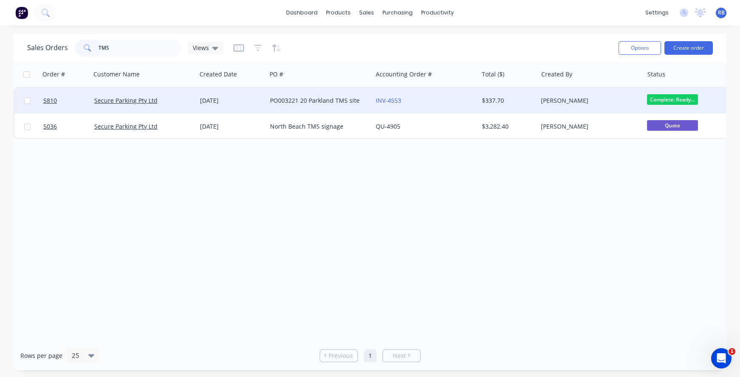
click at [320, 103] on div "PO003221 20 Parkland TMS site" at bounding box center [317, 100] width 94 height 8
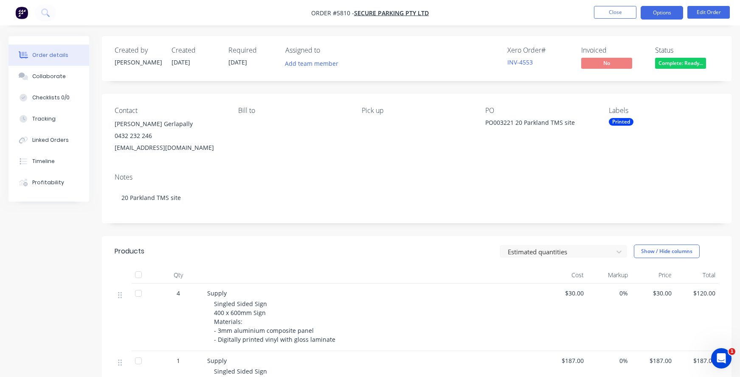
click at [652, 15] on button "Options" at bounding box center [662, 13] width 42 height 14
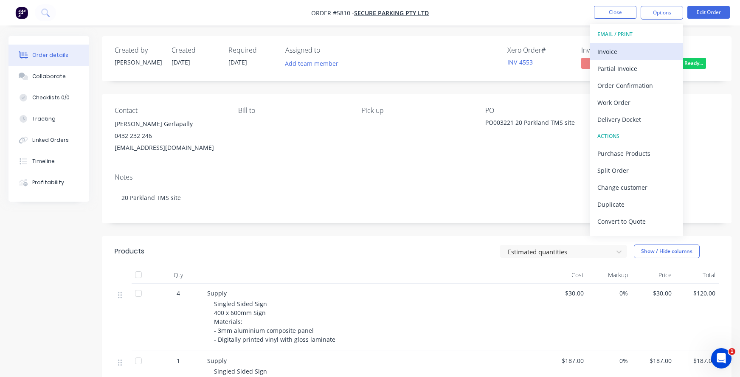
click at [613, 49] on div "Invoice" at bounding box center [637, 51] width 78 height 12
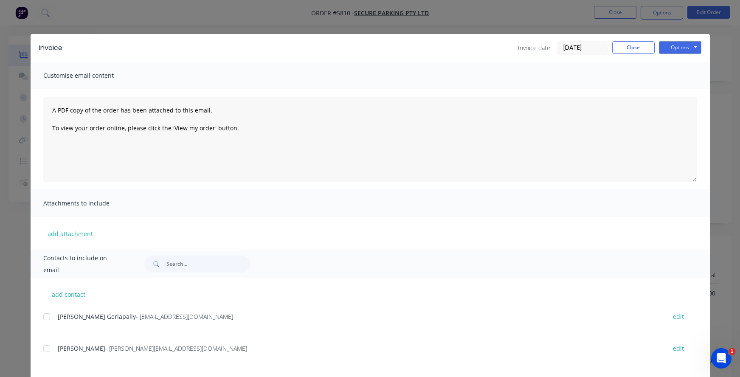
click at [48, 317] on div at bounding box center [46, 316] width 17 height 17
click at [686, 53] on button "Options" at bounding box center [680, 47] width 42 height 13
click at [681, 91] on button "Email" at bounding box center [686, 91] width 54 height 14
click at [624, 44] on button "Close" at bounding box center [634, 47] width 42 height 13
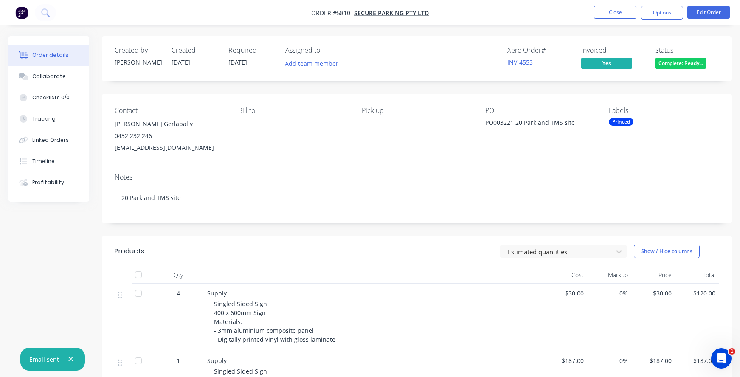
click at [677, 64] on span "Complete: Ready..." at bounding box center [681, 63] width 51 height 11
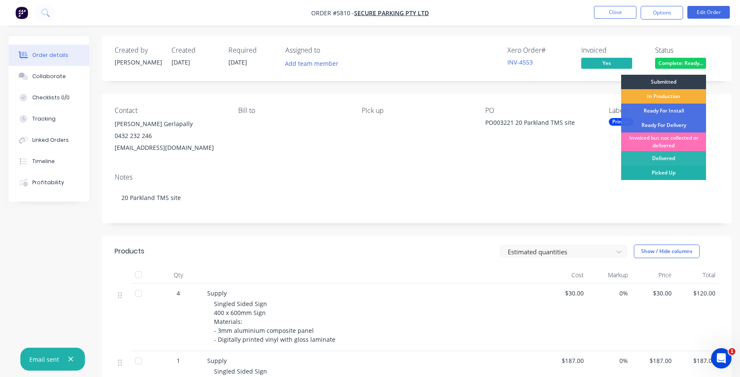
click at [656, 175] on div "Picked Up" at bounding box center [664, 173] width 85 height 14
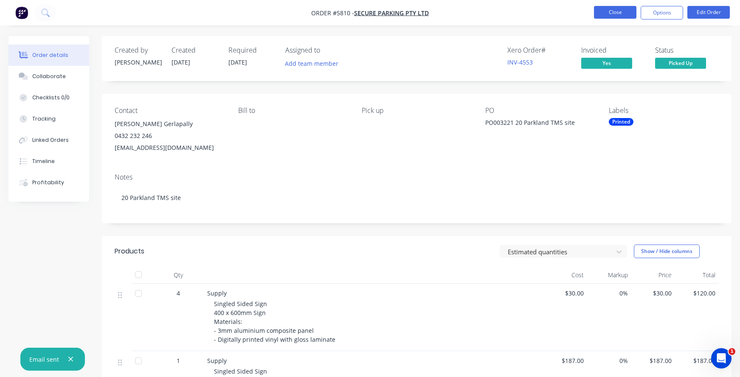
click at [619, 15] on button "Close" at bounding box center [615, 12] width 42 height 13
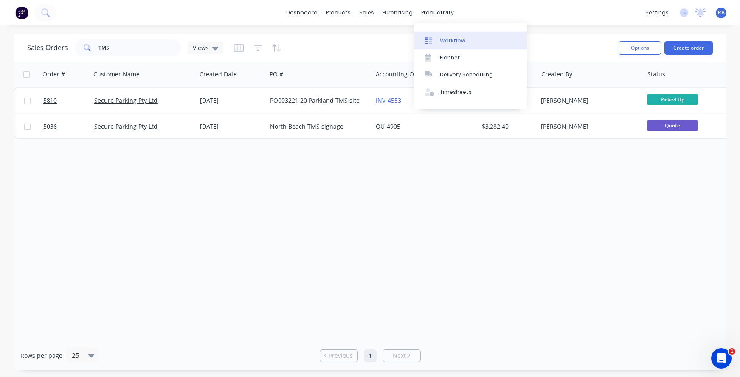
click at [455, 39] on div "Workflow" at bounding box center [452, 41] width 25 height 8
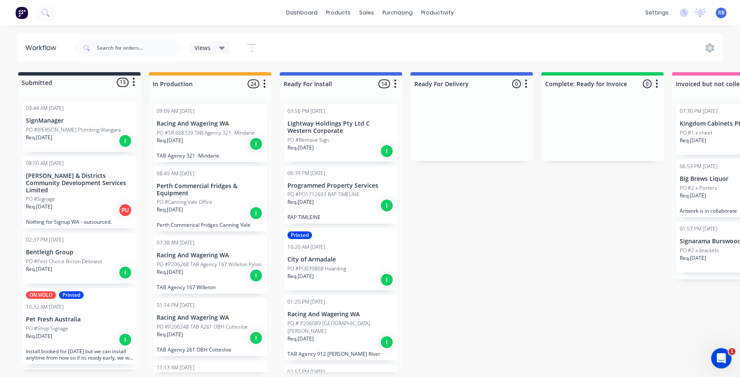
click at [702, 188] on p "PO #2 x Posters" at bounding box center [698, 188] width 37 height 8
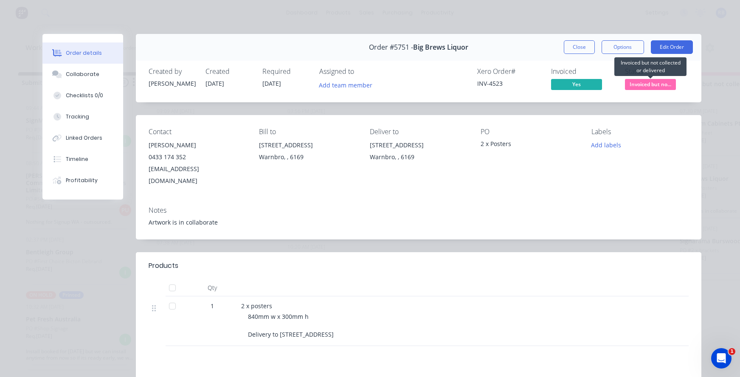
click at [650, 87] on span "Invoiced but no..." at bounding box center [650, 84] width 51 height 11
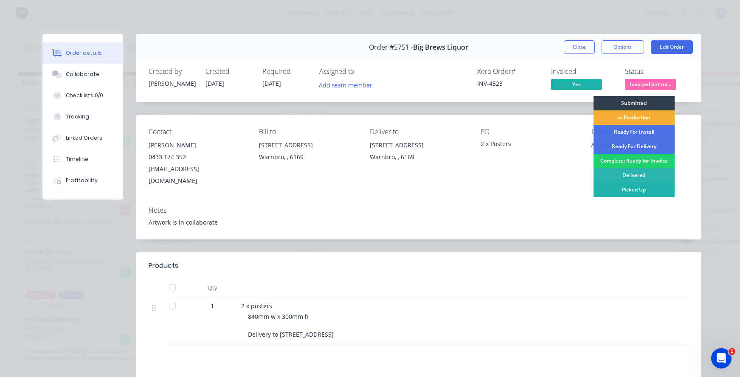
click at [625, 186] on div "Picked Up" at bounding box center [634, 190] width 81 height 14
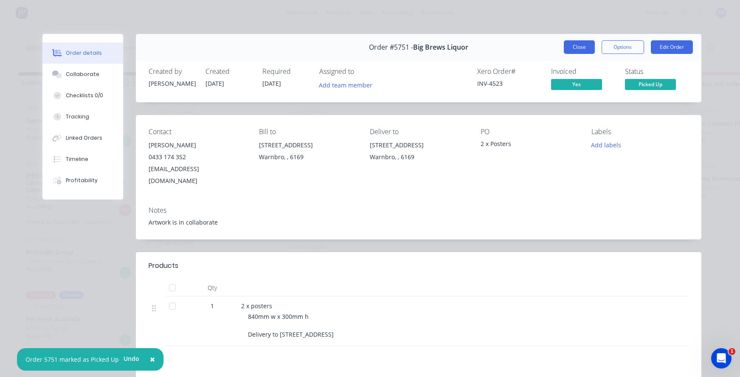
click at [577, 50] on button "Close" at bounding box center [579, 47] width 31 height 14
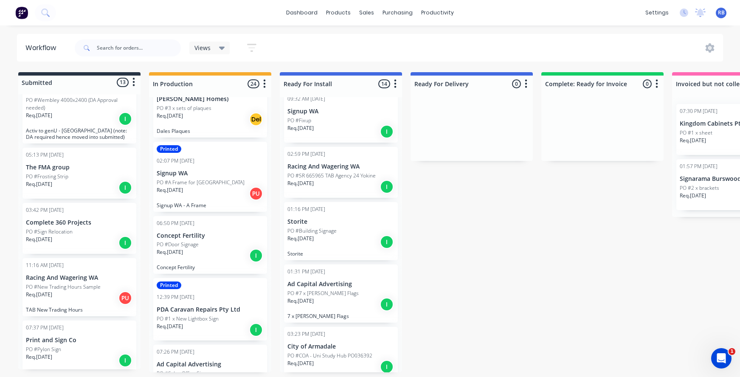
scroll to position [1314, 0]
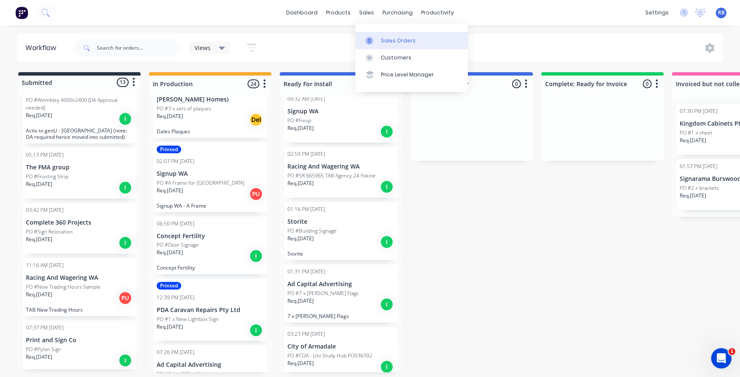
click at [393, 40] on div "Sales Orders" at bounding box center [398, 41] width 35 height 8
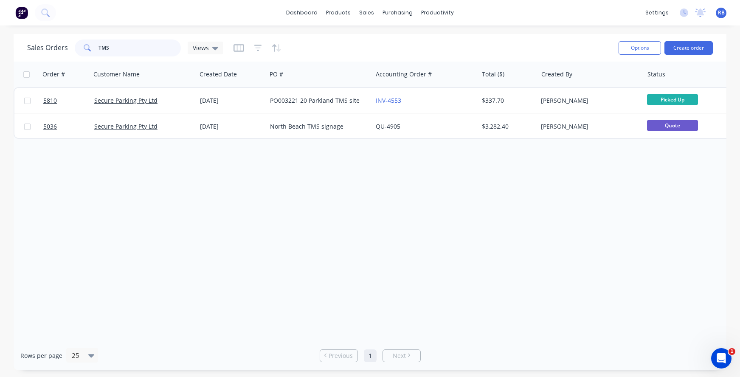
drag, startPoint x: 130, startPoint y: 51, endPoint x: 60, endPoint y: 50, distance: 70.5
click at [60, 50] on div "Sales Orders TMS Views" at bounding box center [125, 48] width 196 height 17
type input "vet"
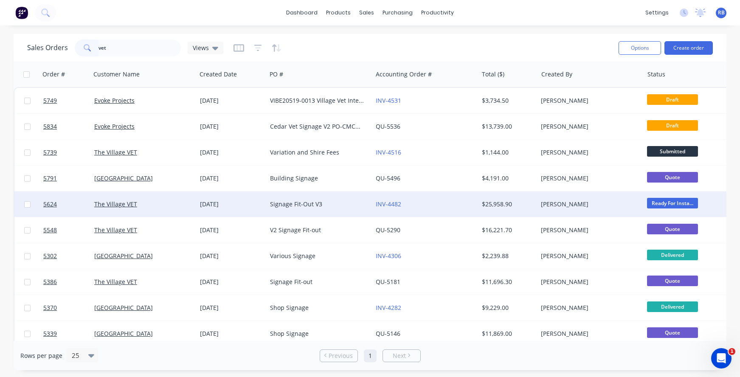
click at [171, 204] on div "The Village VET" at bounding box center [141, 204] width 94 height 8
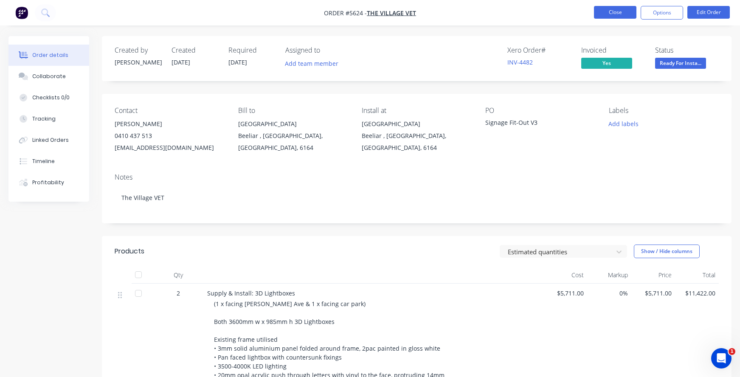
click at [619, 12] on button "Close" at bounding box center [615, 12] width 42 height 13
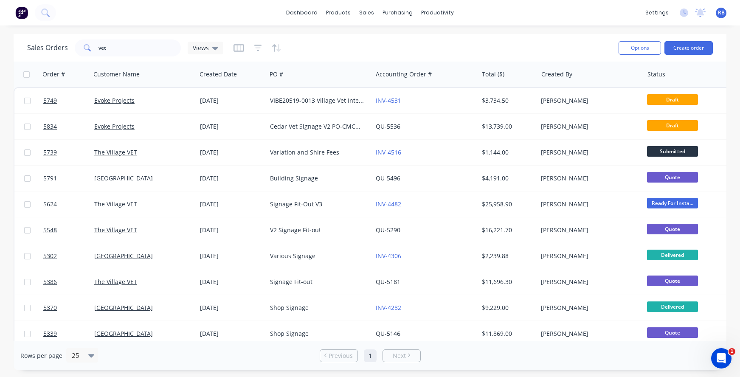
click at [721, 12] on span "RB" at bounding box center [721, 13] width 7 height 8
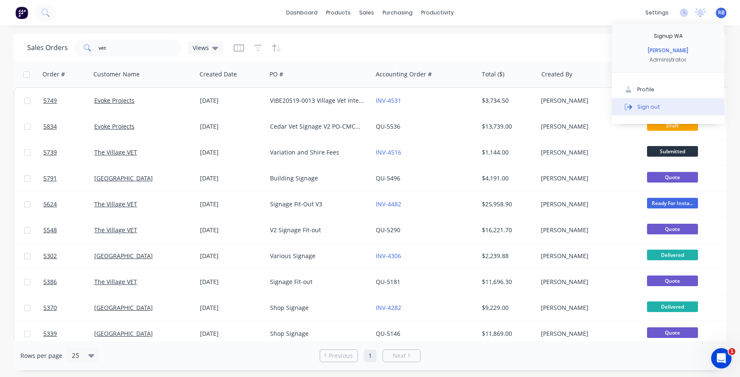
click at [657, 107] on div "Sign out" at bounding box center [649, 107] width 23 height 8
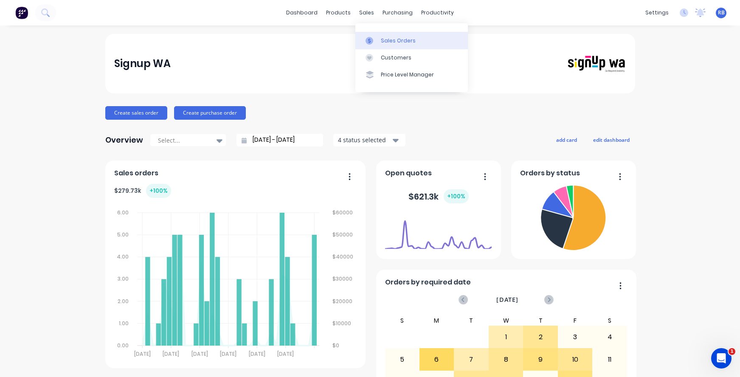
click at [389, 43] on div "Sales Orders" at bounding box center [398, 41] width 35 height 8
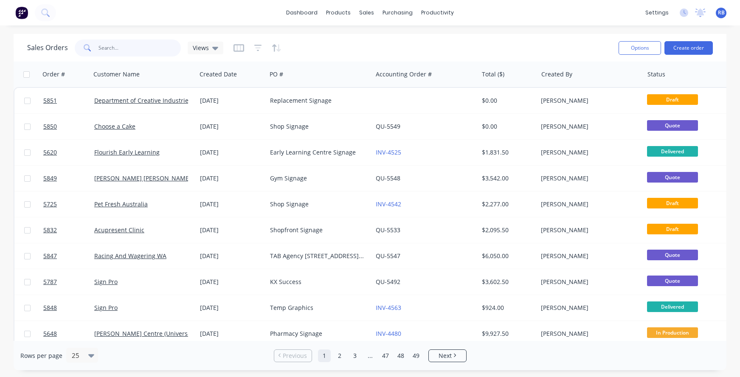
click at [113, 48] on input "text" at bounding box center [140, 48] width 83 height 17
type input "local"
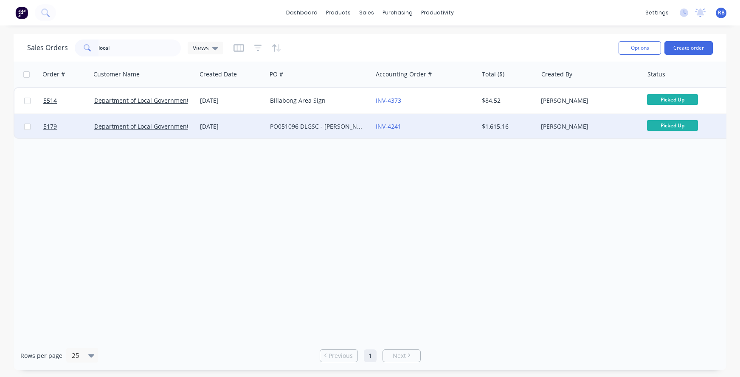
click at [300, 127] on div "PO051096 DLGSC - [PERSON_NAME] Camp" at bounding box center [317, 126] width 94 height 8
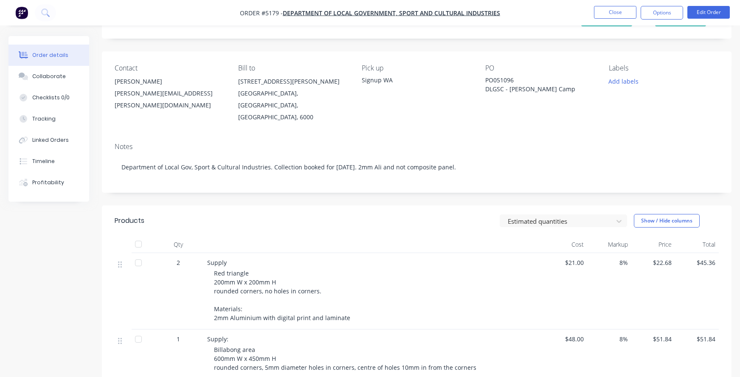
scroll to position [56, 0]
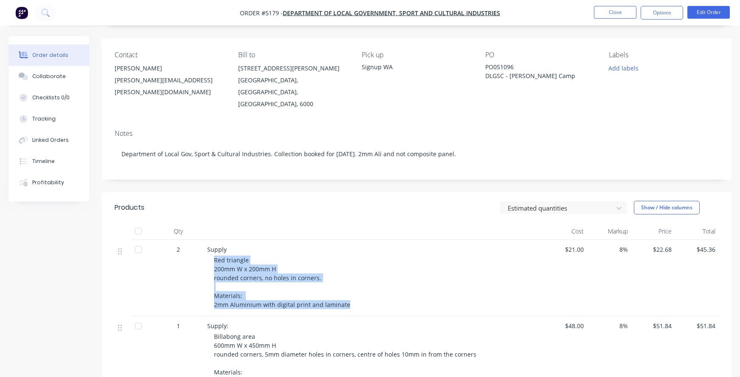
drag, startPoint x: 311, startPoint y: 293, endPoint x: 212, endPoint y: 250, distance: 107.5
click at [212, 250] on div "Supply Red triangle 200mm W x 200mm H rounded corners, no holes in corners. Mat…" at bounding box center [374, 278] width 340 height 76
copy span "Red triangle 200mm W x 200mm H rounded corners, no holes in corners. Materials:…"
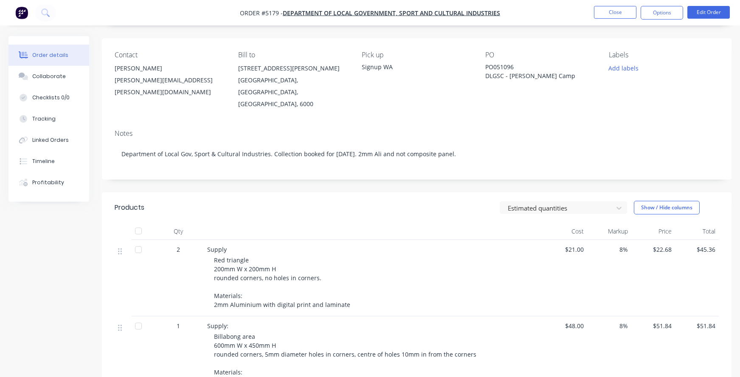
click at [346, 259] on div "Red triangle 200mm W x 200mm H rounded corners, no holes in corners. Materials:…" at bounding box center [377, 283] width 326 height 54
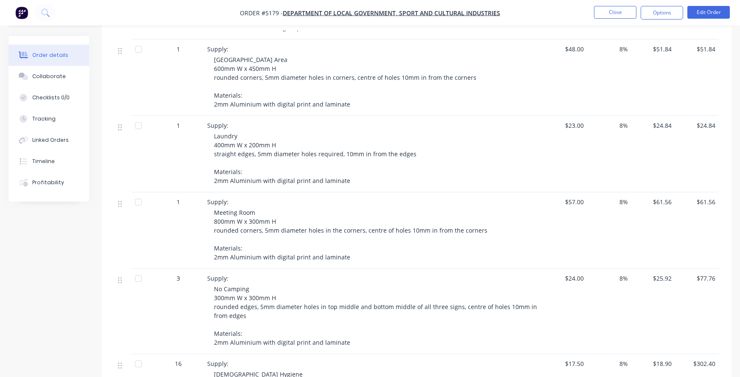
scroll to position [871, 0]
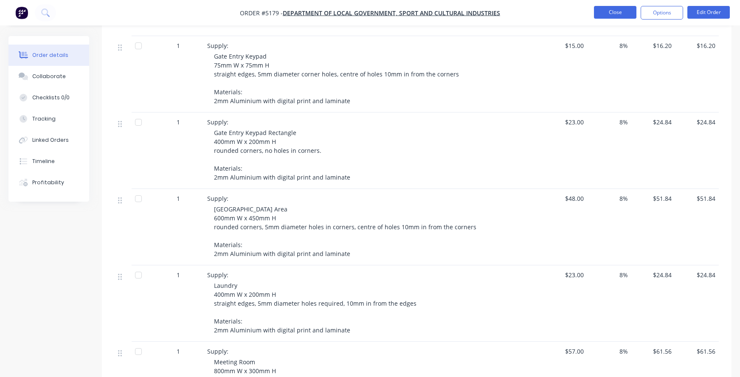
click at [611, 11] on button "Close" at bounding box center [615, 12] width 42 height 13
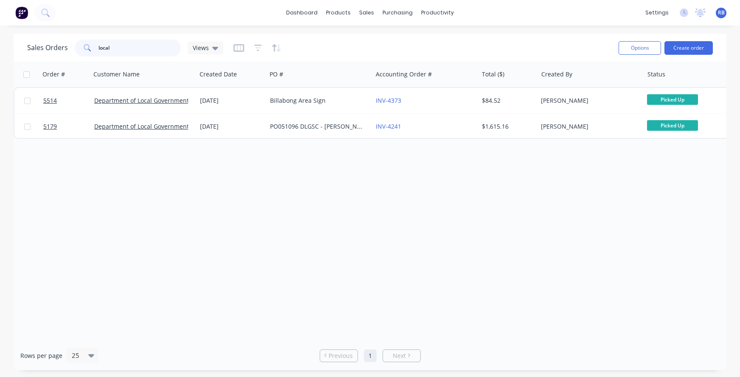
drag, startPoint x: 132, startPoint y: 46, endPoint x: 57, endPoint y: 46, distance: 75.2
click at [62, 46] on div "Sales Orders local Views" at bounding box center [125, 48] width 196 height 17
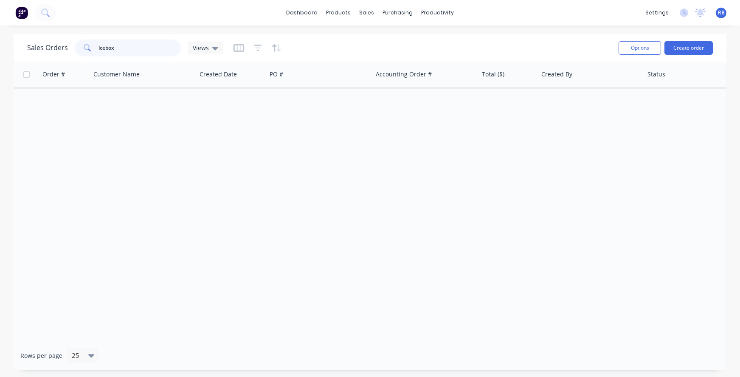
drag, startPoint x: 152, startPoint y: 46, endPoint x: 58, endPoint y: 45, distance: 93.9
click at [59, 45] on div "Sales Orders icebox Views" at bounding box center [125, 48] width 196 height 17
type input "b"
type input "dan murphy"
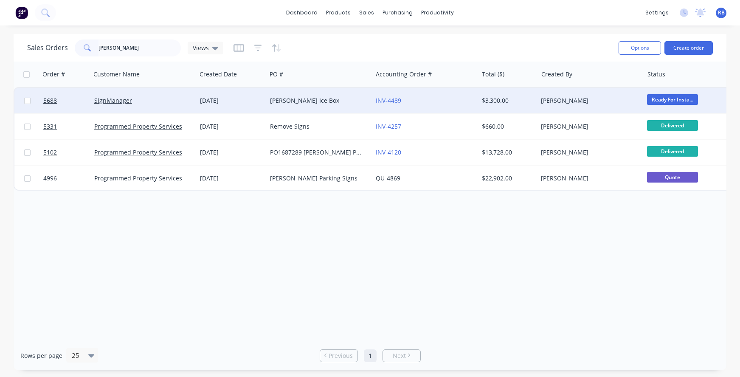
click at [442, 101] on div "INV-4489" at bounding box center [423, 100] width 94 height 8
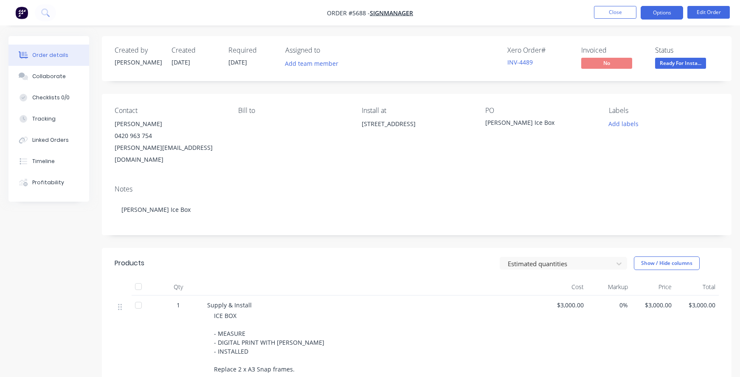
click at [650, 16] on button "Options" at bounding box center [662, 13] width 42 height 14
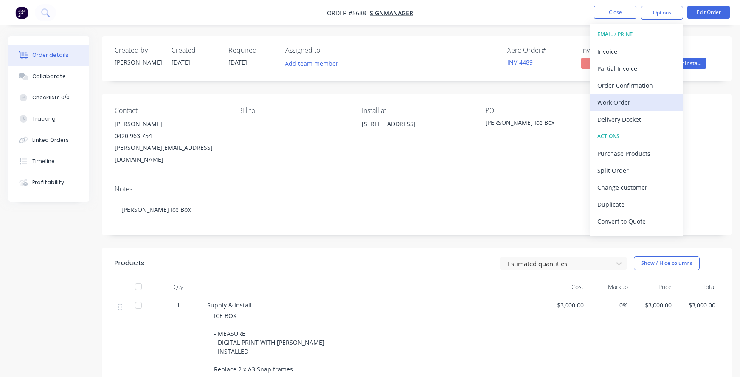
click at [634, 102] on div "Work Order" at bounding box center [637, 102] width 78 height 12
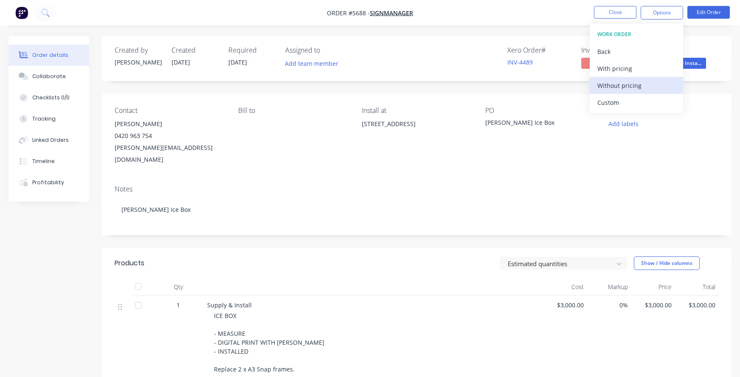
click at [612, 85] on div "Without pricing" at bounding box center [637, 85] width 78 height 12
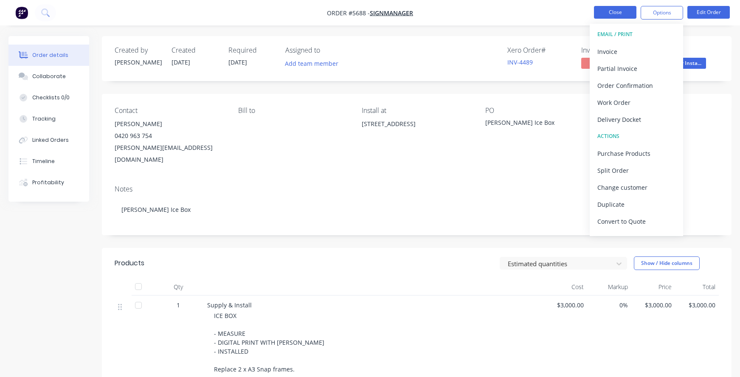
click at [610, 18] on button "Close" at bounding box center [615, 12] width 42 height 13
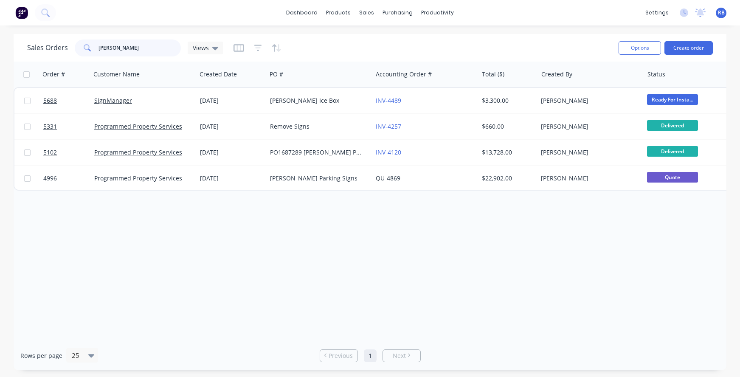
drag, startPoint x: 144, startPoint y: 46, endPoint x: 65, endPoint y: 46, distance: 78.2
click at [65, 46] on div "Sales Orders dan murphy Views" at bounding box center [125, 48] width 196 height 17
type input "pet fresh"
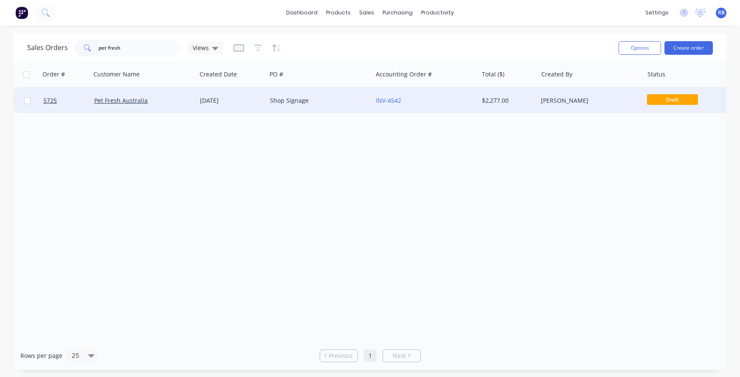
click at [184, 97] on div "Pet Fresh Australia" at bounding box center [141, 100] width 94 height 8
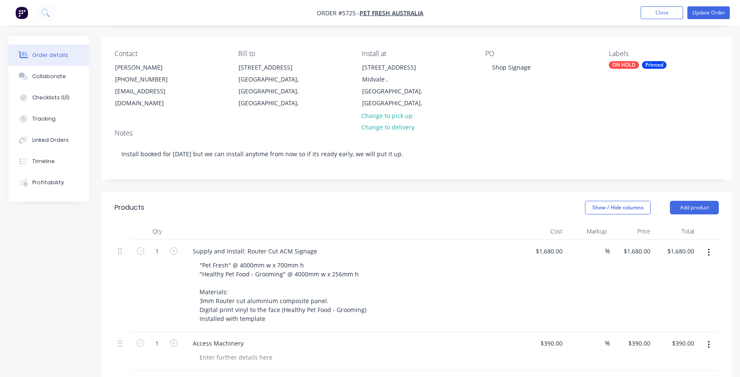
scroll to position [61, 0]
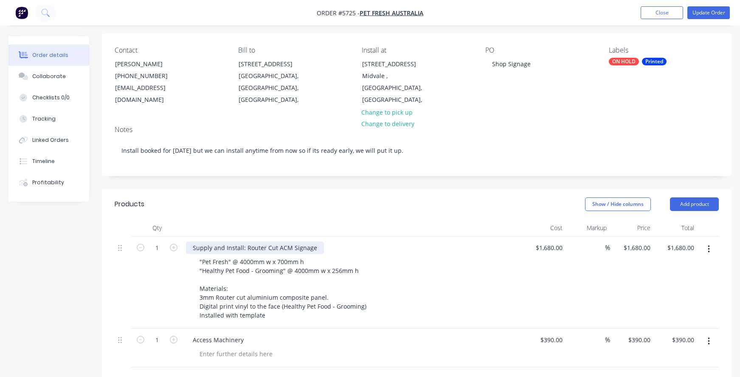
click at [214, 247] on div "Supply and Install: Router Cut ACM Signage" at bounding box center [255, 248] width 138 height 12
click at [215, 248] on div "Supply and Install: Router Cut ACM Signage" at bounding box center [255, 248] width 138 height 12
drag, startPoint x: 245, startPoint y: 248, endPoint x: 214, endPoint y: 248, distance: 30.6
click at [214, 248] on div "Supply and Install: Router Cut ACM Signage" at bounding box center [255, 248] width 138 height 12
click at [548, 246] on input "1680" at bounding box center [557, 248] width 18 height 12
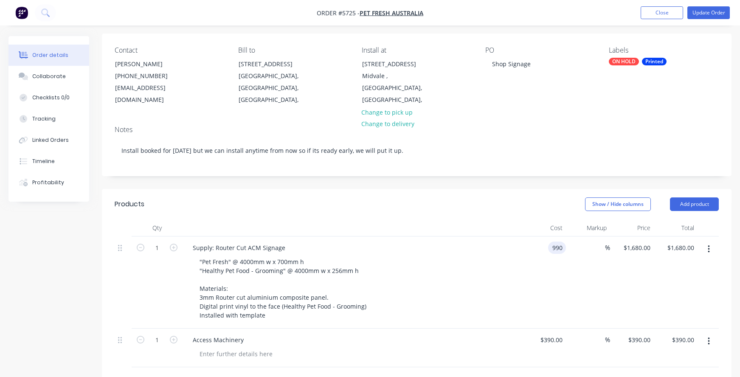
type input "$990.00"
click at [444, 269] on div ""Pet Fresh" @ 4000mm w x 700mm h "Healthy Pet Food - Grooming" @ 4000mm w x 256…" at bounding box center [356, 289] width 326 height 66
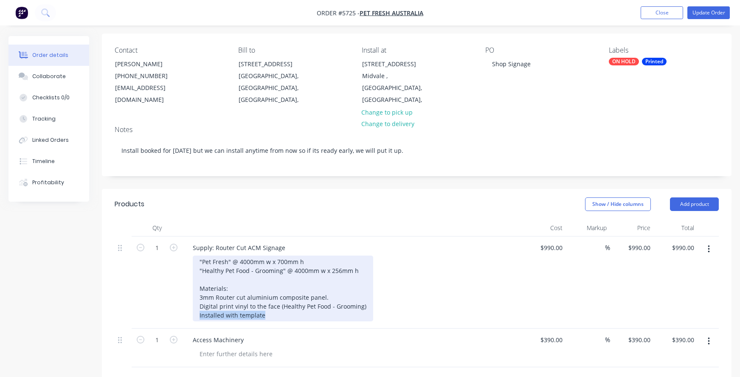
drag, startPoint x: 268, startPoint y: 316, endPoint x: 175, endPoint y: 316, distance: 93.5
click at [175, 316] on div "1 Supply: Router Cut ACM Signage "Pet Fresh" @ 4000mm w x 700mm h "Healthy Pet …" at bounding box center [417, 283] width 605 height 92
click at [259, 311] on div ""Pet Fresh" @ 4000mm w x 700mm h "Healthy Pet Food - Grooming" @ 4000mm w x 256…" at bounding box center [283, 289] width 181 height 66
drag, startPoint x: 280, startPoint y: 316, endPoint x: 171, endPoint y: 316, distance: 109.2
click at [171, 316] on div "1 Supply: Router Cut ACM Signage "Pet Fresh" @ 4000mm w x 700mm h "Healthy Pet …" at bounding box center [417, 283] width 605 height 92
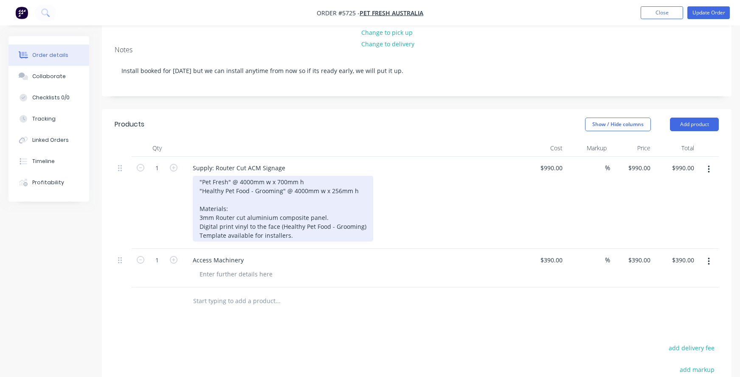
scroll to position [158, 0]
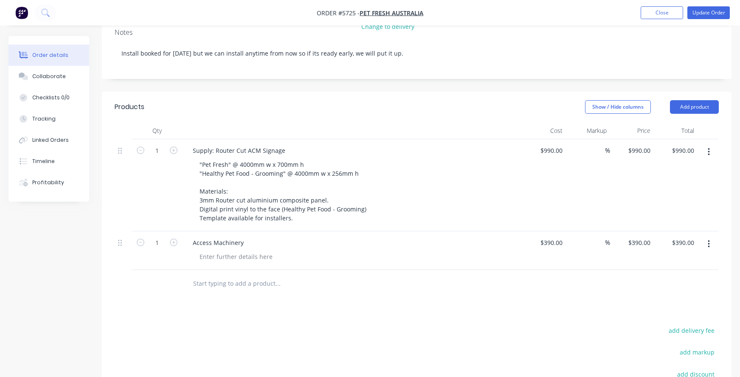
click at [706, 251] on button "button" at bounding box center [709, 244] width 20 height 15
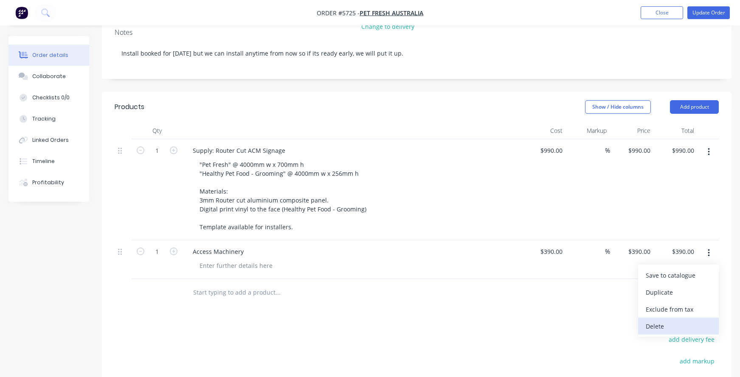
click at [662, 325] on div "Delete" at bounding box center [678, 326] width 65 height 12
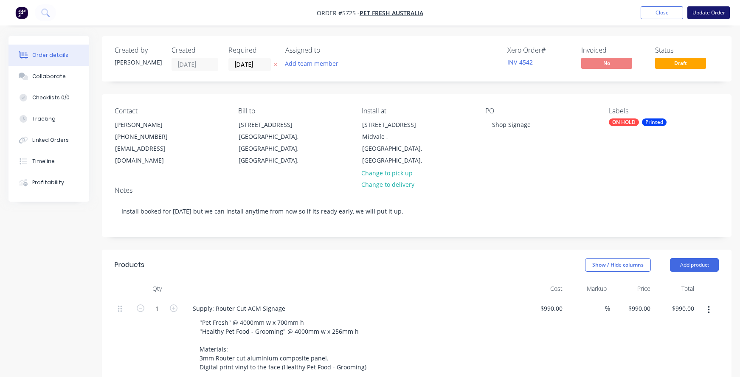
scroll to position [0, 0]
click at [712, 14] on button "Update Order" at bounding box center [709, 12] width 42 height 13
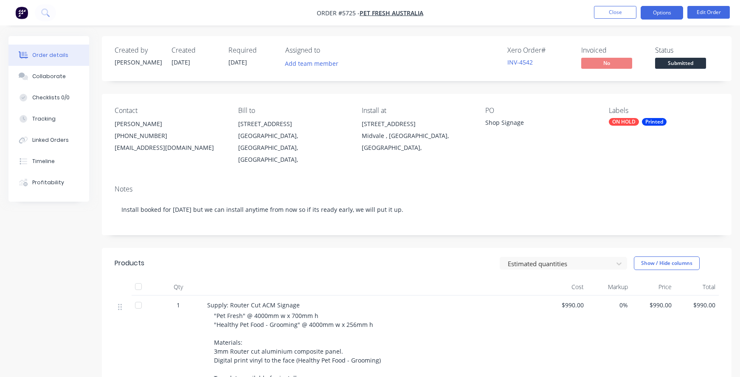
click at [662, 14] on button "Options" at bounding box center [662, 13] width 42 height 14
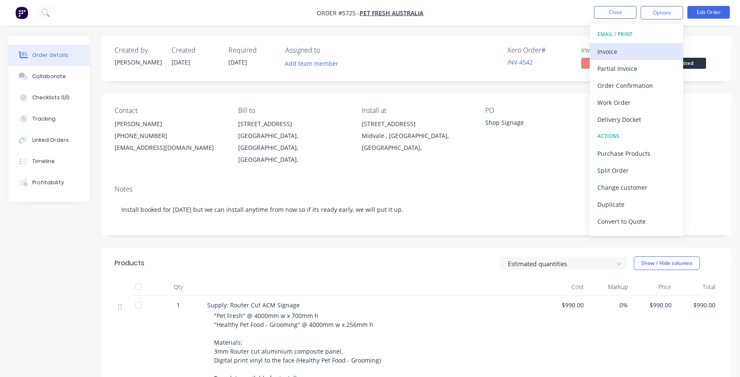
click at [612, 50] on div "Invoice" at bounding box center [637, 51] width 78 height 12
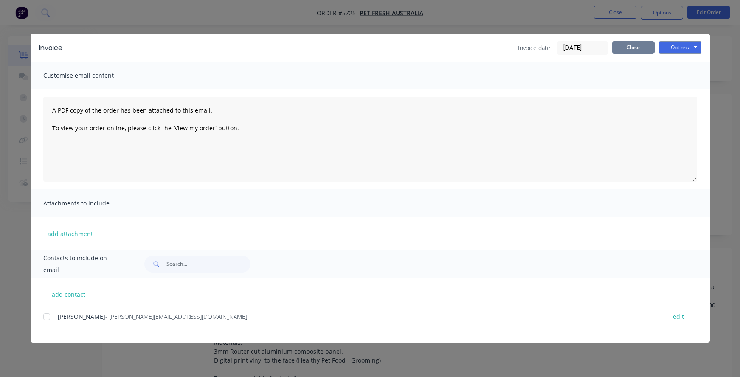
click at [629, 49] on button "Close" at bounding box center [634, 47] width 42 height 13
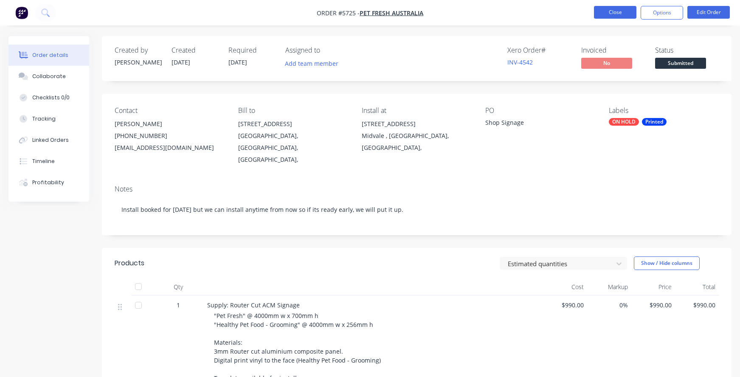
click at [617, 12] on button "Close" at bounding box center [615, 12] width 42 height 13
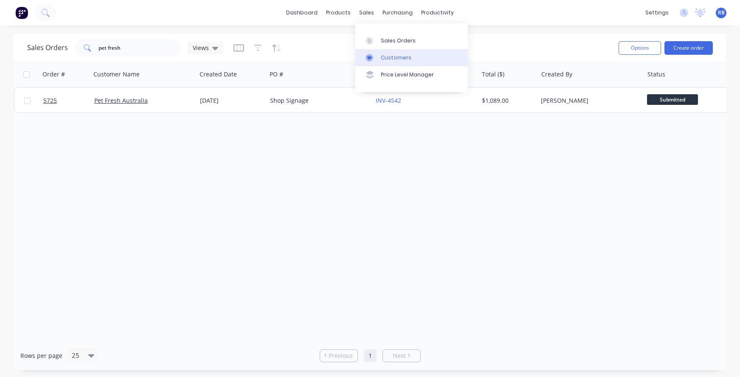
click at [404, 57] on div "Customers" at bounding box center [396, 58] width 31 height 8
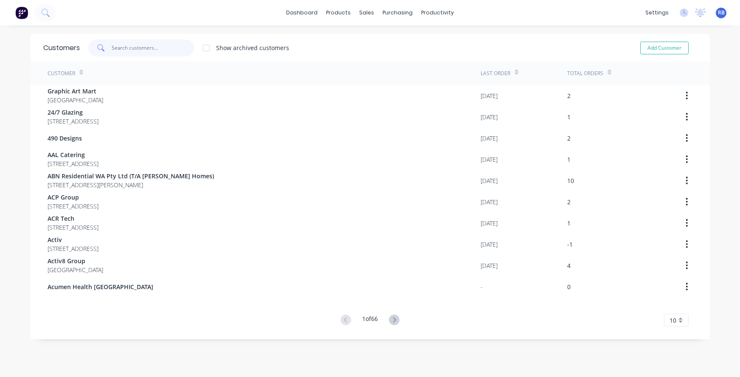
click at [141, 51] on input "text" at bounding box center [153, 48] width 83 height 17
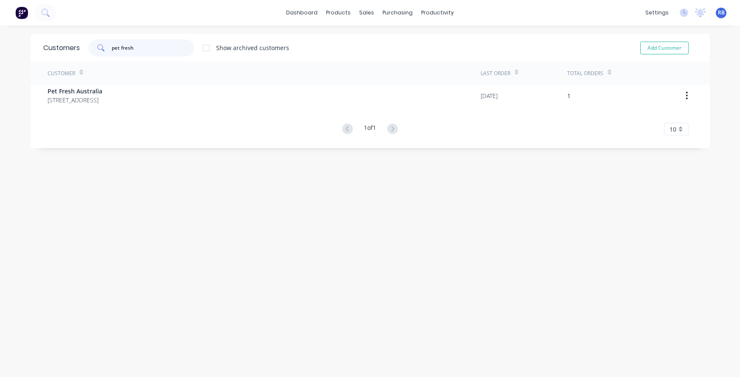
type input "pet fresh"
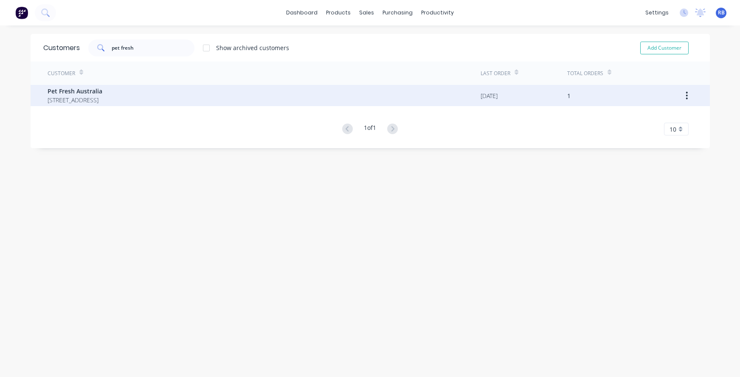
click at [96, 98] on span "3/39 Great Easterrn Highway Bellevue Western Australia Australia" at bounding box center [75, 100] width 55 height 9
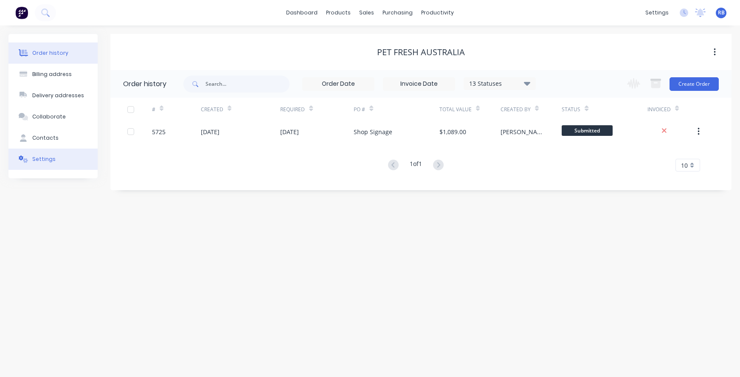
click at [49, 155] on div "Settings" at bounding box center [43, 159] width 23 height 8
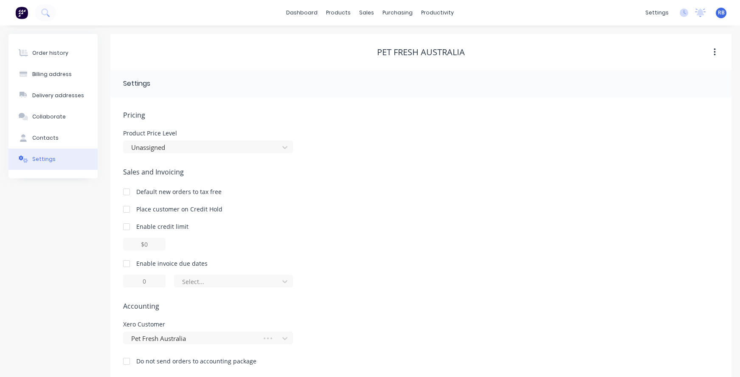
click at [128, 263] on div at bounding box center [126, 263] width 17 height 17
drag, startPoint x: 131, startPoint y: 280, endPoint x: 111, endPoint y: 280, distance: 19.5
click at [115, 280] on div "Pricing Product Price Level Unassigned Sales and Invoicing Default new orders t…" at bounding box center [421, 238] width 622 height 282
type input "7"
click at [195, 283] on div "of the current month" at bounding box center [228, 282] width 92 height 10
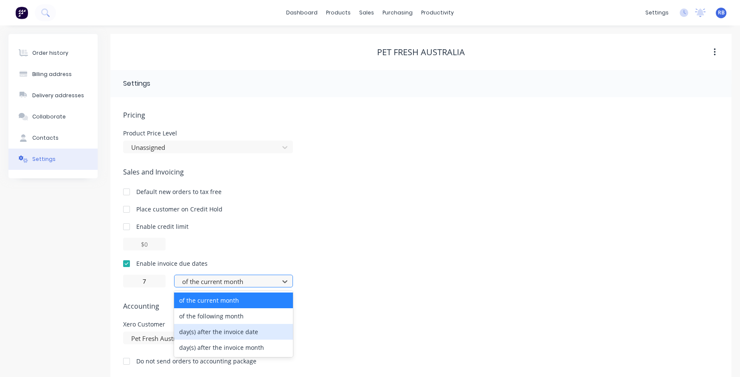
click at [189, 329] on div "day(s) after the invoice date" at bounding box center [233, 332] width 119 height 16
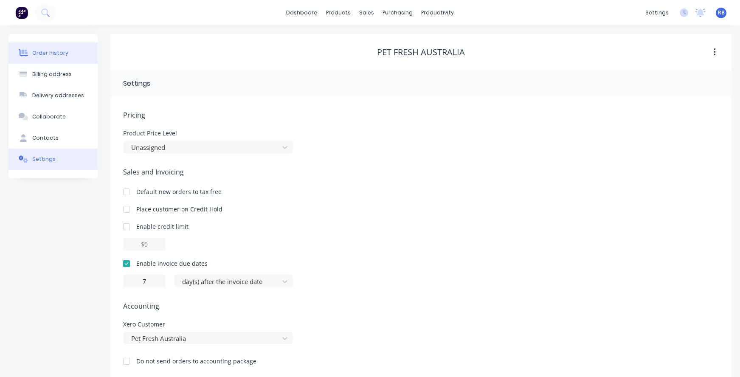
click at [65, 54] on button "Order history" at bounding box center [52, 52] width 89 height 21
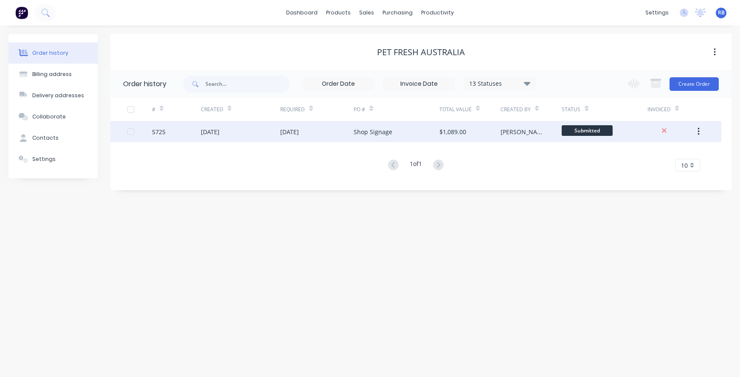
click at [299, 130] on div "15 Oct 2025" at bounding box center [289, 131] width 19 height 9
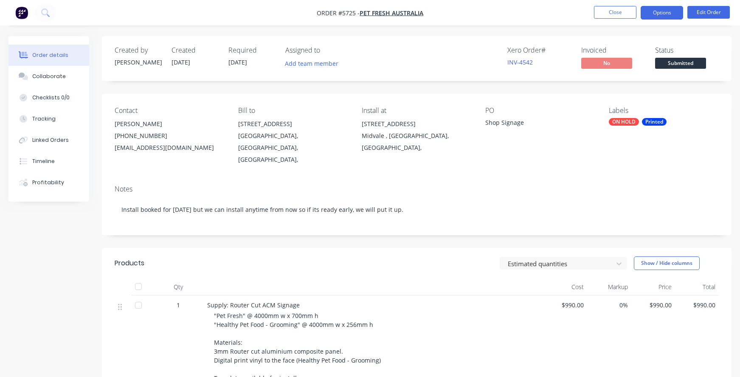
click at [653, 9] on button "Options" at bounding box center [662, 13] width 42 height 14
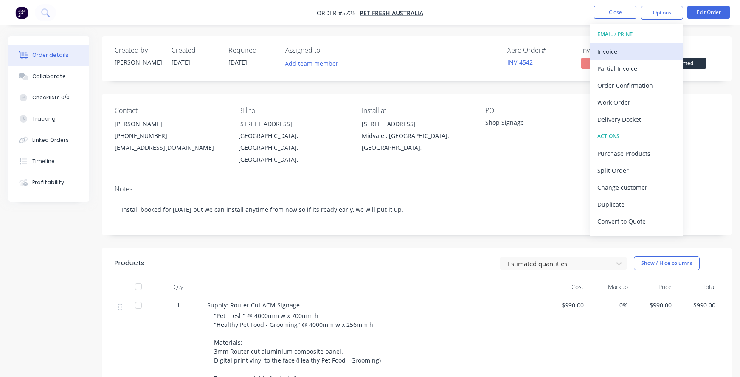
click at [619, 51] on div "Invoice" at bounding box center [637, 51] width 78 height 12
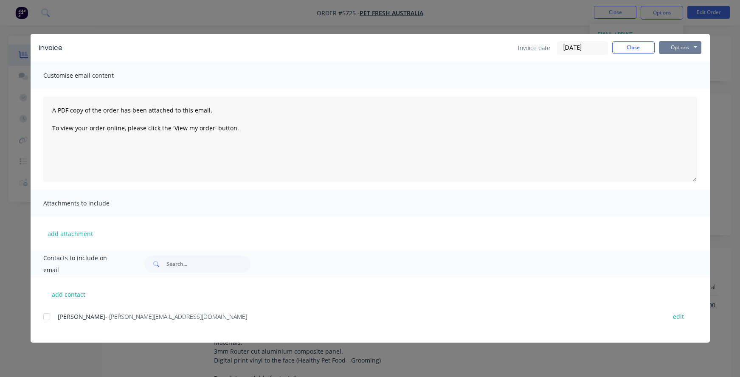
click at [683, 53] on button "Options" at bounding box center [680, 47] width 42 height 13
click at [687, 79] on button "Print" at bounding box center [686, 77] width 54 height 14
click at [624, 50] on button "Close" at bounding box center [634, 47] width 42 height 13
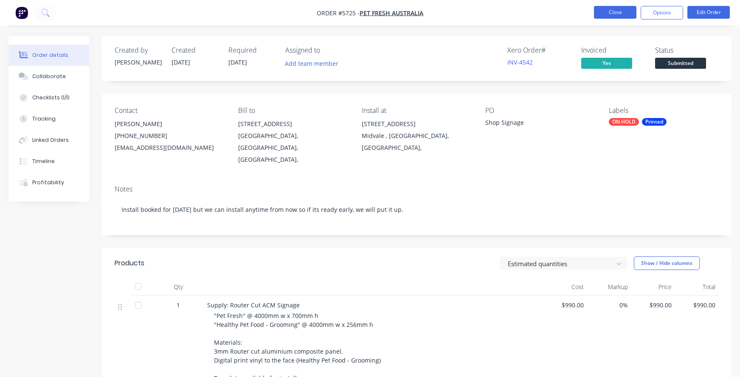
click at [609, 18] on li "Close" at bounding box center [615, 13] width 42 height 14
click at [605, 12] on button "Close" at bounding box center [615, 12] width 42 height 13
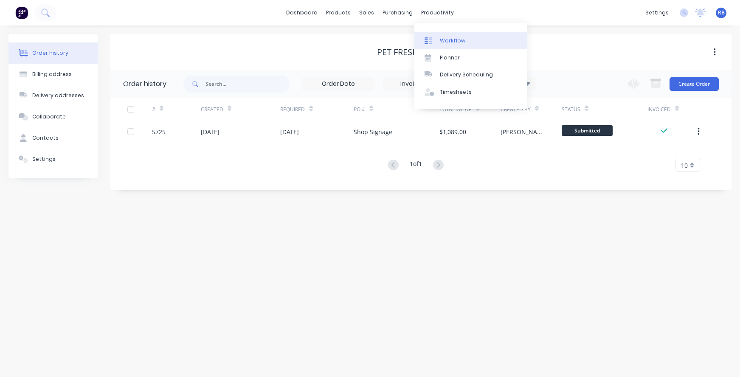
click at [454, 40] on div "Workflow" at bounding box center [452, 41] width 25 height 8
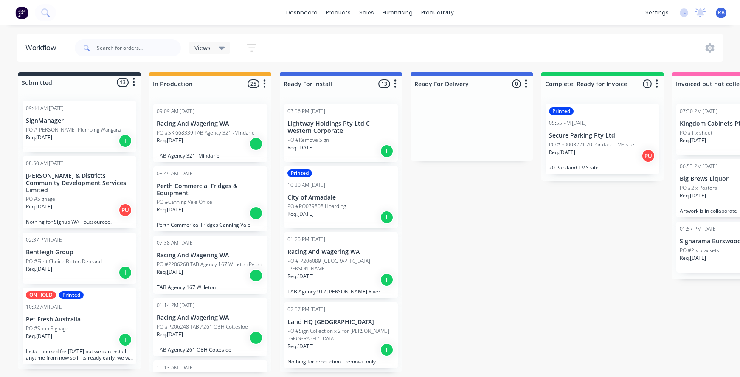
click at [587, 127] on div "05:55 PM [DATE]" at bounding box center [568, 123] width 38 height 8
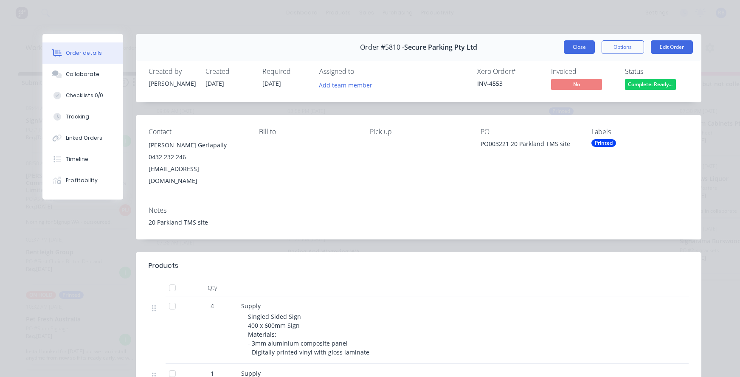
click at [583, 46] on button "Close" at bounding box center [579, 47] width 31 height 14
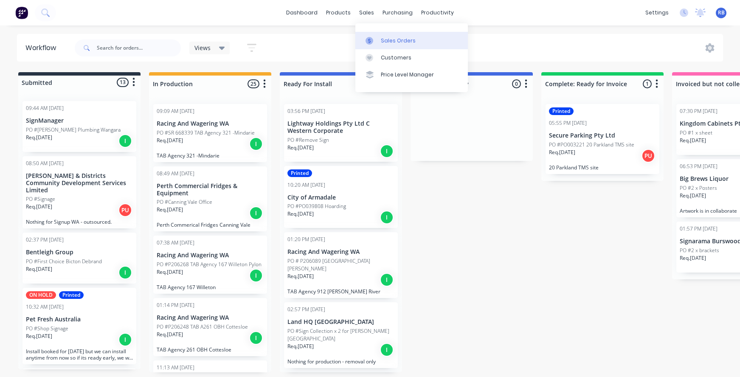
click at [384, 44] on div "Sales Orders" at bounding box center [398, 41] width 35 height 8
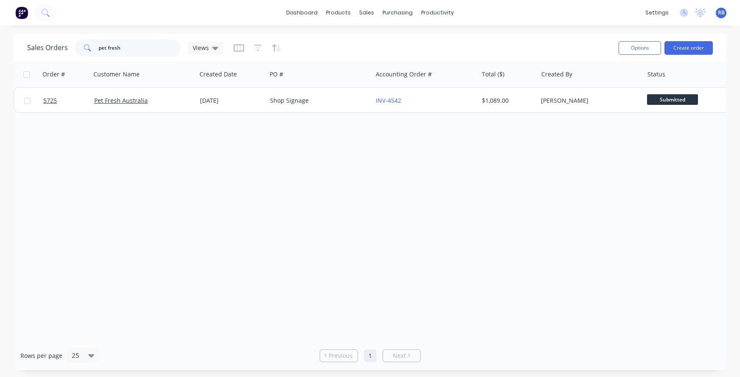
drag, startPoint x: 141, startPoint y: 47, endPoint x: 46, endPoint y: 31, distance: 96.5
click at [46, 31] on div "dashboard products sales purchasing productivity dashboard products Product Cat…" at bounding box center [370, 188] width 740 height 377
type input "pilates fit"
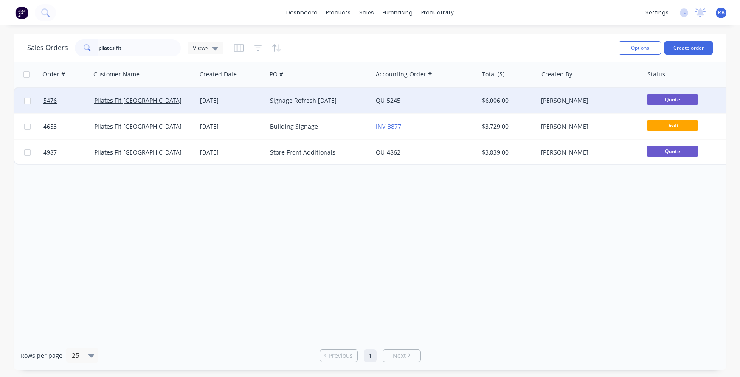
click at [442, 99] on div "QU-5245" at bounding box center [423, 100] width 94 height 8
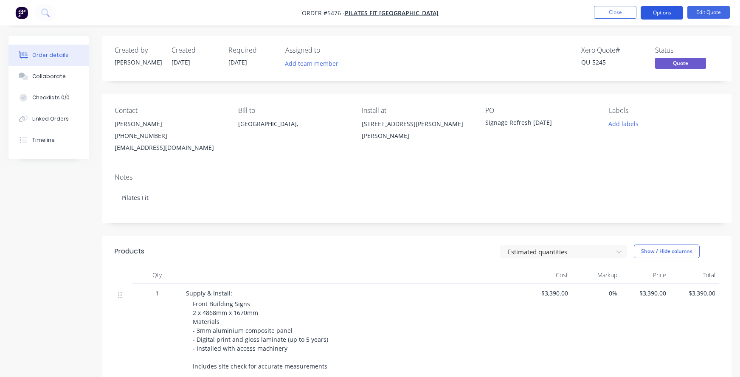
click at [663, 16] on button "Options" at bounding box center [662, 13] width 42 height 14
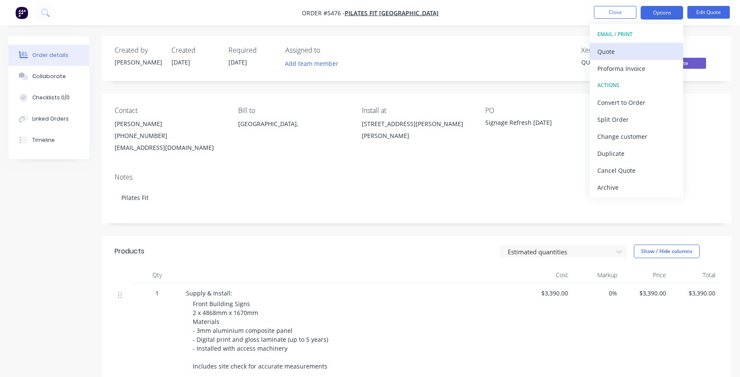
click at [614, 48] on div "Quote" at bounding box center [637, 51] width 78 height 12
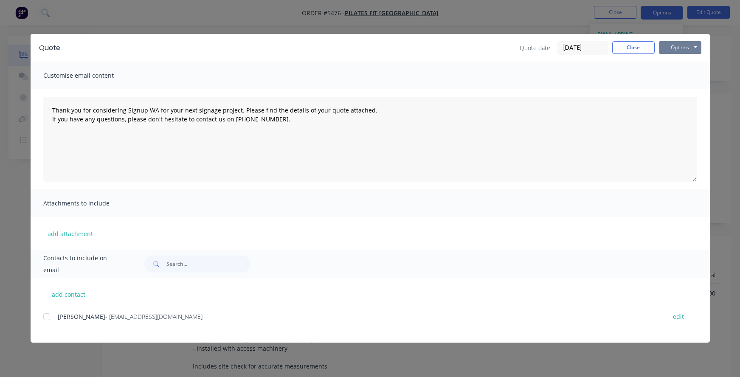
click at [680, 49] on button "Options" at bounding box center [680, 47] width 42 height 13
click at [678, 76] on button "Print" at bounding box center [686, 77] width 54 height 14
click at [626, 48] on button "Close" at bounding box center [634, 47] width 42 height 13
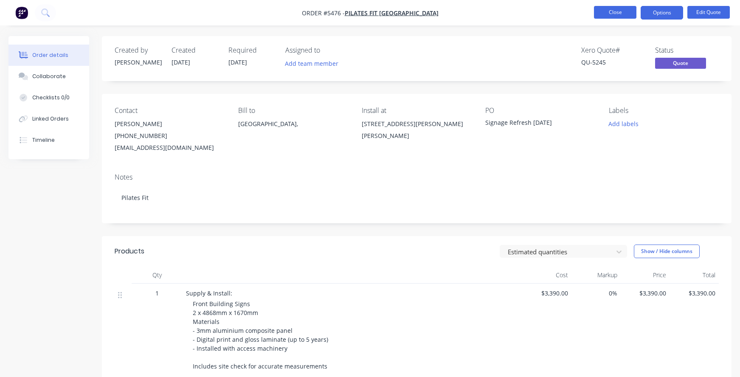
click at [624, 11] on button "Close" at bounding box center [615, 12] width 42 height 13
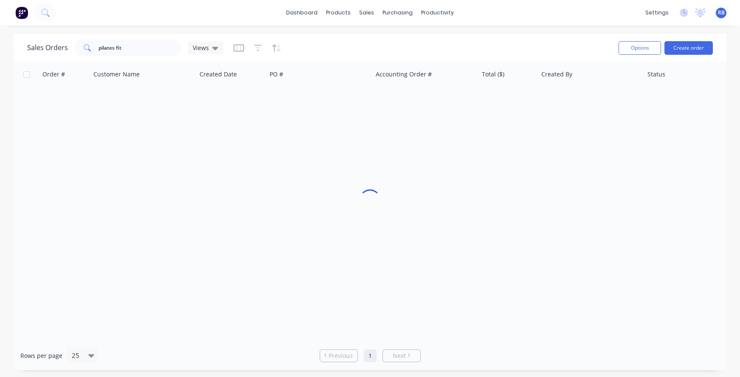
click at [624, 11] on div "dashboard products sales purchasing productivity dashboard products Product Cat…" at bounding box center [370, 12] width 740 height 25
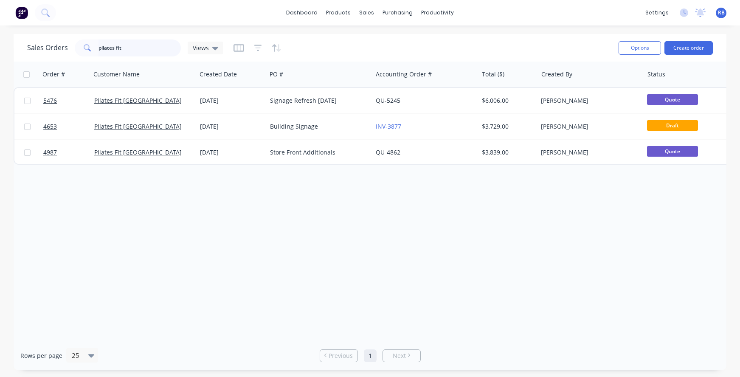
drag, startPoint x: 65, startPoint y: 51, endPoint x: 38, endPoint y: 51, distance: 27.2
click at [38, 51] on div "Sales Orders pilates fit Views" at bounding box center [125, 48] width 196 height 17
type input "p"
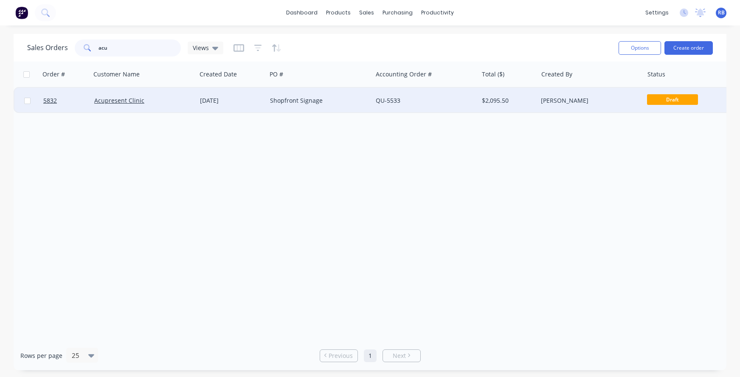
type input "acu"
click at [313, 104] on div "Shopfront Signage" at bounding box center [317, 100] width 94 height 8
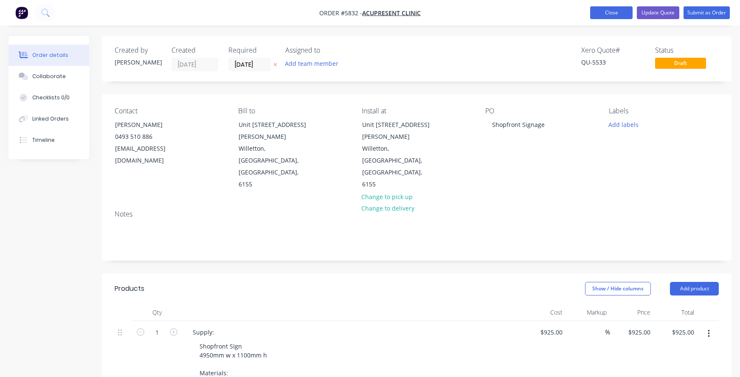
click at [602, 11] on button "Close" at bounding box center [612, 12] width 42 height 13
